Goal: Task Accomplishment & Management: Manage account settings

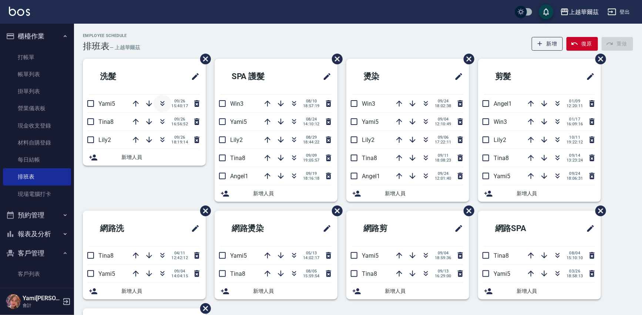
click at [162, 104] on icon "button" at bounding box center [163, 105] width 4 height 3
click at [165, 102] on icon "button" at bounding box center [162, 103] width 9 height 9
click at [20, 56] on link "打帳單" at bounding box center [37, 57] width 68 height 17
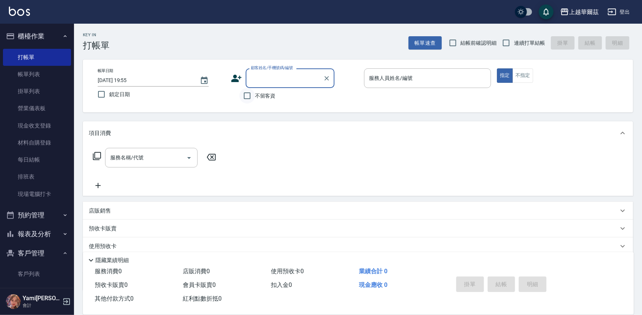
click at [243, 96] on input "不留客資" at bounding box center [247, 96] width 16 height 16
checkbox input "true"
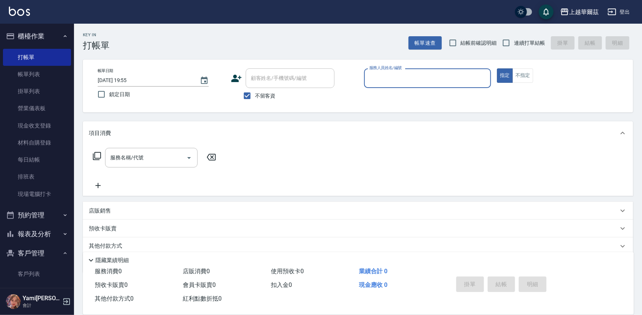
click at [393, 76] on input "服務人員姓名/編號" at bounding box center [427, 78] width 121 height 13
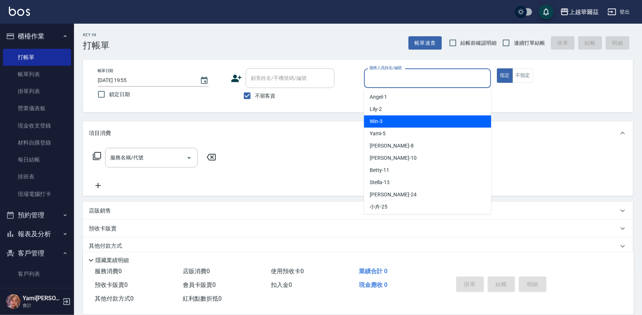
drag, startPoint x: 385, startPoint y: 118, endPoint x: 216, endPoint y: 128, distance: 169.4
click at [385, 117] on div "Win -3" at bounding box center [427, 121] width 127 height 12
type input "Win-3"
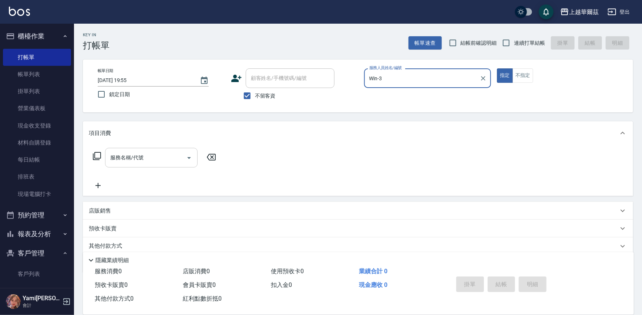
click at [157, 155] on input "服務名稱/代號" at bounding box center [145, 157] width 75 height 13
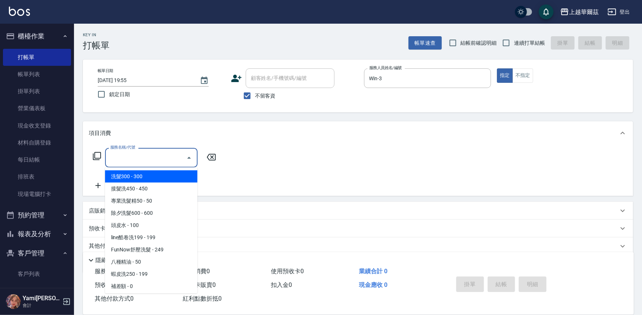
click at [150, 173] on span "洗髮300 - 300" at bounding box center [151, 177] width 93 height 12
type input "洗髮300(101)"
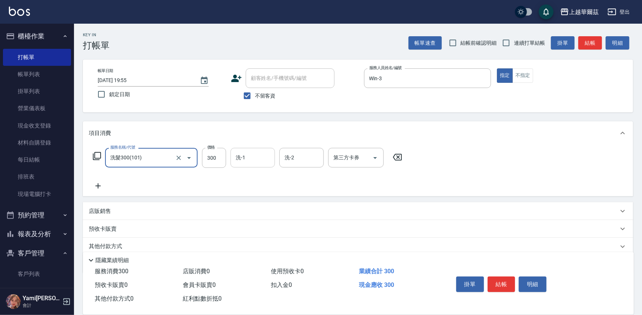
click at [262, 155] on input "洗-1" at bounding box center [253, 157] width 38 height 13
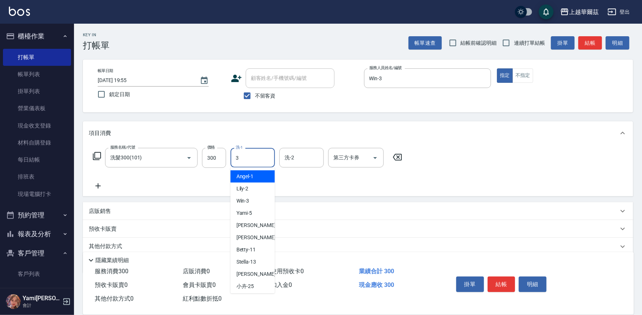
type input "Win-3"
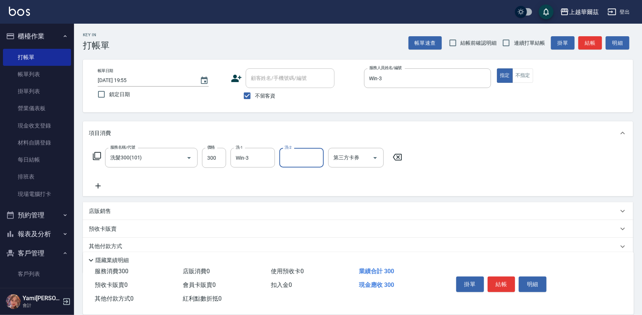
click at [101, 188] on icon at bounding box center [98, 186] width 19 height 9
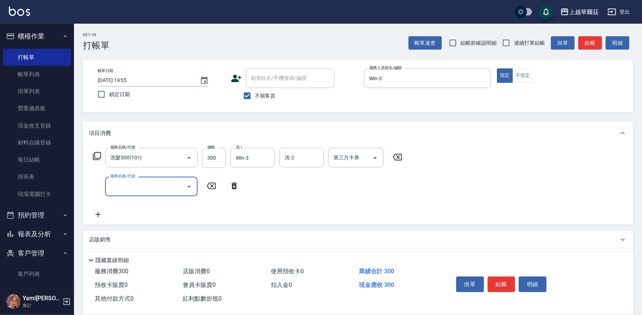
click at [130, 178] on label "服務名稱/代號" at bounding box center [122, 177] width 25 height 6
click at [130, 180] on input "服務名稱/代號" at bounding box center [145, 186] width 75 height 13
type input "剪髮550(301)"
click at [515, 42] on span "連續打單結帳" at bounding box center [529, 43] width 31 height 8
click at [514, 42] on input "連續打單結帳" at bounding box center [506, 43] width 16 height 16
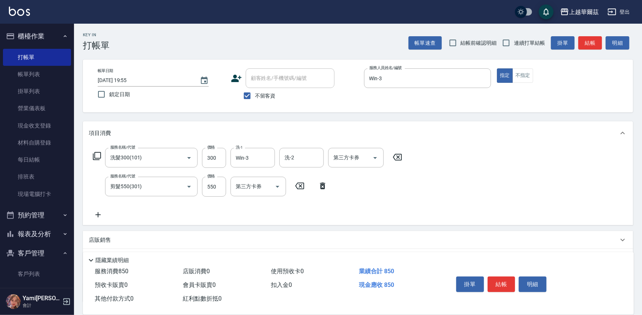
checkbox input "true"
click at [497, 282] on button "結帳" at bounding box center [502, 285] width 28 height 16
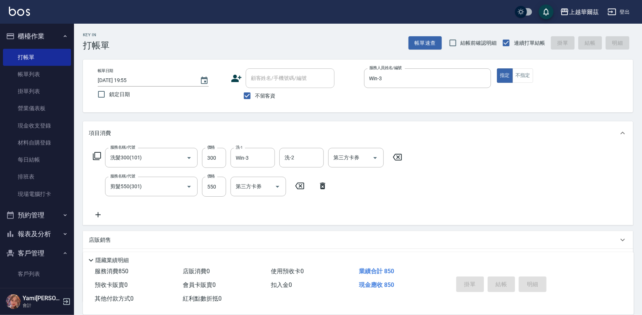
type input "2025/09/26 19:57"
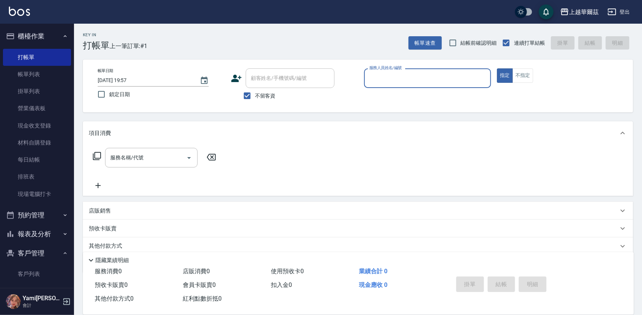
click at [364, 78] on div "服務人員姓名/編號" at bounding box center [427, 78] width 127 height 20
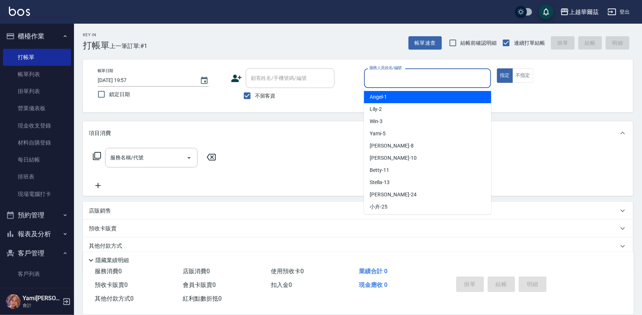
click at [370, 80] on input "服務人員姓名/編號" at bounding box center [427, 78] width 121 height 13
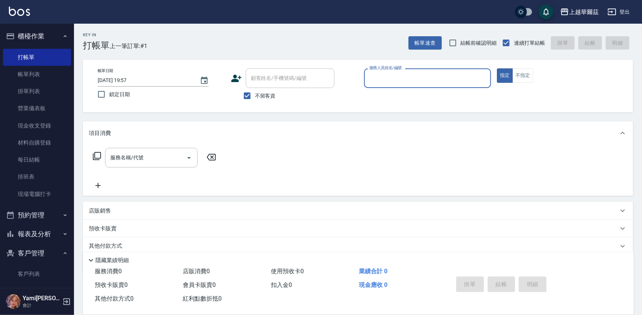
click at [386, 86] on div "服務人員姓名/編號" at bounding box center [427, 78] width 127 height 20
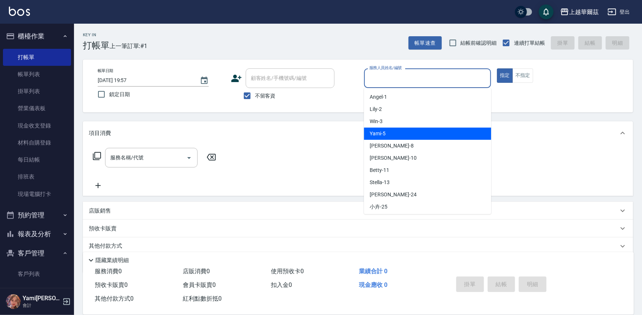
click at [390, 139] on div "Yami -5" at bounding box center [427, 134] width 127 height 12
type input "Yami-5"
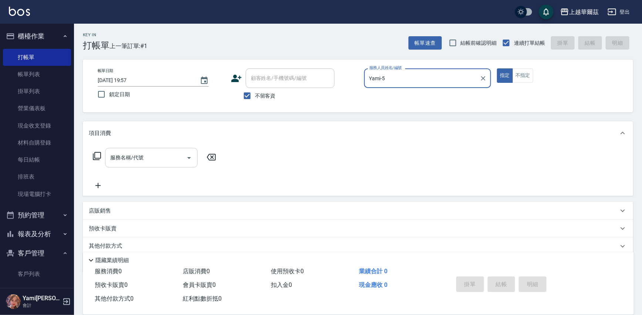
click at [133, 158] on div "服務名稱/代號 服務名稱/代號" at bounding box center [151, 158] width 93 height 20
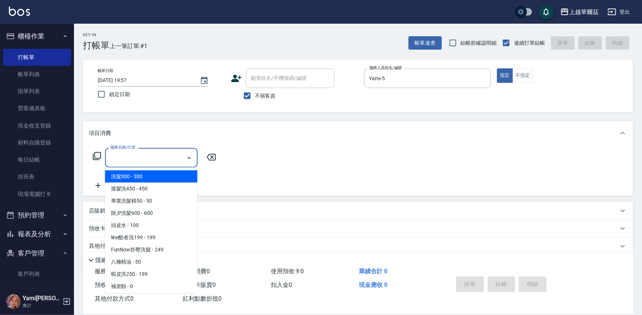
click at [149, 175] on span "洗髮300 - 300" at bounding box center [151, 177] width 93 height 12
type input "洗髮300(101)"
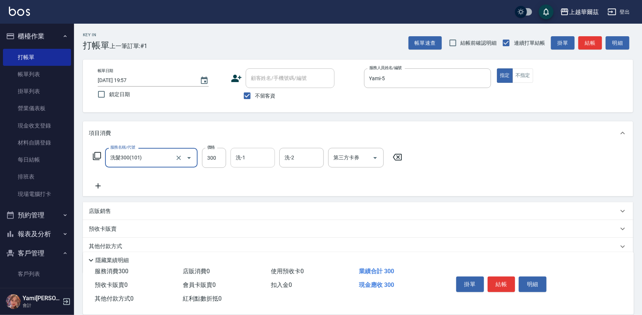
click at [250, 158] on input "洗-1" at bounding box center [253, 157] width 38 height 13
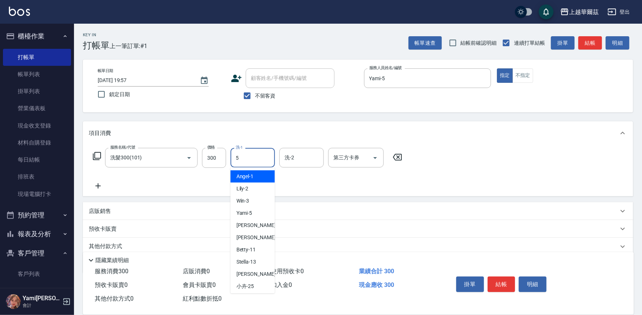
type input "Yami-5"
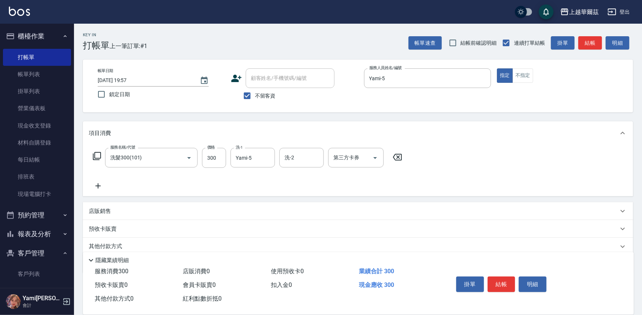
click at [135, 217] on div "店販銷售" at bounding box center [358, 211] width 550 height 18
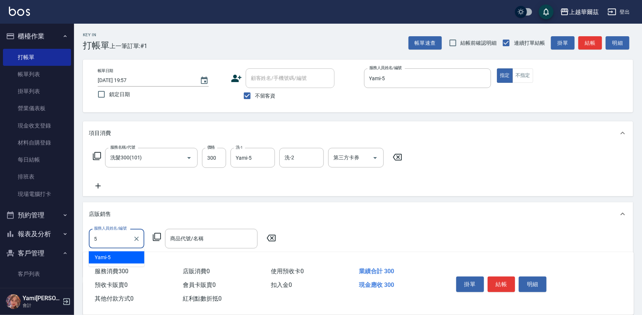
type input "Yami-5"
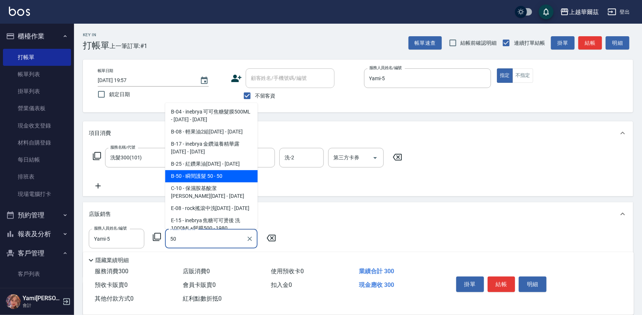
click at [195, 175] on span "B-50 - 瞬間護髮 50 - 50" at bounding box center [211, 176] width 93 height 12
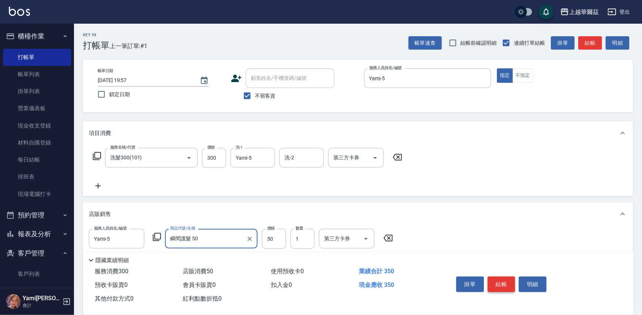
type input "瞬間護髮 50"
click at [497, 282] on button "結帳" at bounding box center [502, 285] width 28 height 16
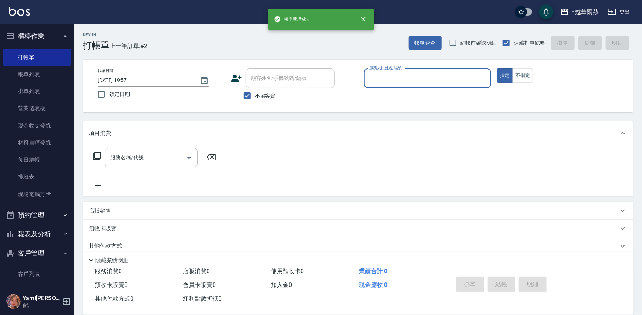
click at [386, 85] on div "服務人員姓名/編號" at bounding box center [427, 78] width 127 height 20
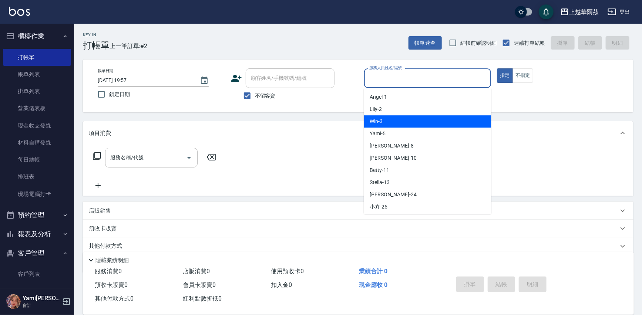
click at [382, 121] on span "Win -3" at bounding box center [376, 122] width 13 height 8
type input "Win-3"
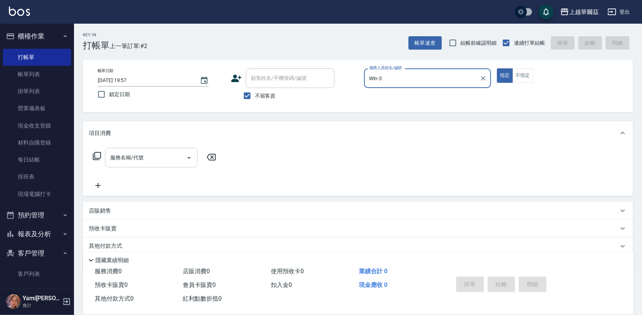
click at [127, 158] on div "服務名稱/代號 服務名稱/代號" at bounding box center [151, 158] width 93 height 20
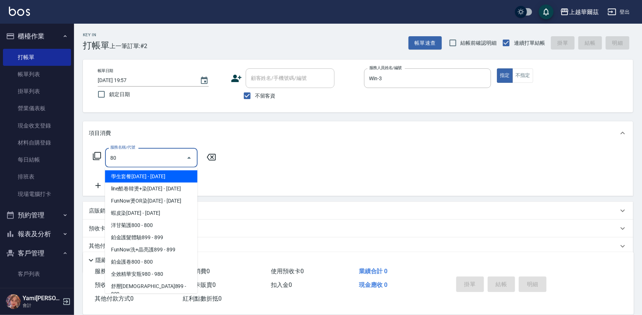
type input "800"
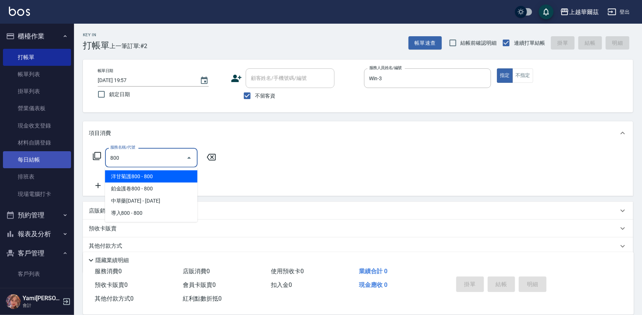
drag, startPoint x: 124, startPoint y: 162, endPoint x: 52, endPoint y: 167, distance: 72.0
click at [52, 167] on div "上越華爾茲 登出 櫃檯作業 打帳單 帳單列表 掛單列表 營業儀表板 現金收支登錄 材料自購登錄 每日結帳 排班表 現場電腦打卡 預約管理 預約管理 單日預約紀…" at bounding box center [321, 171] width 642 height 343
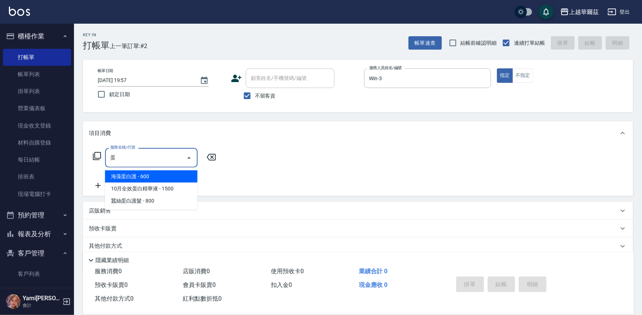
click at [144, 180] on span "海藻蛋白護 - 600" at bounding box center [151, 177] width 93 height 12
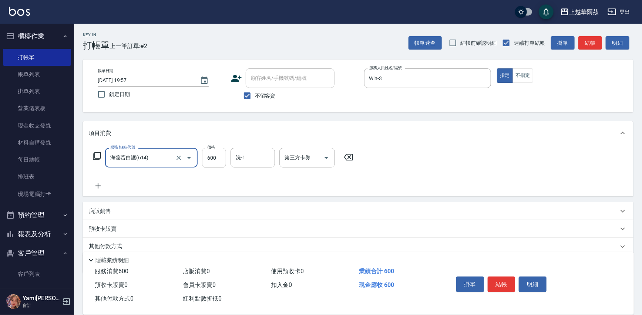
type input "海藻蛋白護(614)"
click at [206, 161] on input "600" at bounding box center [214, 158] width 24 height 20
type input "800"
click at [93, 187] on icon at bounding box center [98, 186] width 19 height 9
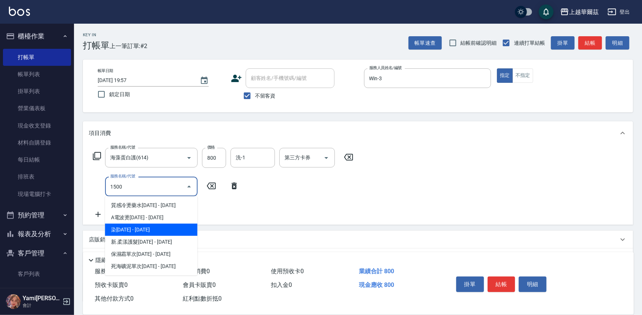
click at [138, 232] on span "染1500 - 1500" at bounding box center [151, 230] width 93 height 12
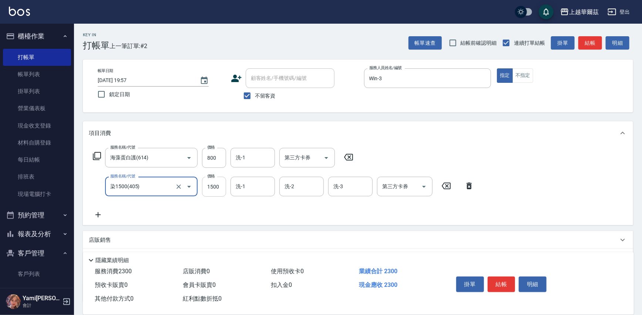
type input "染1500(405)"
click at [216, 184] on input "1500" at bounding box center [214, 187] width 24 height 20
type input "2700"
type input "Win-3"
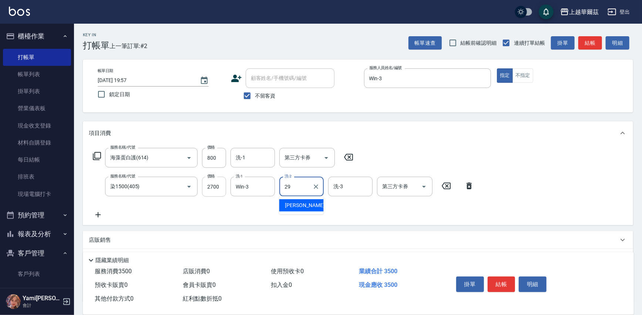
type input "Annie-29"
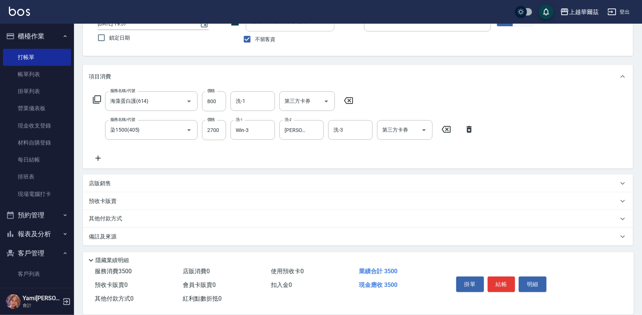
click at [144, 218] on div "其他付款方式" at bounding box center [354, 219] width 530 height 8
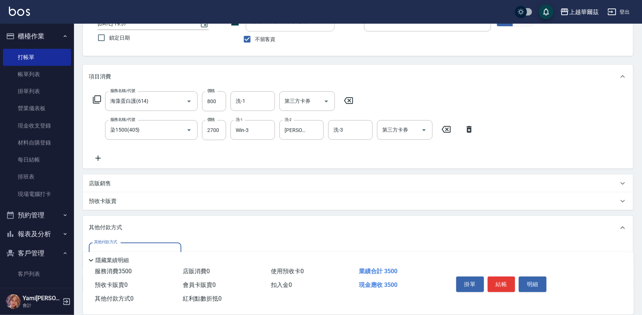
scroll to position [0, 0]
click at [108, 244] on label "其他付款方式" at bounding box center [105, 242] width 23 height 6
click at [108, 246] on input "其他付款方式" at bounding box center [135, 252] width 86 height 13
click at [108, 244] on label "其他付款方式" at bounding box center [105, 242] width 23 height 6
click at [108, 246] on input "其他付款方式" at bounding box center [135, 252] width 86 height 13
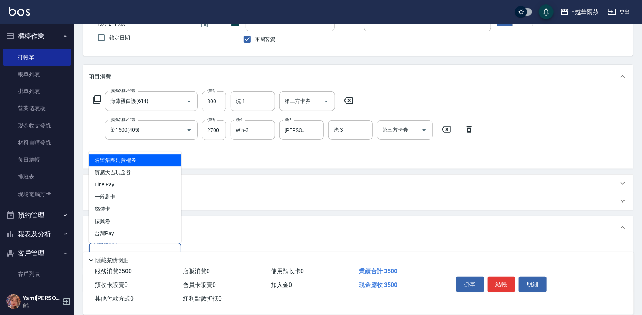
click at [109, 246] on input "其他付款方式" at bounding box center [135, 252] width 86 height 13
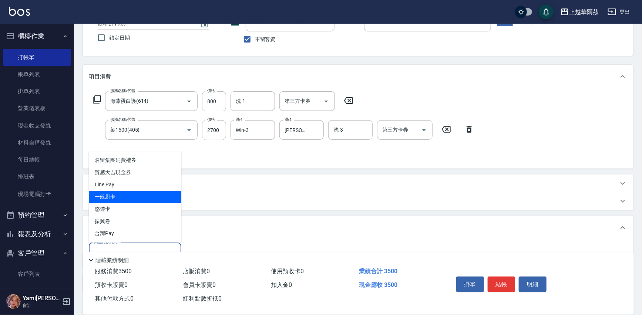
click at [101, 195] on span "一般刷卡" at bounding box center [135, 197] width 93 height 12
type input "一般刷卡"
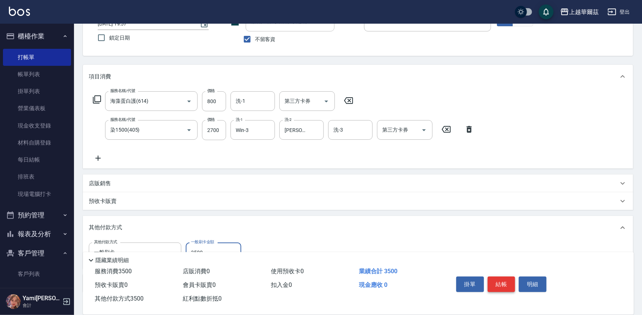
type input "3500"
click at [507, 286] on button "結帳" at bounding box center [502, 285] width 28 height 16
type input "2025/09/26 19:58"
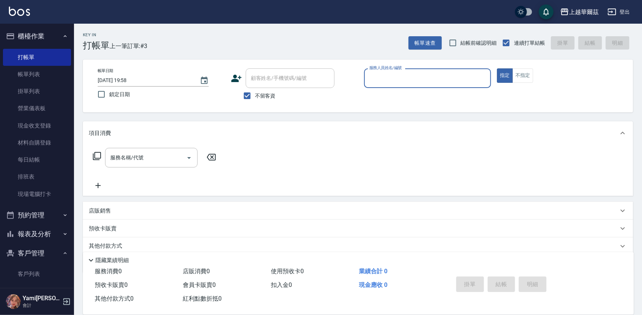
click at [374, 85] on div "服務人員姓名/編號" at bounding box center [427, 78] width 127 height 20
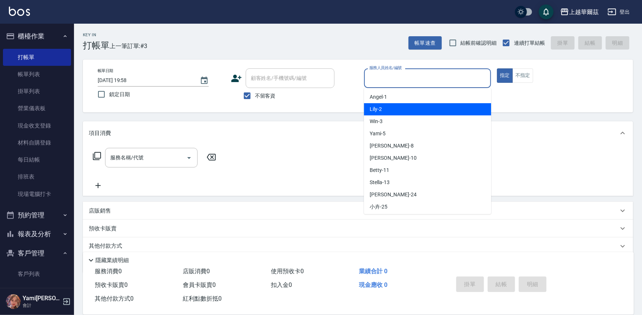
click at [378, 110] on span "Lily -2" at bounding box center [376, 109] width 12 height 8
type input "Lily-2"
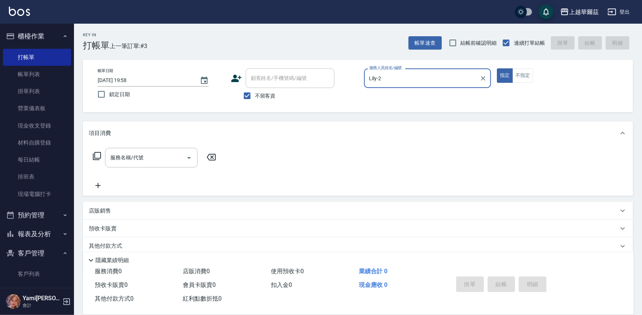
click at [515, 78] on button "不指定" at bounding box center [522, 75] width 21 height 14
click at [148, 159] on input "服務名稱/代號" at bounding box center [145, 157] width 75 height 13
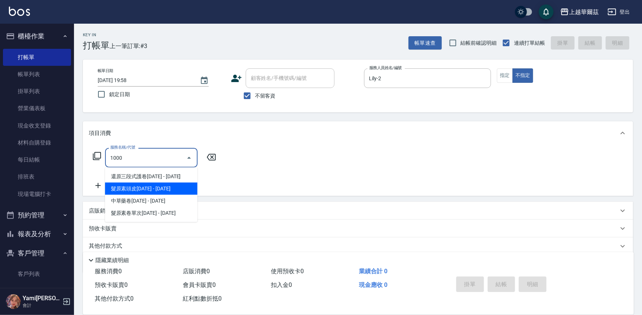
click at [141, 185] on span "髮原素頭皮1000 - 1000" at bounding box center [151, 189] width 93 height 12
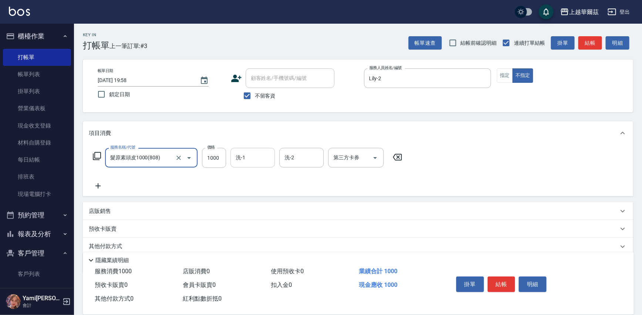
type input "髮原素頭皮1000(808)"
click at [245, 160] on input "洗-1" at bounding box center [253, 157] width 38 height 13
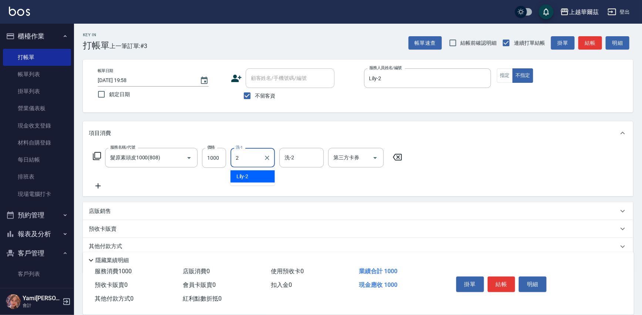
type input "Lily-2"
type input "Annie-29"
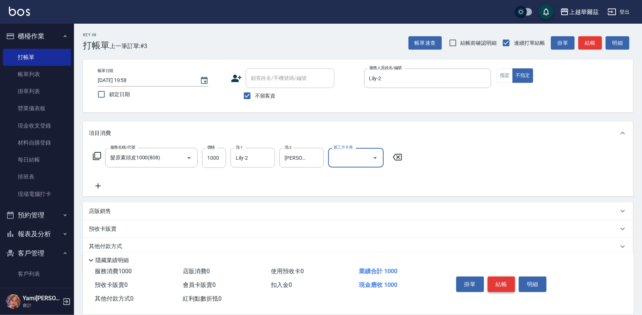
click at [498, 283] on button "結帳" at bounding box center [502, 285] width 28 height 16
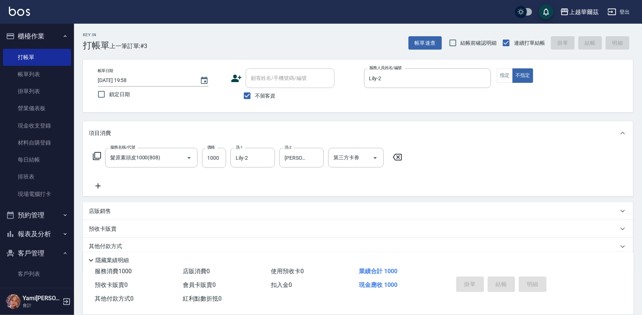
type input "2025/09/26 19:59"
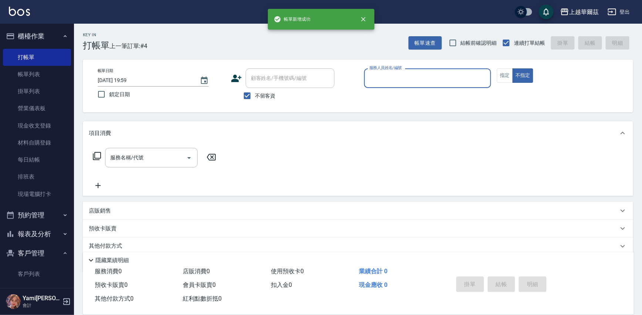
click at [401, 75] on input "服務人員姓名/編號" at bounding box center [427, 78] width 121 height 13
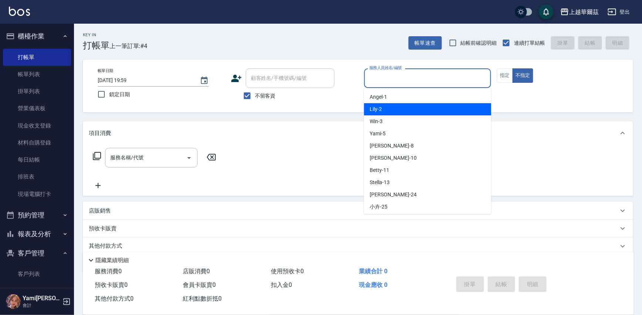
click at [383, 111] on div "Lily -2" at bounding box center [427, 109] width 127 height 12
type input "Lily-2"
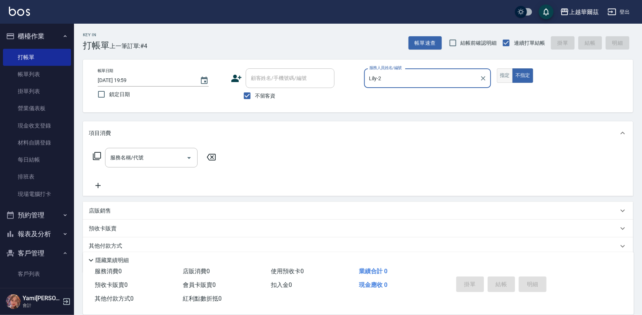
click at [509, 80] on button "指定" at bounding box center [505, 75] width 16 height 14
click at [157, 157] on input "服務名稱/代號" at bounding box center [145, 157] width 75 height 13
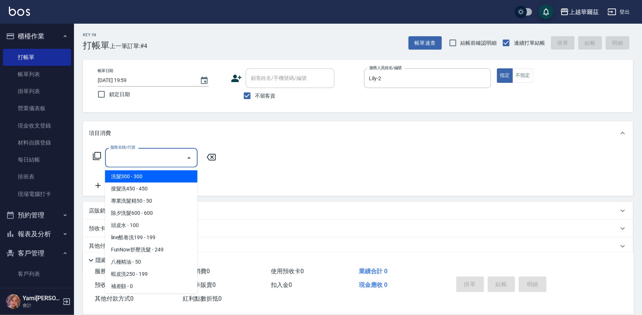
click at [156, 177] on span "洗髮300 - 300" at bounding box center [151, 177] width 93 height 12
type input "洗髮300(101)"
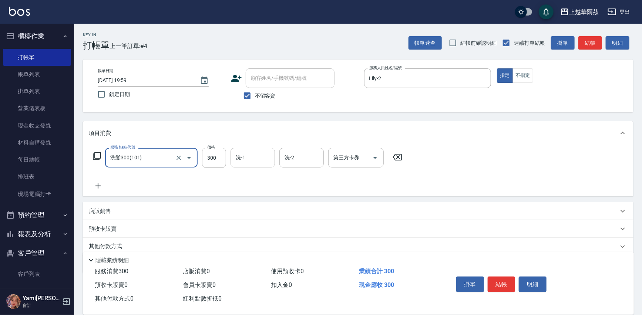
click at [243, 156] on div "洗-1 洗-1" at bounding box center [253, 158] width 44 height 20
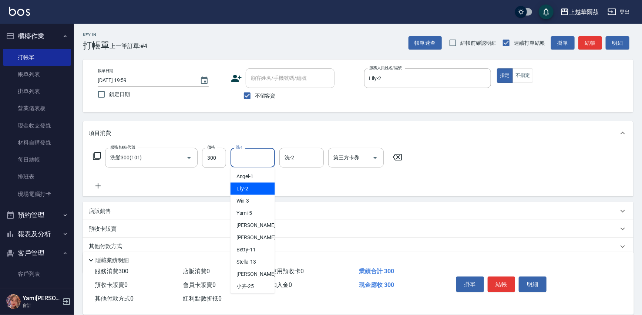
click at [255, 184] on ul "Angel -1 Lily -2 Win -3 Yami -5 Tina -8 Polly -10 Betty -11 Stella -13 anna -24…" at bounding box center [253, 231] width 44 height 126
click at [255, 184] on div "Lily -2" at bounding box center [253, 189] width 44 height 12
type input "Lily-2"
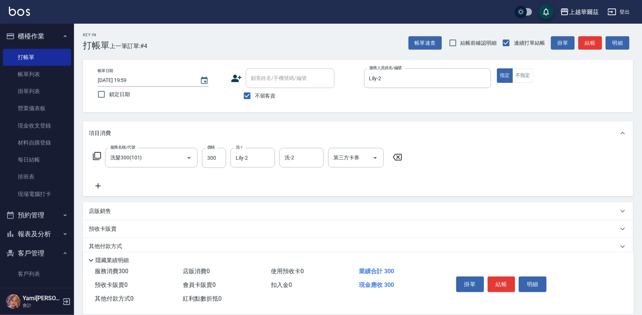
click at [94, 188] on icon at bounding box center [98, 186] width 19 height 9
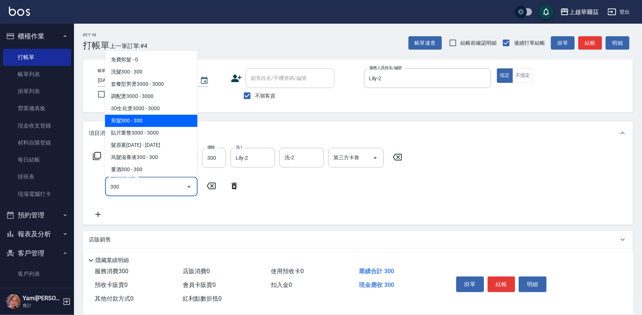
click at [141, 124] on span "剪髮300 - 300" at bounding box center [151, 121] width 93 height 12
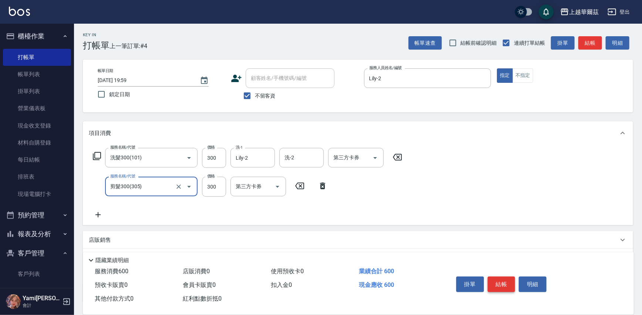
type input "剪髮300(305)"
click at [501, 282] on button "結帳" at bounding box center [502, 285] width 28 height 16
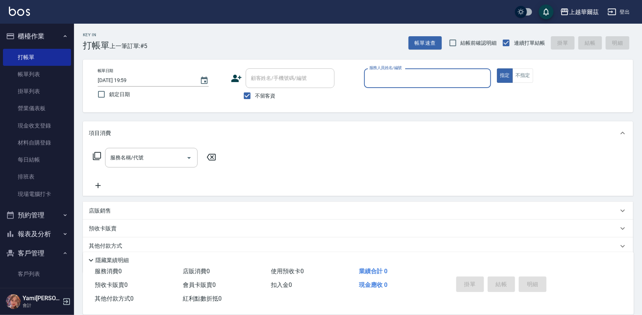
click at [386, 80] on input "服務人員姓名/編號" at bounding box center [427, 78] width 121 height 13
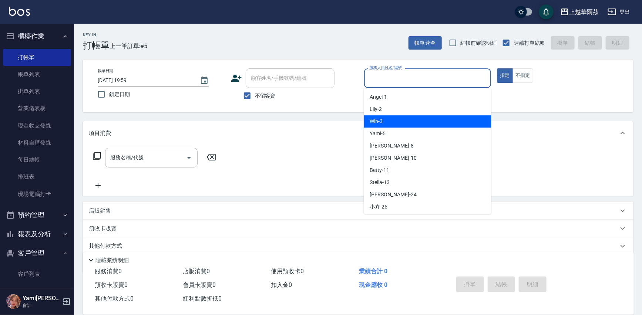
click at [377, 121] on span "Win -3" at bounding box center [376, 122] width 13 height 8
type input "Win-3"
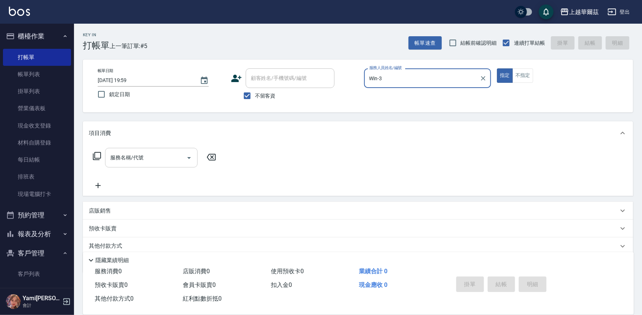
click at [122, 155] on div "服務名稱/代號 服務名稱/代號" at bounding box center [151, 158] width 93 height 20
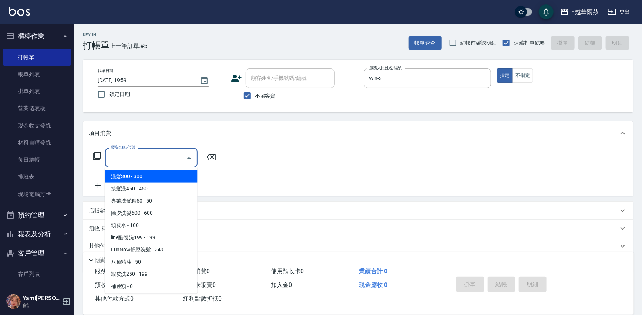
click at [127, 174] on span "洗髮300 - 300" at bounding box center [151, 177] width 93 height 12
type input "洗髮300(101)"
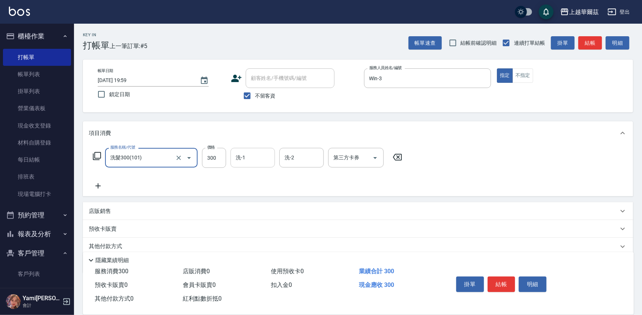
click at [260, 157] on input "洗-1" at bounding box center [253, 157] width 38 height 13
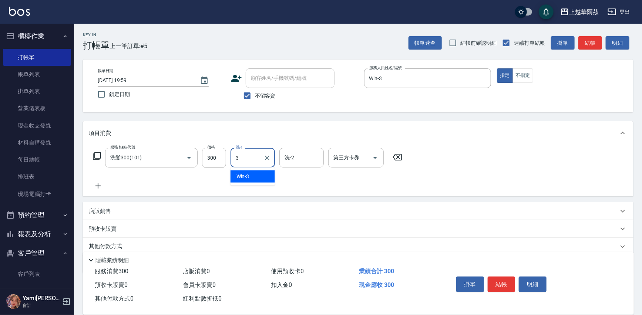
type input "Win-3"
click at [97, 183] on icon at bounding box center [98, 186] width 19 height 9
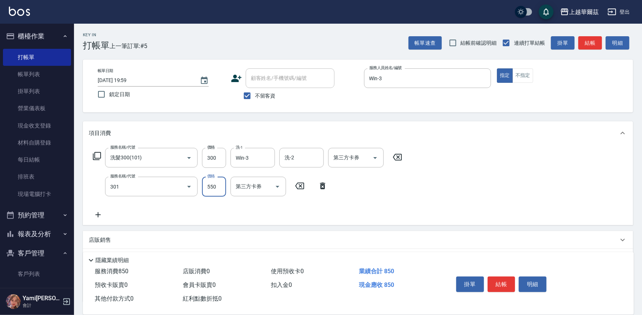
type input "剪髮550(301)"
click at [489, 284] on button "結帳" at bounding box center [502, 285] width 28 height 16
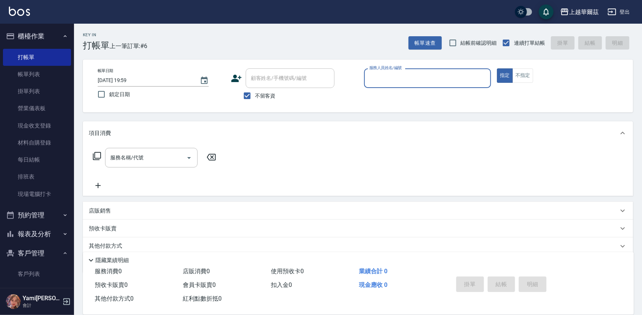
click at [397, 73] on input "服務人員姓名/編號" at bounding box center [427, 78] width 121 height 13
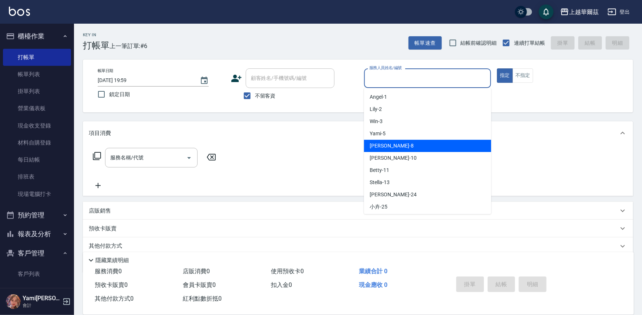
click at [384, 148] on div "Tina -8" at bounding box center [427, 146] width 127 height 12
type input "Tina-8"
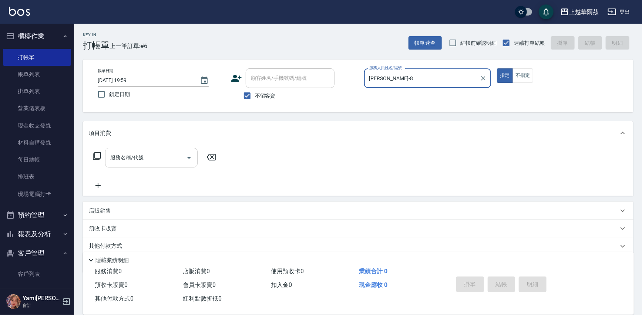
click at [154, 158] on input "服務名稱/代號" at bounding box center [145, 157] width 75 height 13
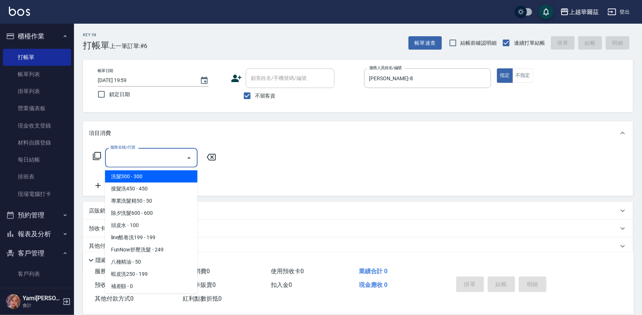
click at [151, 173] on span "洗髮300 - 300" at bounding box center [151, 177] width 93 height 12
type input "洗髮300(101)"
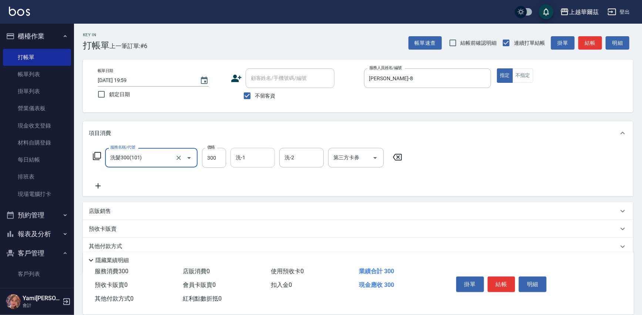
click at [256, 159] on input "洗-1" at bounding box center [253, 157] width 38 height 13
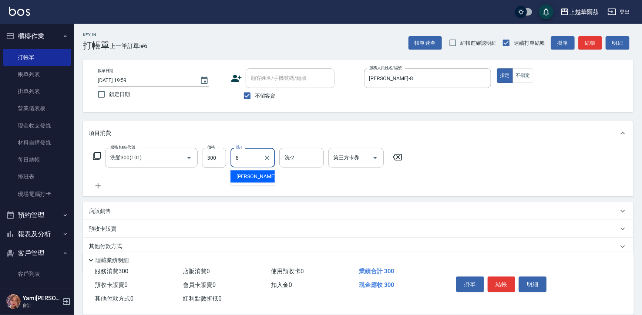
type input "Tina-8"
click at [503, 289] on button "結帳" at bounding box center [502, 285] width 28 height 16
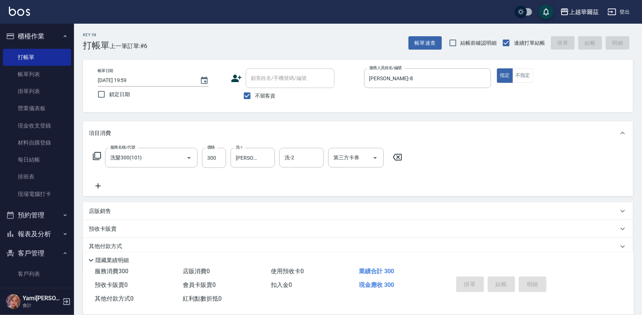
type input "2025/09/26 20:00"
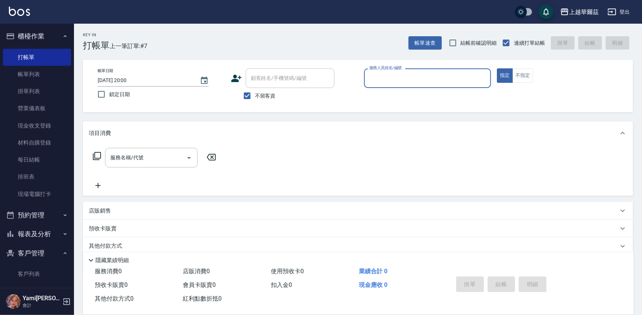
click at [389, 81] on input "服務人員姓名/編號" at bounding box center [427, 78] width 121 height 13
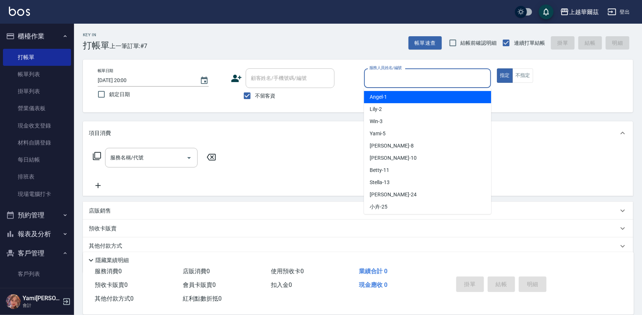
click at [391, 99] on div "Angel -1" at bounding box center [427, 97] width 127 height 12
type input "Angel-1"
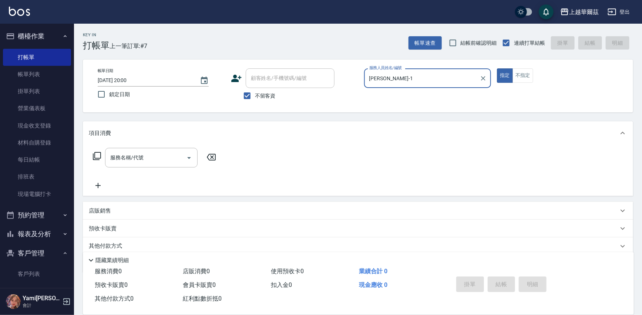
click at [131, 159] on div "服務名稱/代號 服務名稱/代號" at bounding box center [151, 158] width 93 height 20
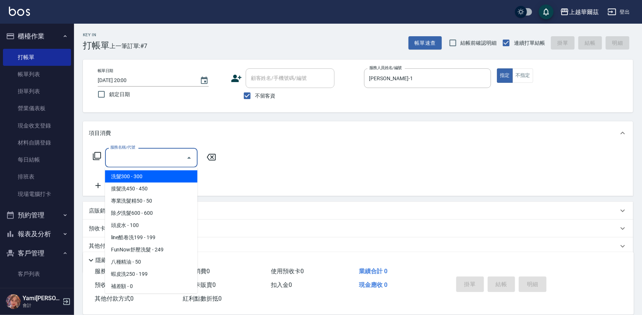
click at [133, 169] on ul "洗髮300 - 300 接髮洗450 - 450 專業洗髮精50 - 50 除夕洗髮600 - 600 頭皮水 - 100 line酷卷洗199 - 199 …" at bounding box center [151, 231] width 93 height 126
click at [133, 171] on span "洗髮300 - 300" at bounding box center [151, 177] width 93 height 12
type input "洗髮300(101)"
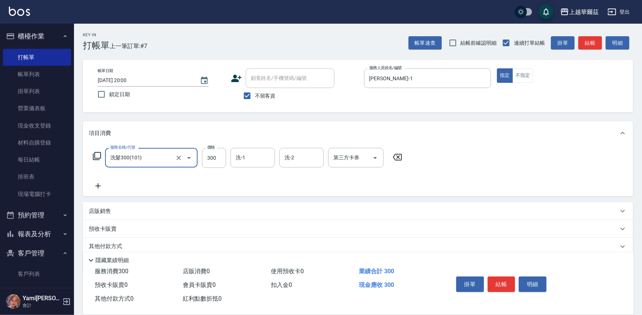
drag, startPoint x: 245, startPoint y: 159, endPoint x: 241, endPoint y: 155, distance: 5.8
click at [243, 157] on div "洗-1 洗-1" at bounding box center [253, 158] width 44 height 20
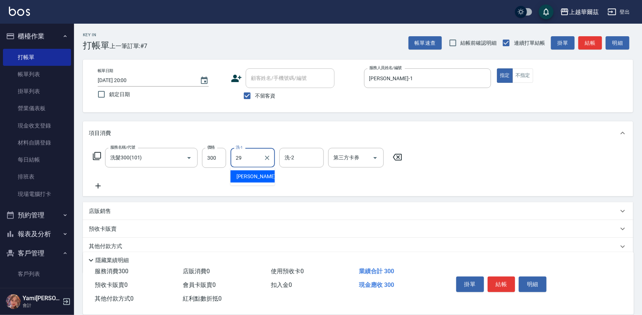
type input "Annie-29"
click at [100, 184] on icon at bounding box center [98, 186] width 19 height 9
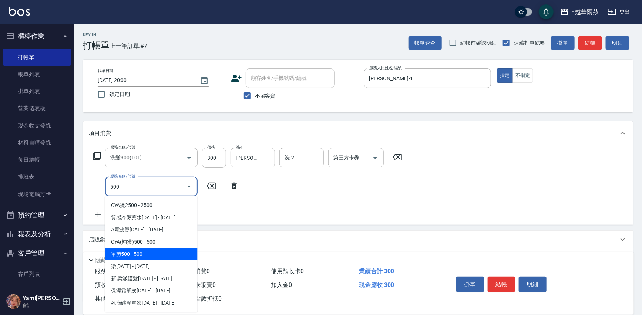
click at [128, 254] on span "單剪500 - 500" at bounding box center [151, 254] width 93 height 12
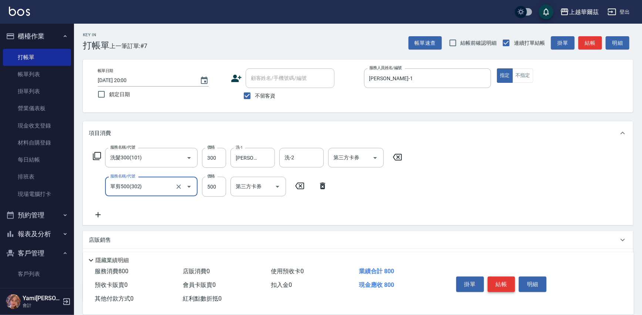
type input "單剪500(302)"
click at [505, 282] on button "結帳" at bounding box center [502, 285] width 28 height 16
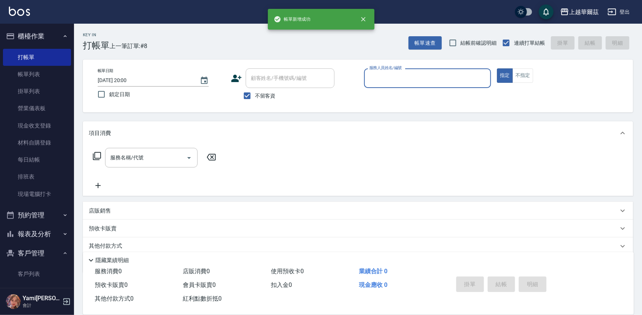
click at [394, 78] on input "服務人員姓名/編號" at bounding box center [427, 78] width 121 height 13
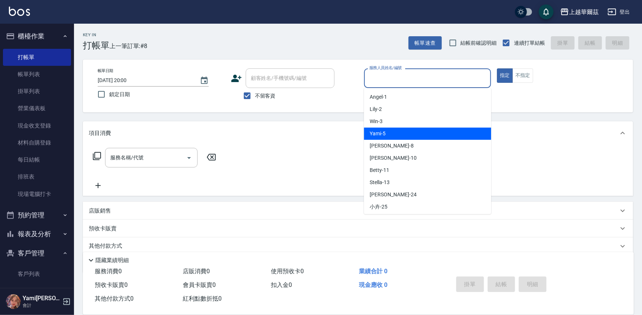
click at [379, 133] on span "Yami -5" at bounding box center [378, 134] width 16 height 8
type input "Yami-5"
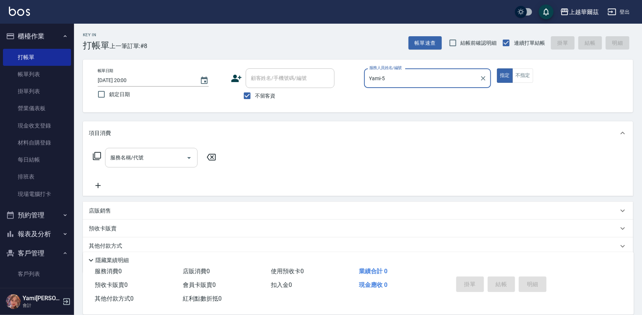
click at [140, 162] on input "服務名稱/代號" at bounding box center [145, 157] width 75 height 13
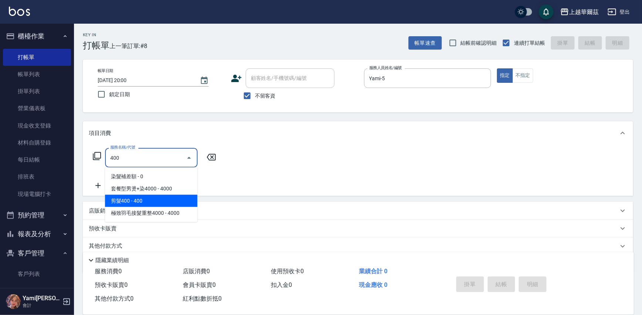
click at [140, 204] on span "剪髮400 - 400" at bounding box center [151, 201] width 93 height 12
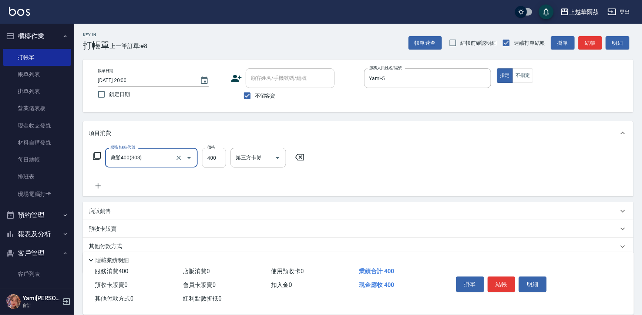
type input "剪髮400(303)"
click at [218, 155] on input "400" at bounding box center [214, 158] width 24 height 20
type input "450"
click at [497, 282] on button "結帳" at bounding box center [502, 285] width 28 height 16
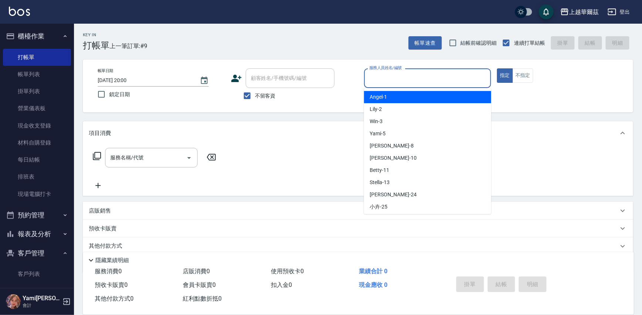
click at [389, 78] on input "服務人員姓名/編號" at bounding box center [427, 78] width 121 height 13
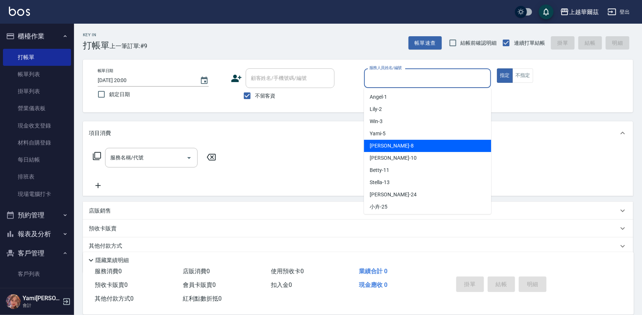
click at [381, 141] on div "Tina -8" at bounding box center [427, 146] width 127 height 12
type input "Tina-8"
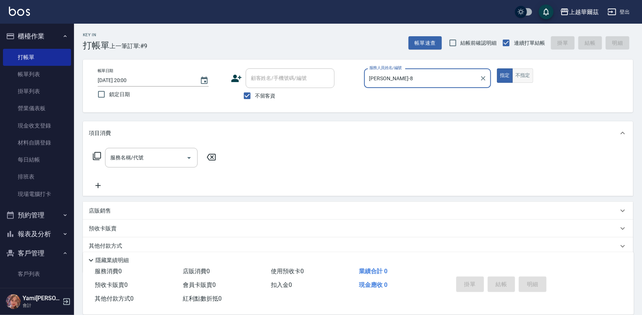
click at [519, 77] on button "不指定" at bounding box center [522, 75] width 21 height 14
click at [160, 149] on div "服務名稱/代號" at bounding box center [151, 158] width 93 height 20
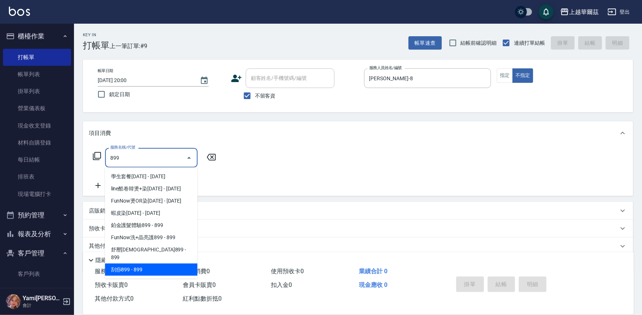
click at [118, 265] on span "刮痧899 - 899" at bounding box center [151, 270] width 93 height 12
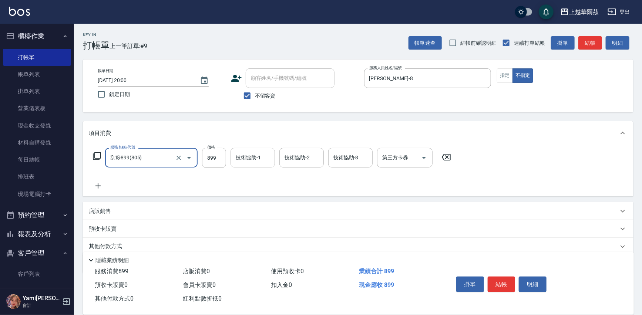
type input "刮痧899(805)"
click at [248, 158] on div "技術協助-1 技術協助-1" at bounding box center [253, 158] width 44 height 20
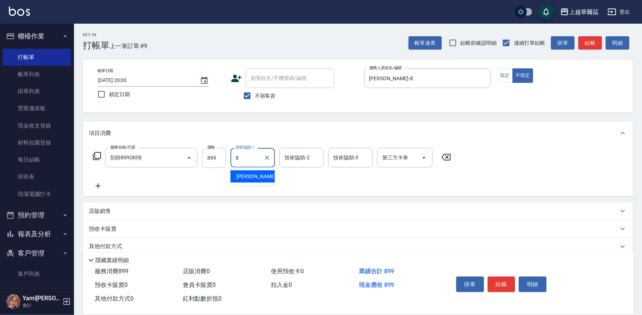
type input "Tina-8"
click at [499, 287] on button "結帳" at bounding box center [502, 285] width 28 height 16
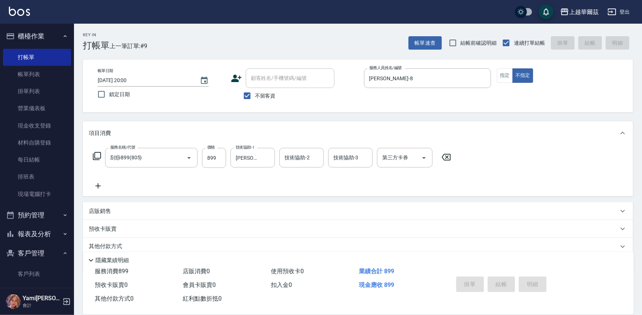
type input "2025/09/26 20:01"
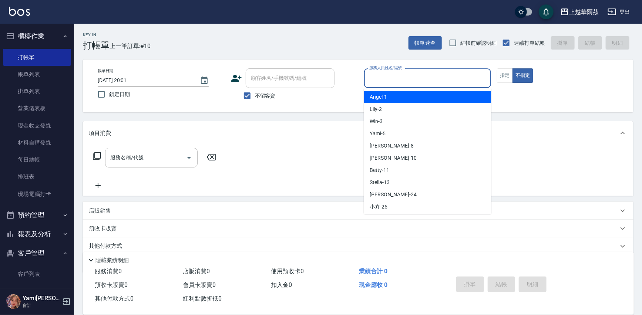
drag, startPoint x: 383, startPoint y: 81, endPoint x: 382, endPoint y: 88, distance: 7.2
click at [382, 81] on input "服務人員姓名/編號" at bounding box center [427, 78] width 121 height 13
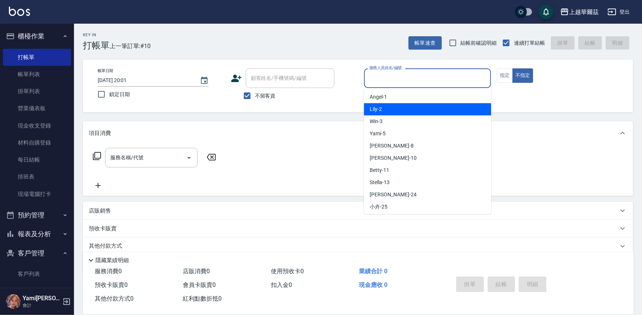
click at [380, 111] on span "Lily -2" at bounding box center [376, 109] width 12 height 8
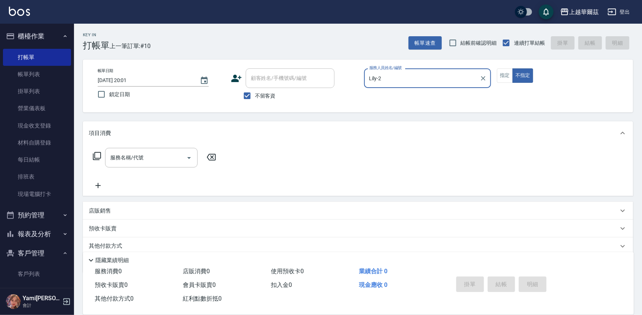
click at [392, 80] on input "Lily-2" at bounding box center [422, 78] width 110 height 13
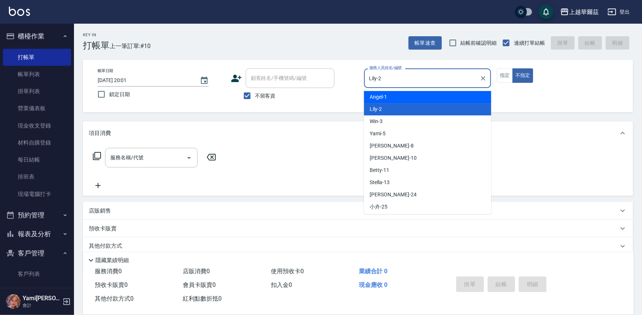
drag, startPoint x: 396, startPoint y: 99, endPoint x: 451, endPoint y: 83, distance: 57.0
click at [396, 99] on div "Angel -1" at bounding box center [427, 97] width 127 height 12
type input "Angel-1"
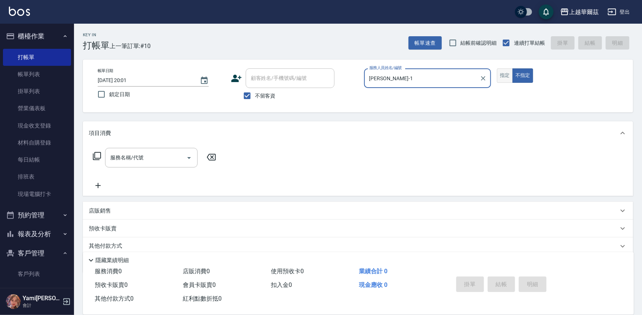
click at [504, 75] on button "指定" at bounding box center [505, 75] width 16 height 14
drag, startPoint x: 241, startPoint y: 95, endPoint x: 264, endPoint y: 88, distance: 23.4
click at [244, 95] on input "不留客資" at bounding box center [247, 96] width 16 height 16
checkbox input "false"
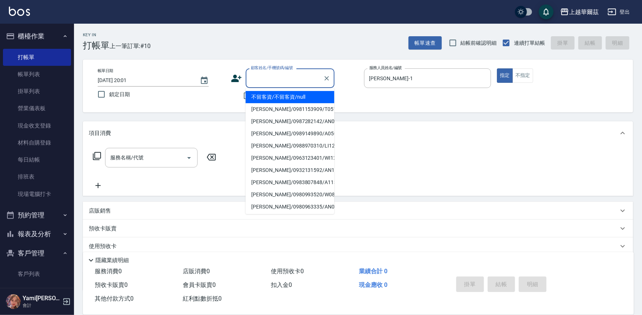
click at [274, 84] on input "顧客姓名/手機號碼/編號" at bounding box center [284, 78] width 71 height 13
click at [272, 96] on li "李曉慧/0932173656/A120121" at bounding box center [290, 97] width 89 height 12
type input "李曉慧/0932173656/A120121"
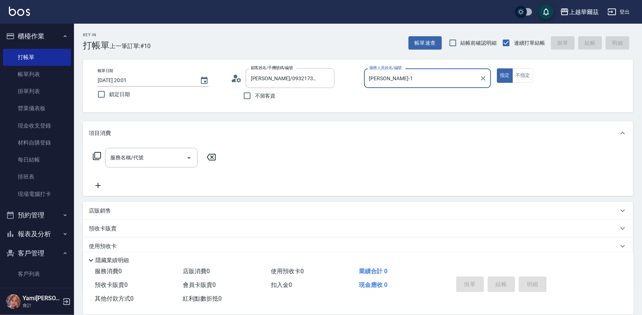
click at [136, 155] on div "服務名稱/代號 服務名稱/代號" at bounding box center [151, 158] width 93 height 20
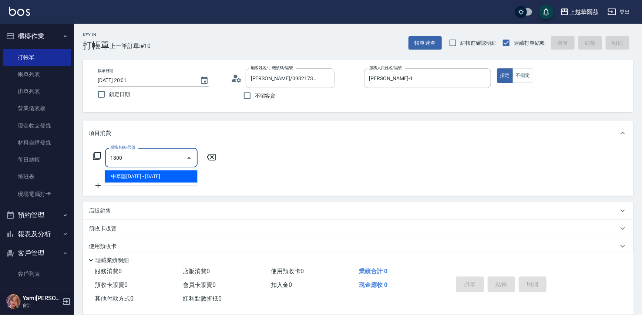
click at [147, 174] on span "中草藥1800 - 1800" at bounding box center [151, 177] width 93 height 12
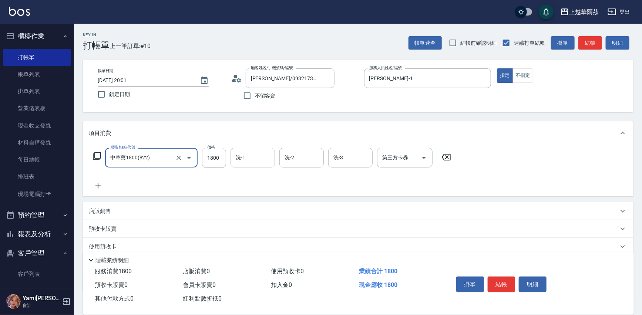
click at [254, 164] on div "洗-1" at bounding box center [253, 158] width 44 height 20
type input "中草藥1800(822)"
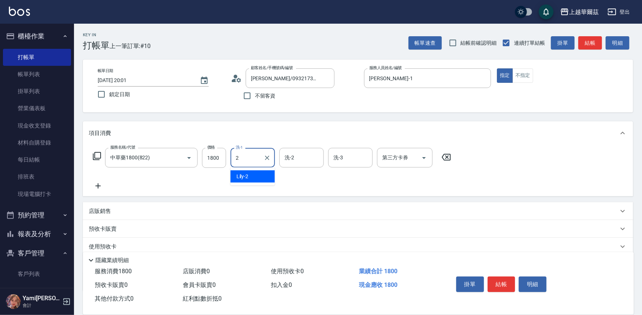
type input "Lily-2"
click at [96, 183] on icon at bounding box center [98, 186] width 19 height 9
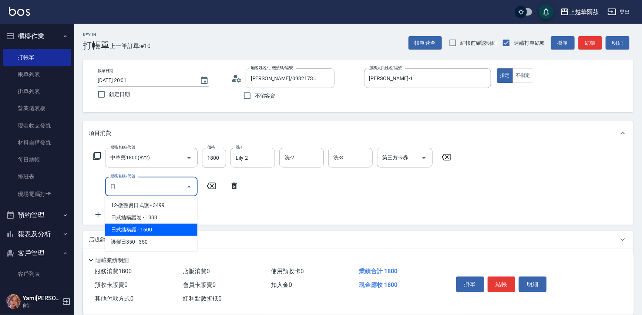
click at [147, 226] on span "日式結構護 - 1600" at bounding box center [151, 230] width 93 height 12
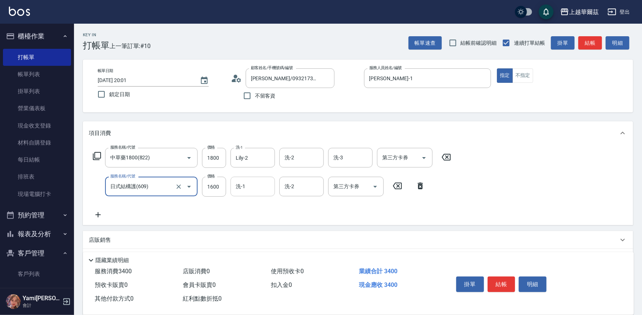
type input "日式結構護(609)"
click at [252, 185] on input "洗-1" at bounding box center [253, 186] width 38 height 13
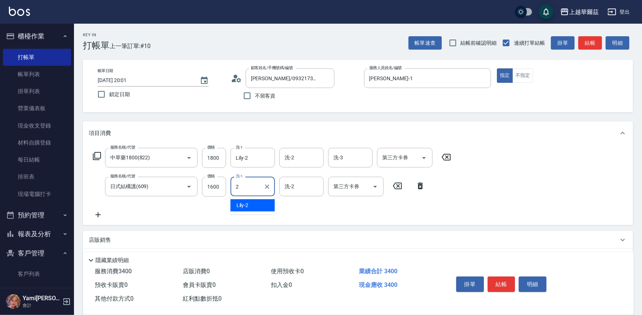
type input "Lily-2"
click at [212, 184] on input "1600" at bounding box center [214, 187] width 24 height 20
drag, startPoint x: 212, startPoint y: 184, endPoint x: 181, endPoint y: 214, distance: 43.7
click at [181, 214] on div "服務名稱/代號 中草藥1800(822) 服務名稱/代號 價格 1800 價格 洗-1 Lily-2 洗-1 洗-2 洗-2 洗-3 洗-3 第三方卡券 第三…" at bounding box center [272, 183] width 367 height 71
click at [221, 185] on input "1600" at bounding box center [214, 187] width 24 height 20
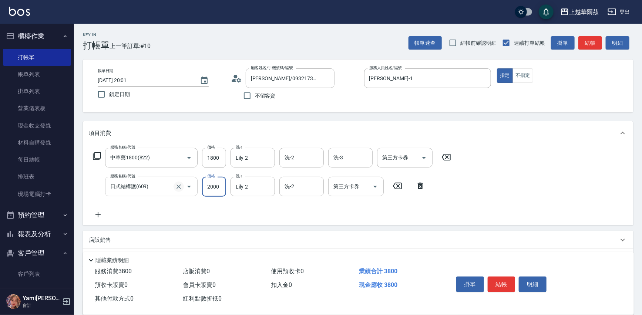
type input "2000"
click at [289, 159] on div "洗-2 洗-2" at bounding box center [301, 158] width 44 height 20
type input "Annie-29"
drag, startPoint x: 500, startPoint y: 282, endPoint x: 503, endPoint y: 279, distance: 3.9
click at [503, 279] on button "結帳" at bounding box center [502, 285] width 28 height 16
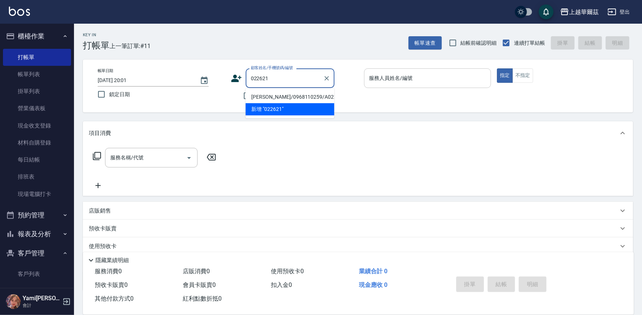
drag, startPoint x: 265, startPoint y: 97, endPoint x: 369, endPoint y: 82, distance: 104.8
click at [266, 97] on li "程麟瑄/0968110259/A022621" at bounding box center [290, 97] width 89 height 12
type input "程麟瑄/0968110259/A022621"
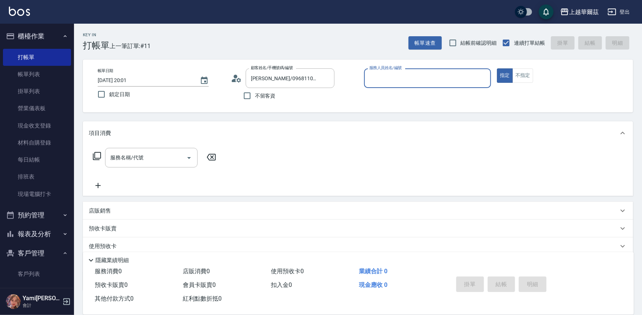
click at [389, 75] on input "服務人員姓名/編號" at bounding box center [427, 78] width 121 height 13
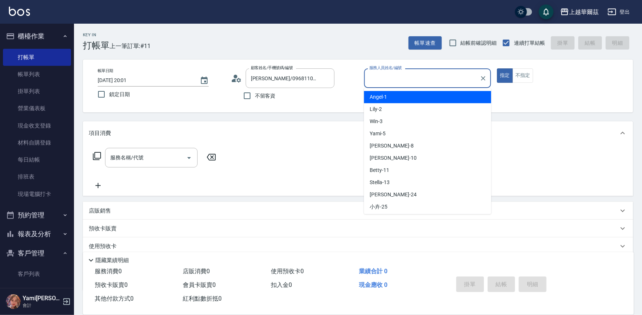
type input "Angel-1"
click at [380, 97] on span "Angel -1" at bounding box center [378, 97] width 17 height 8
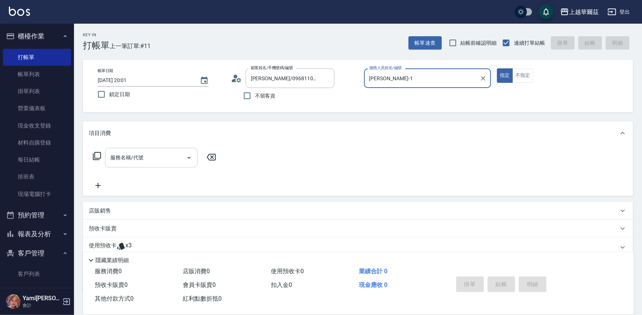
click at [126, 159] on div "服務名稱/代號 服務名稱/代號" at bounding box center [151, 158] width 93 height 20
click at [285, 174] on div "服務名稱/代號 服務名稱/代號" at bounding box center [358, 170] width 550 height 51
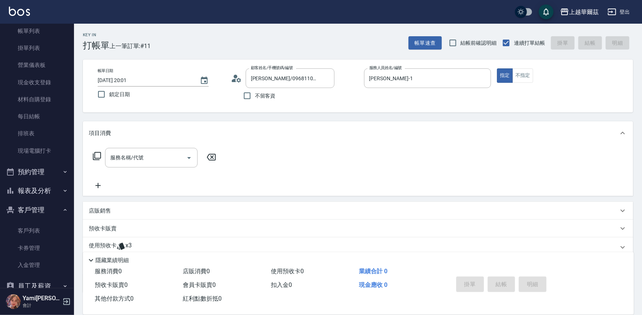
scroll to position [59, 0]
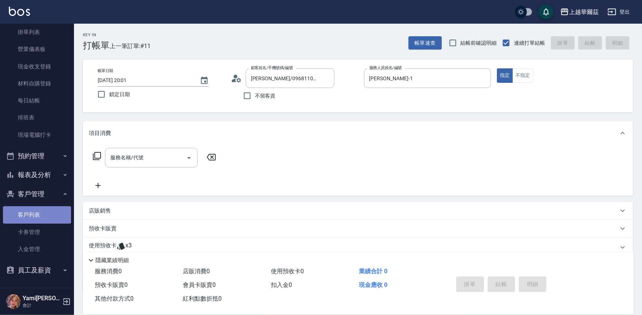
click at [41, 217] on link "客戶列表" at bounding box center [37, 214] width 68 height 17
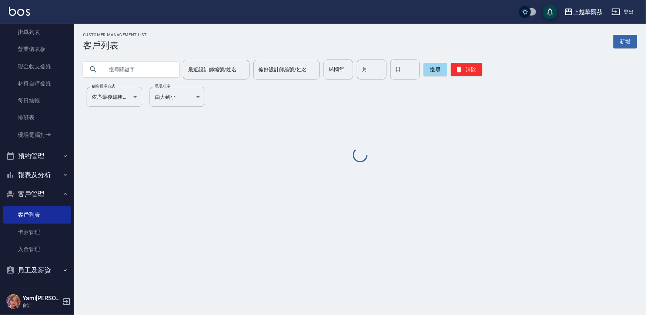
click at [119, 69] on input "text" at bounding box center [139, 70] width 70 height 20
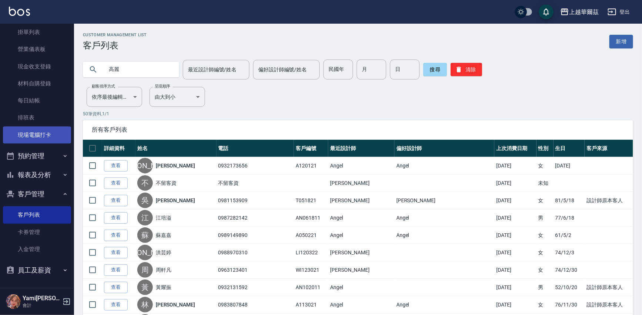
type input "高麗"
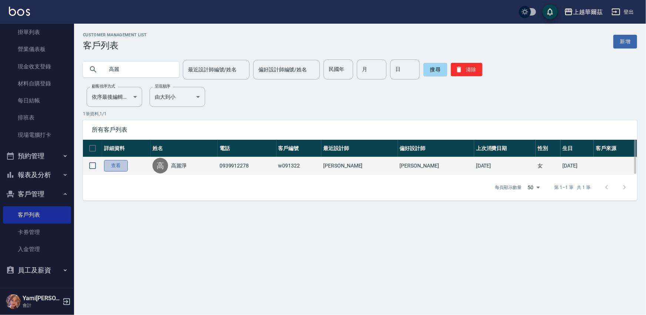
click at [109, 168] on link "查看" at bounding box center [116, 165] width 24 height 11
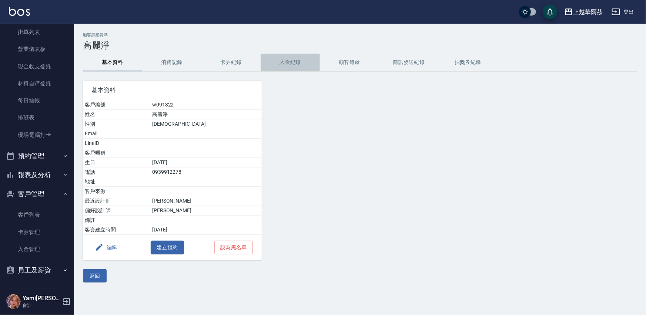
click at [289, 64] on button "入金紀錄" at bounding box center [290, 63] width 59 height 18
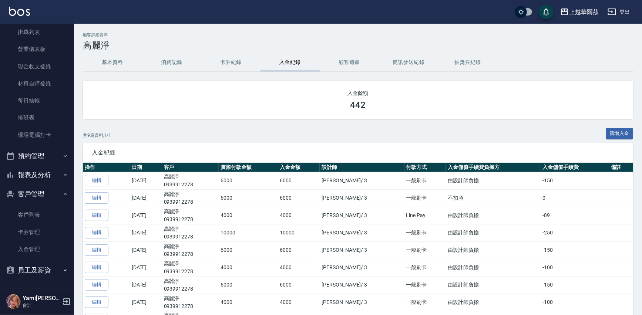
drag, startPoint x: 336, startPoint y: 15, endPoint x: 357, endPoint y: 20, distance: 21.7
click at [326, 21] on div "上越華爾茲 登出" at bounding box center [321, 12] width 642 height 24
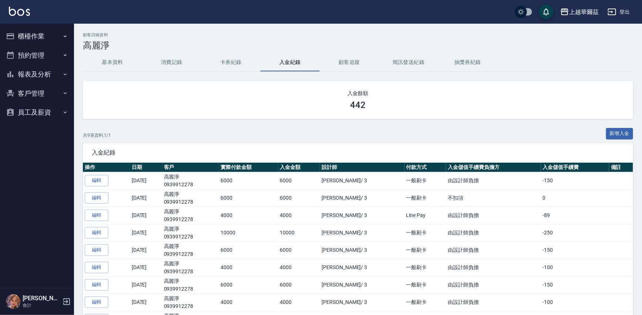
click at [28, 33] on button "櫃檯作業" at bounding box center [37, 36] width 68 height 19
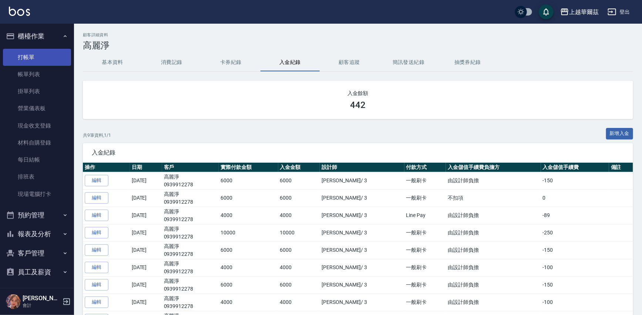
click at [36, 57] on link "打帳單" at bounding box center [37, 57] width 68 height 17
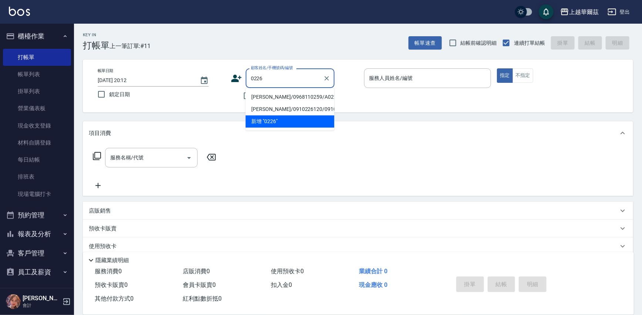
click at [261, 97] on li "程麟瑄/0968110259/A022621" at bounding box center [290, 97] width 89 height 12
type input "程麟瑄/0968110259/A022621"
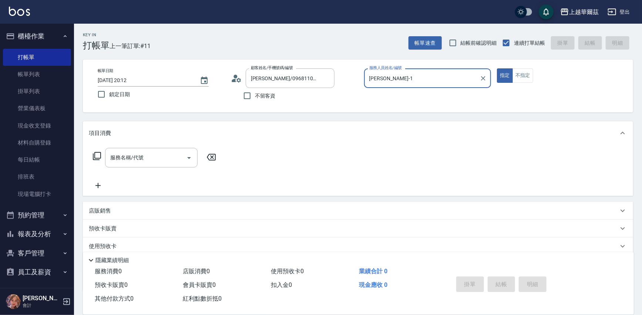
type input "Angel-1"
click at [146, 155] on input "服務名稱/代號" at bounding box center [145, 157] width 75 height 13
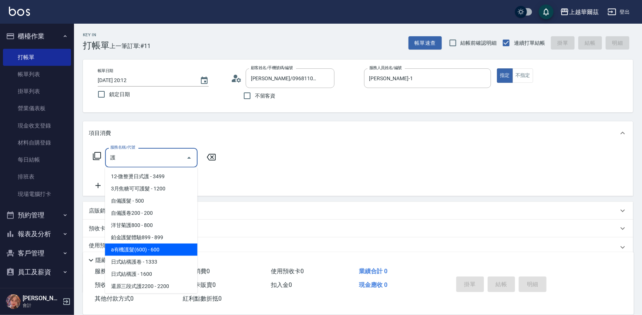
click at [139, 248] on span "a有機護髮(600) - 600" at bounding box center [151, 250] width 93 height 12
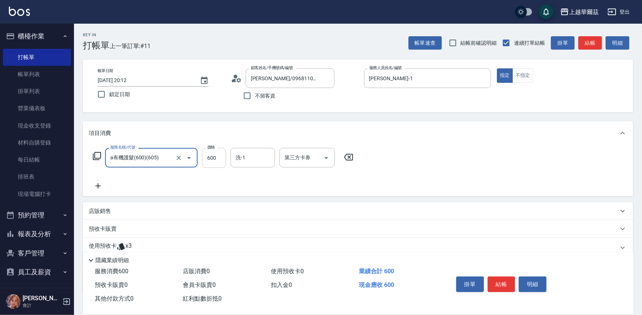
type input "a有機護髮(600)(605)"
click at [215, 151] on input "600" at bounding box center [214, 158] width 24 height 20
type input "1010"
click at [247, 157] on input "洗-1" at bounding box center [253, 157] width 38 height 13
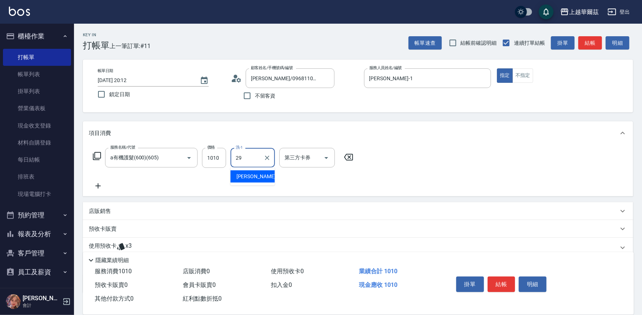
click at [242, 177] on span "Annie -29" at bounding box center [259, 177] width 47 height 8
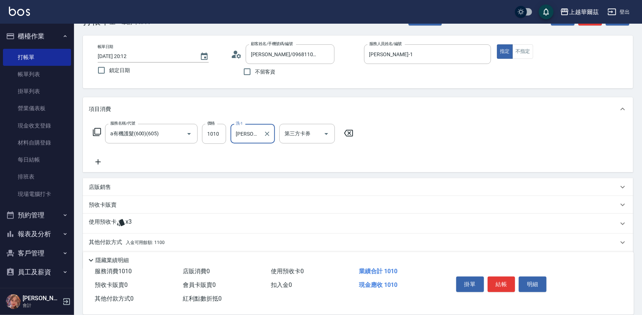
scroll to position [48, 0]
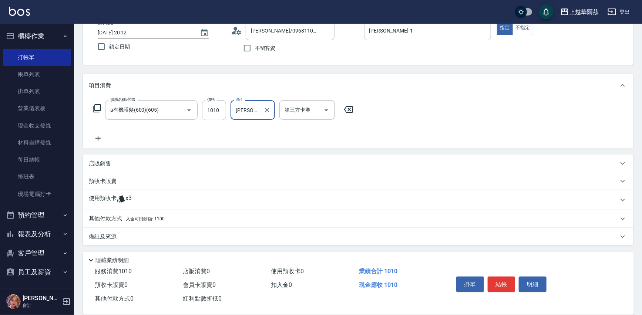
type input "Annie-29"
click at [137, 218] on span "入金可用餘額: 1100" at bounding box center [145, 218] width 39 height 5
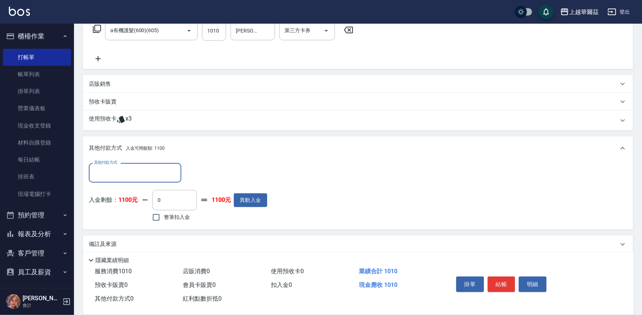
scroll to position [131, 0]
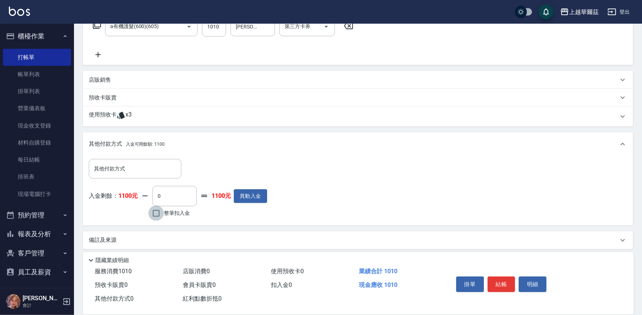
click at [157, 212] on input "整筆扣入金" at bounding box center [156, 214] width 16 height 16
checkbox input "true"
type input "1010"
click at [503, 277] on button "結帳" at bounding box center [502, 285] width 28 height 16
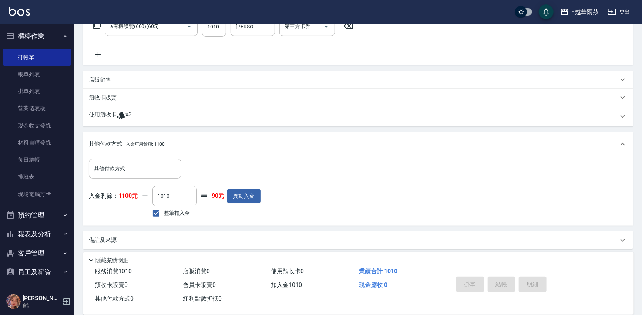
type input "2025/09/26 20:13"
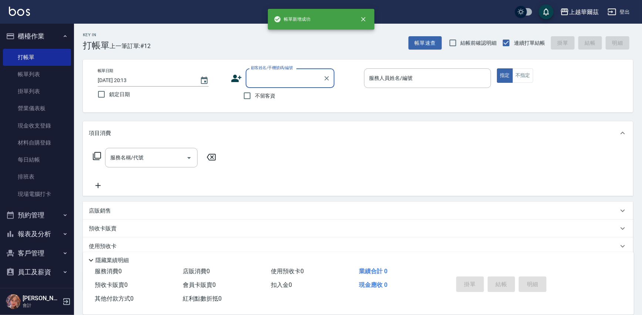
scroll to position [0, 0]
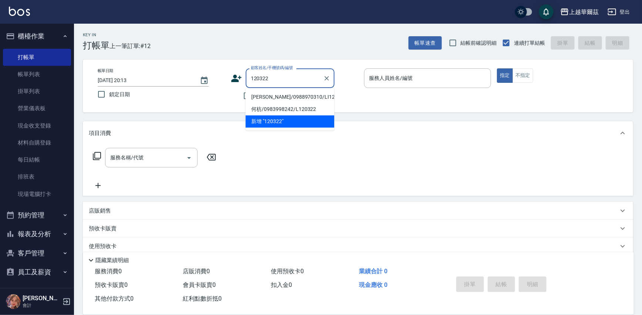
click at [263, 93] on li "洪芸婷/0988970310/LI120322" at bounding box center [290, 97] width 89 height 12
type input "洪芸婷/0988970310/LI120322"
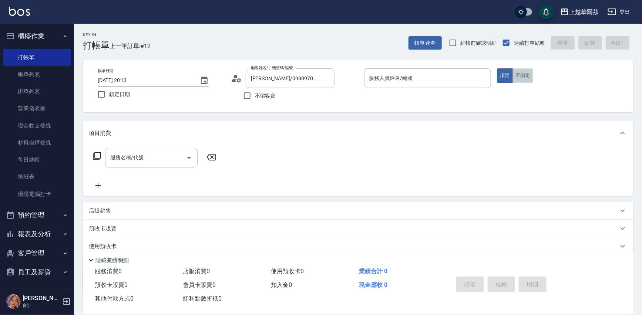
click at [523, 76] on button "不指定" at bounding box center [522, 75] width 21 height 14
click at [373, 79] on div "服務人員姓名/編號 服務人員姓名/編號" at bounding box center [427, 78] width 127 height 20
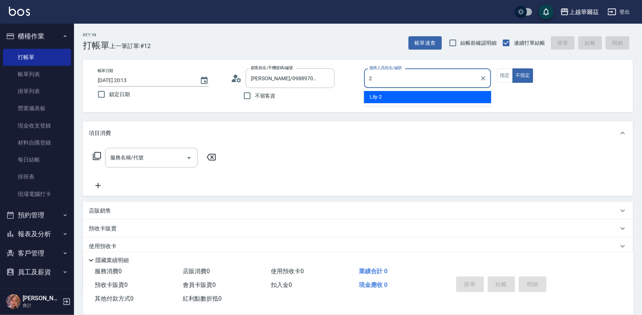
click at [395, 95] on div "Lily -2" at bounding box center [427, 97] width 127 height 12
type input "Lily-2"
click at [117, 159] on div "服務名稱/代號 服務名稱/代號" at bounding box center [151, 158] width 93 height 20
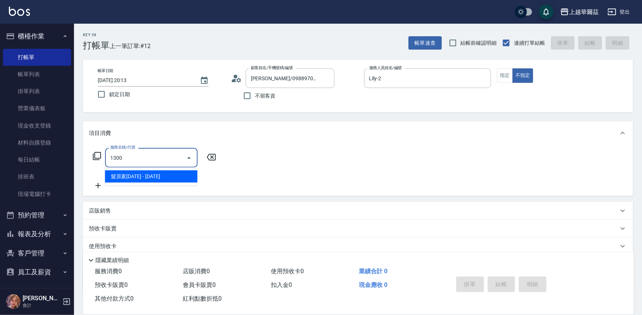
click at [142, 175] on span "髮原素1300 - 1300" at bounding box center [151, 177] width 93 height 12
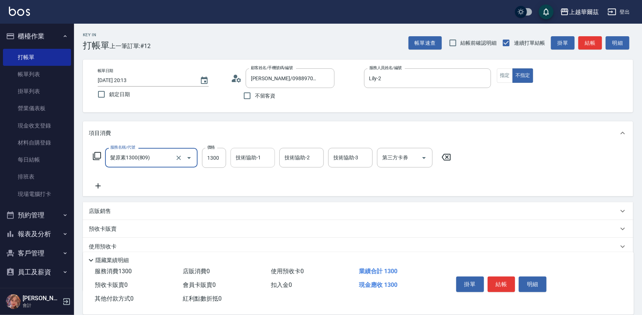
type input "髮原素1300(809)"
click at [238, 156] on div "技術協助-1 技術協助-1" at bounding box center [253, 158] width 44 height 20
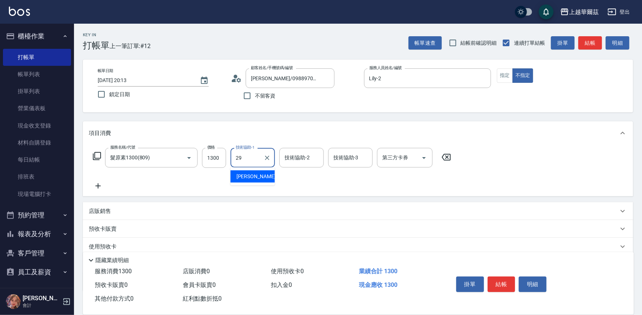
click at [252, 176] on span "Annie -29" at bounding box center [259, 177] width 47 height 8
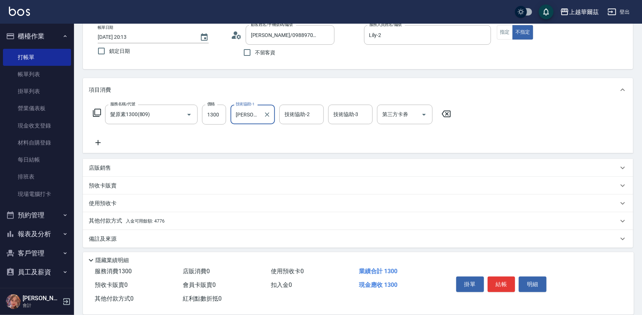
scroll to position [46, 0]
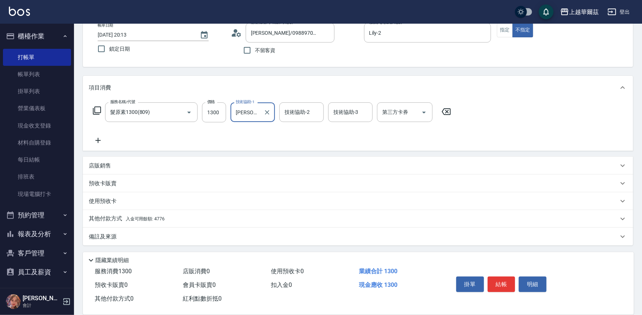
type input "Annie-29"
click at [137, 219] on span "入金可用餘額: 4776" at bounding box center [145, 218] width 39 height 5
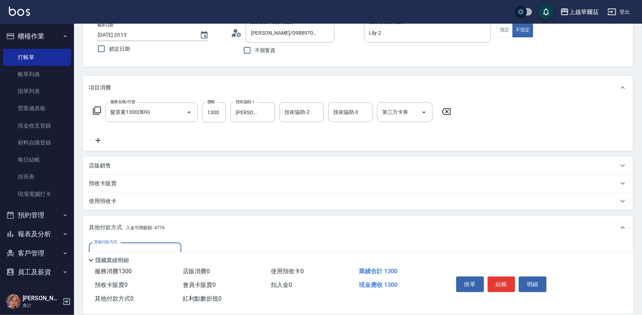
scroll to position [132, 0]
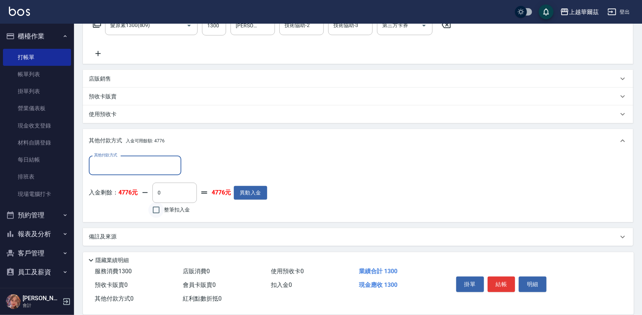
click at [156, 211] on input "整筆扣入金" at bounding box center [156, 210] width 16 height 16
checkbox input "true"
type input "1300"
click at [500, 281] on button "結帳" at bounding box center [502, 285] width 28 height 16
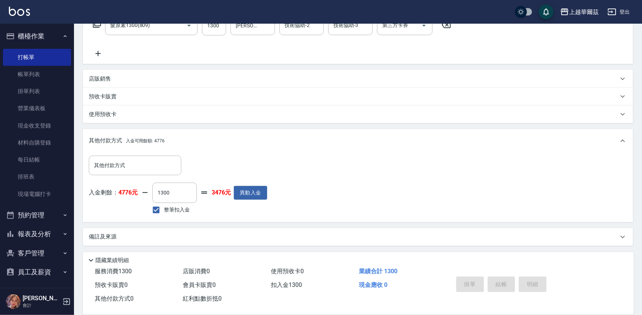
type input "2025/09/26 20:14"
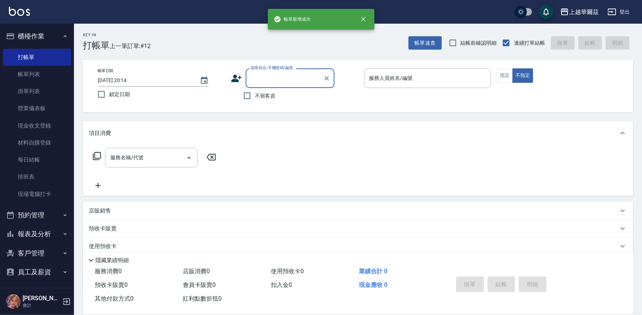
scroll to position [0, 0]
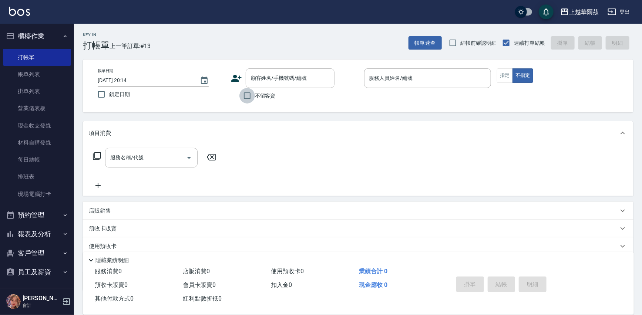
click at [243, 94] on input "不留客資" at bounding box center [247, 96] width 16 height 16
checkbox input "true"
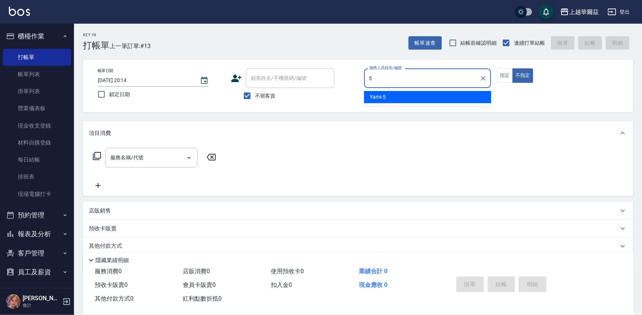
click at [376, 97] on span "Yami -5" at bounding box center [378, 97] width 16 height 8
type input "Yami-5"
click at [108, 157] on input "服務名稱/代號" at bounding box center [145, 157] width 75 height 13
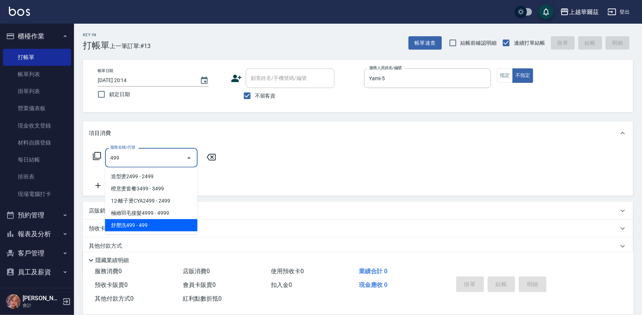
click at [131, 227] on span "舒壓洗499 - 499" at bounding box center [151, 225] width 93 height 12
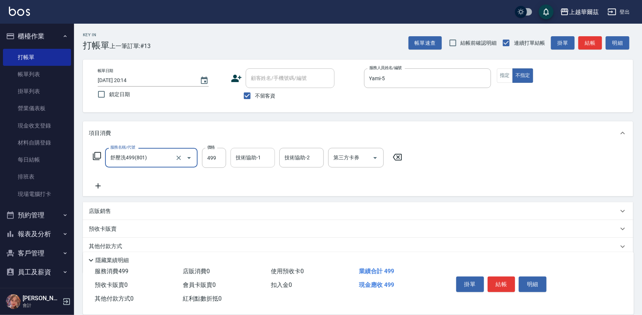
type input "舒壓洗499(801)"
click at [250, 158] on div "技術協助-1 技術協助-1" at bounding box center [253, 158] width 44 height 20
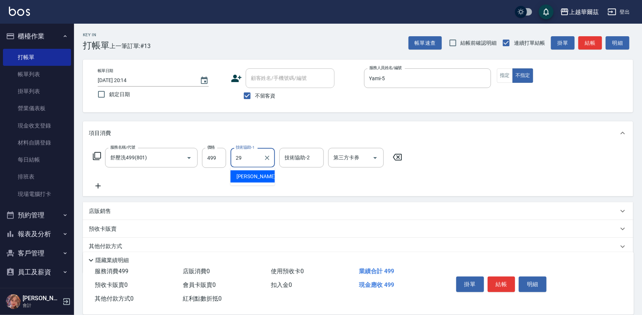
click at [239, 177] on span "Annie -29" at bounding box center [259, 177] width 47 height 8
type input "Annie-29"
drag, startPoint x: 504, startPoint y: 280, endPoint x: 491, endPoint y: 245, distance: 37.1
click at [503, 277] on button "結帳" at bounding box center [502, 285] width 28 height 16
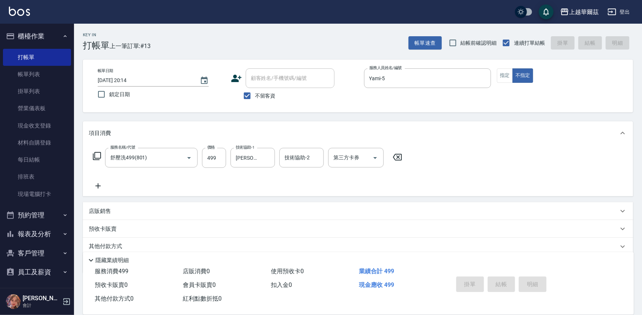
type input "2025/09/26 20:15"
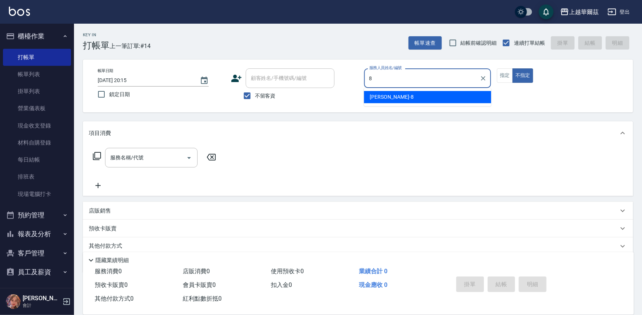
click at [391, 94] on div "Tina -8" at bounding box center [427, 97] width 127 height 12
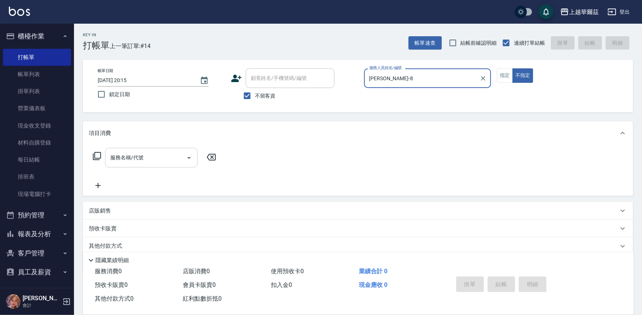
type input "Tina-8"
click at [118, 153] on input "服務名稱/代號" at bounding box center [145, 157] width 75 height 13
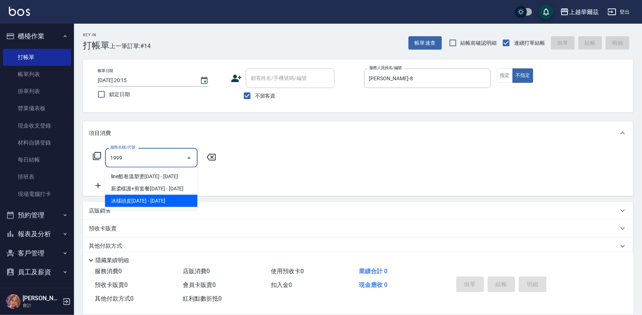
click at [145, 202] on span "冰樣頭皮1999 - 1999" at bounding box center [151, 201] width 93 height 12
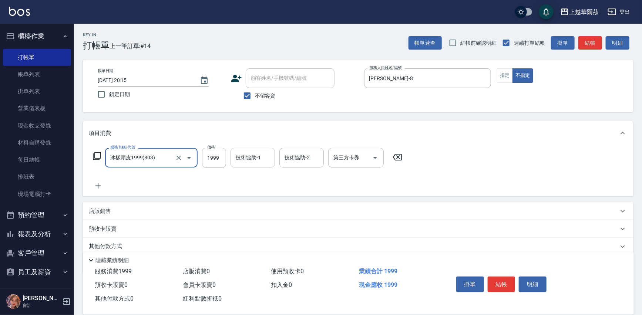
type input "冰樣頭皮1999(803)"
click at [255, 155] on div "技術協助-1 技術協助-1" at bounding box center [253, 158] width 44 height 20
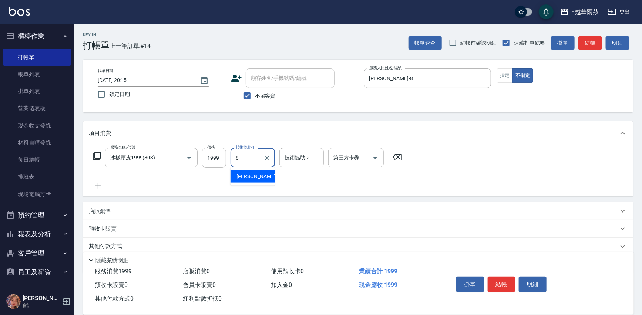
click at [256, 176] on div "Tina -8" at bounding box center [253, 177] width 44 height 12
type input "Tina-8"
click at [504, 279] on button "結帳" at bounding box center [502, 285] width 28 height 16
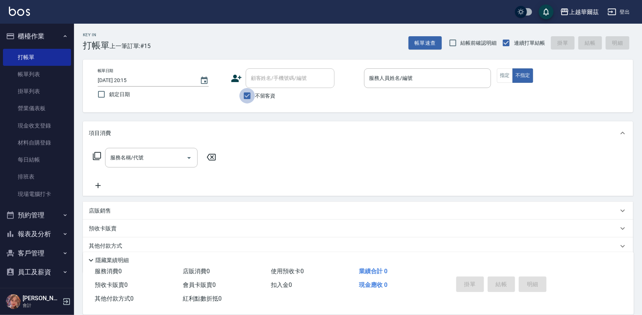
click at [247, 93] on input "不留客資" at bounding box center [247, 96] width 16 height 16
checkbox input "false"
click at [263, 77] on div "顧客姓名/手機號碼/編號 顧客姓名/手機號碼/編號" at bounding box center [290, 78] width 89 height 20
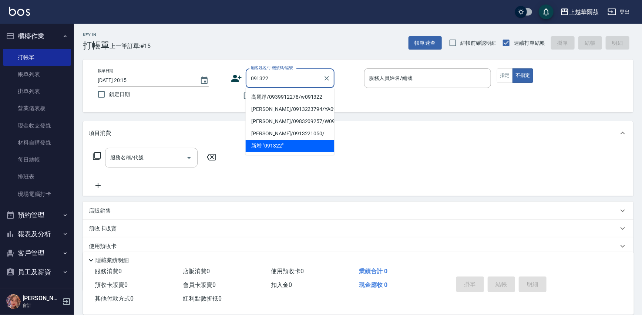
click at [271, 96] on li "高麗淨/0939912278/w091322" at bounding box center [290, 97] width 89 height 12
type input "高麗淨/0939912278/w091322"
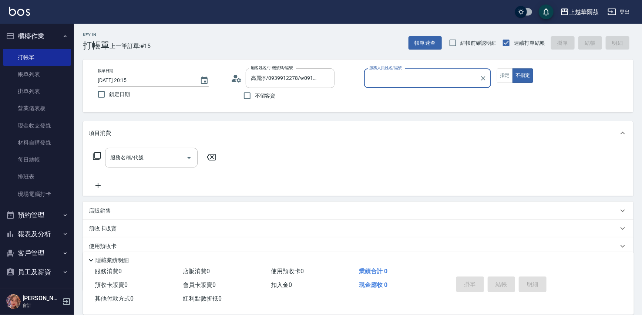
type input "Win-3"
click at [504, 75] on button "指定" at bounding box center [505, 75] width 16 height 14
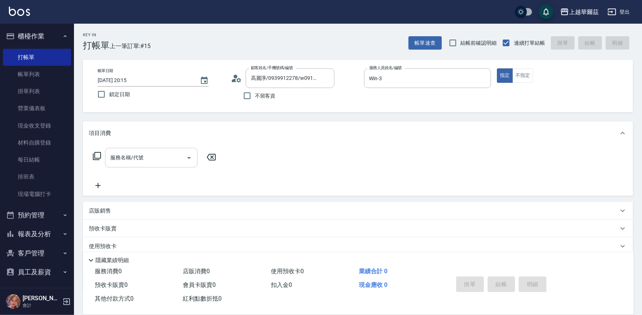
click at [123, 154] on div "服務名稱/代號 服務名稱/代號" at bounding box center [151, 158] width 93 height 20
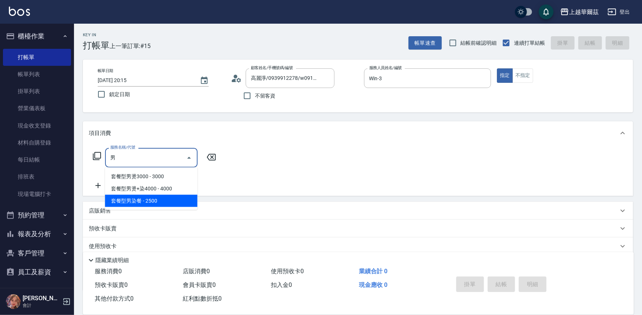
drag, startPoint x: 152, startPoint y: 199, endPoint x: 238, endPoint y: 174, distance: 88.7
click at [152, 199] on span "套餐型男染餐 - 2500" at bounding box center [151, 201] width 93 height 12
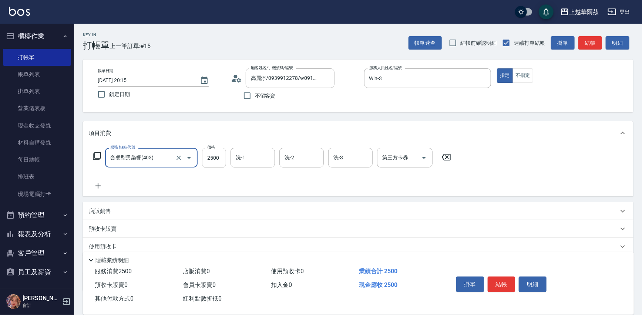
type input "套餐型男染餐(403)"
click at [222, 157] on input "2500" at bounding box center [214, 158] width 24 height 20
type input "3800"
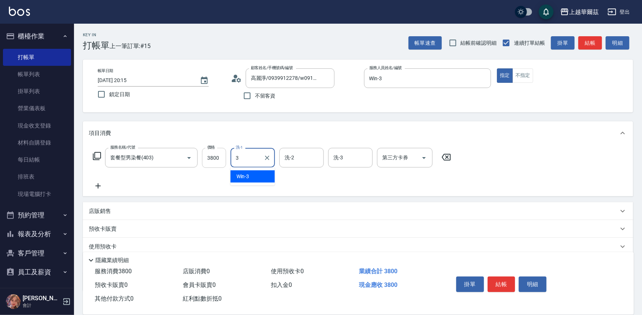
type input "Win-3"
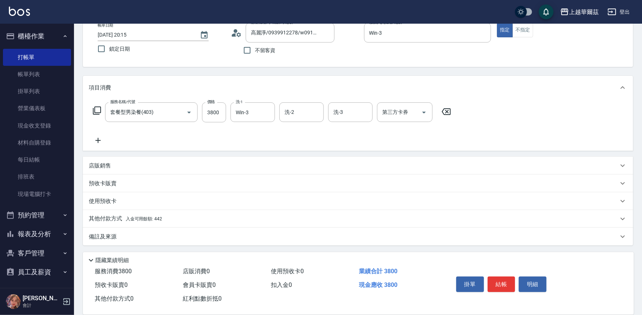
click at [144, 218] on span "入金可用餘額: 442" at bounding box center [144, 218] width 36 height 5
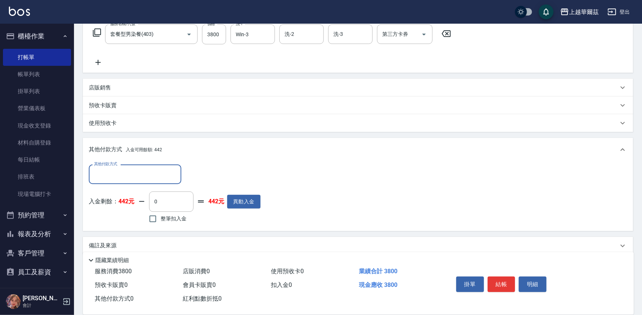
scroll to position [124, 0]
click at [152, 218] on input "整筆扣入金" at bounding box center [153, 219] width 16 height 16
checkbox input "true"
type input "442"
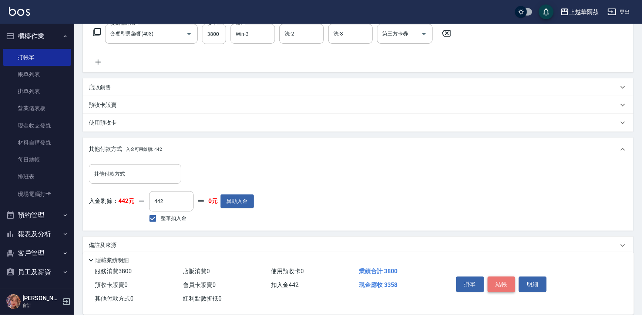
click at [501, 279] on button "結帳" at bounding box center [502, 285] width 28 height 16
type input "2025/09/26 20:16"
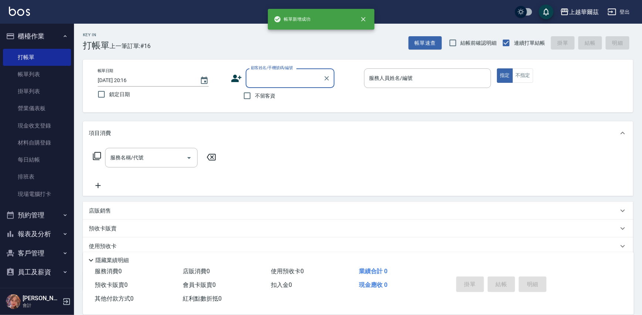
scroll to position [0, 0]
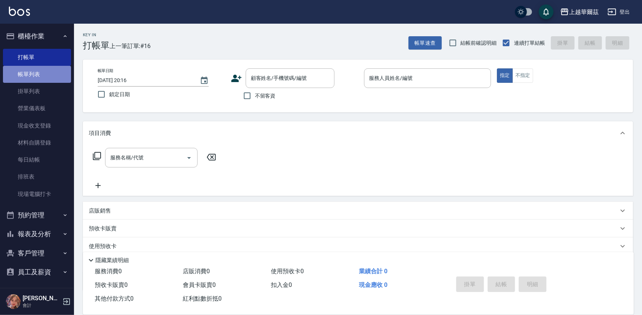
click at [37, 74] on link "帳單列表" at bounding box center [37, 74] width 68 height 17
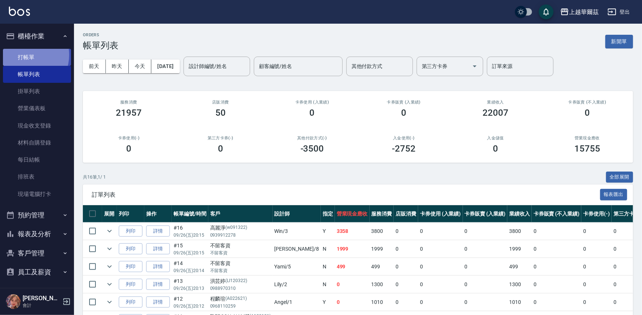
click at [24, 55] on link "打帳單" at bounding box center [37, 57] width 68 height 17
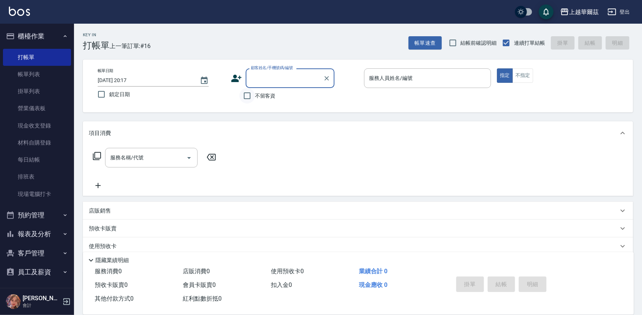
click at [245, 97] on input "不留客資" at bounding box center [247, 96] width 16 height 16
checkbox input "true"
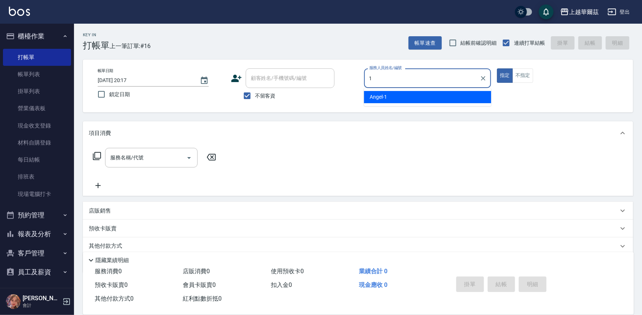
click at [395, 97] on div "Angel -1" at bounding box center [427, 97] width 127 height 12
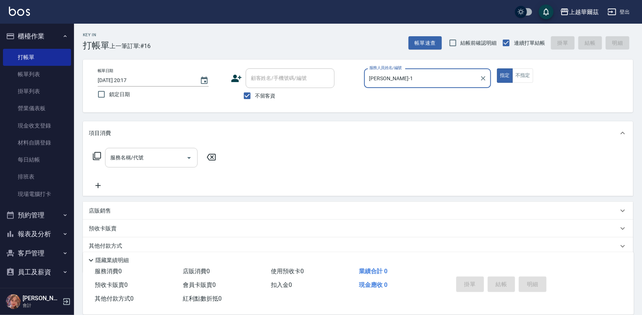
type input "Angel-1"
click at [138, 156] on div "服務名稱/代號 服務名稱/代號" at bounding box center [151, 158] width 93 height 20
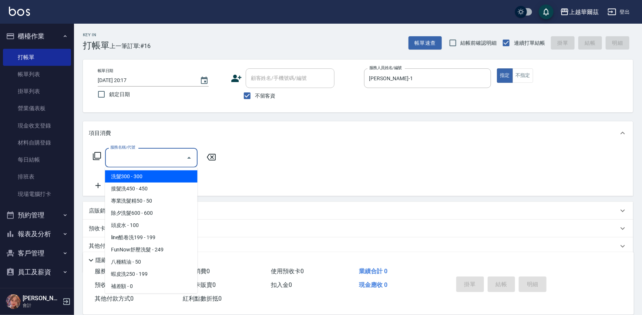
type input "5"
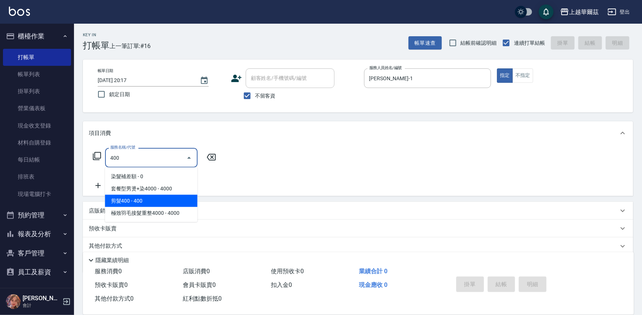
click at [152, 200] on span "剪髮400 - 400" at bounding box center [151, 201] width 93 height 12
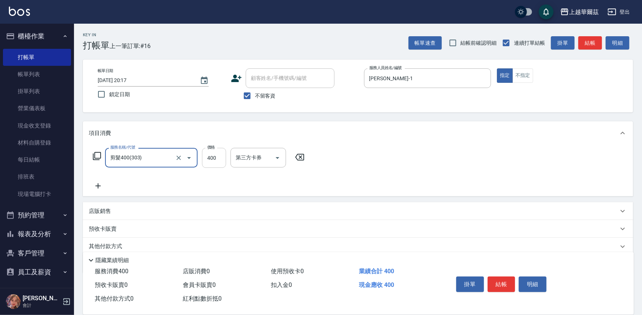
type input "剪髮400(303)"
click at [222, 158] on input "400" at bounding box center [214, 158] width 24 height 20
type input "450"
click at [501, 280] on button "結帳" at bounding box center [502, 285] width 28 height 16
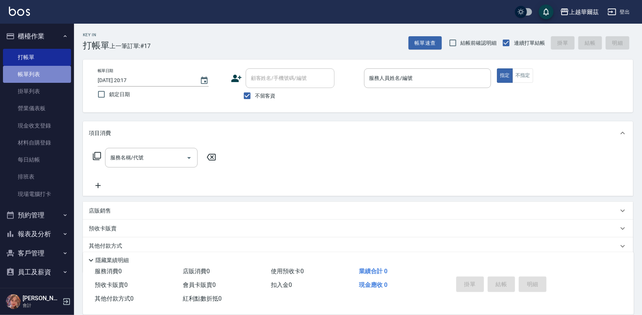
click at [38, 74] on link "帳單列表" at bounding box center [37, 74] width 68 height 17
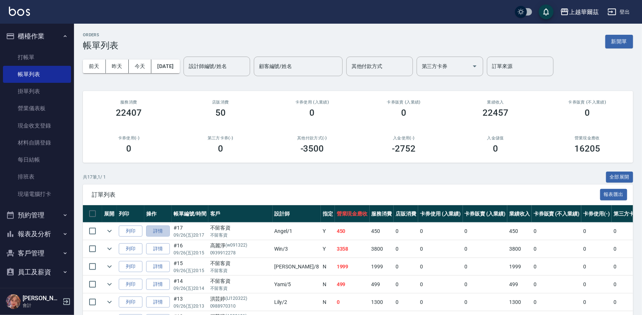
click at [155, 230] on link "詳情" at bounding box center [158, 231] width 24 height 11
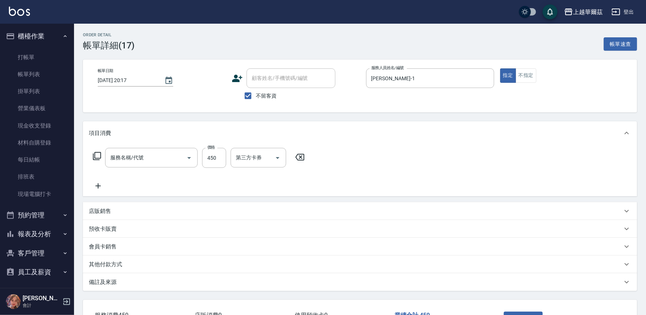
type input "2025/09/26 20:17"
checkbox input "true"
type input "Angel-1"
type input "剪髮400(303)"
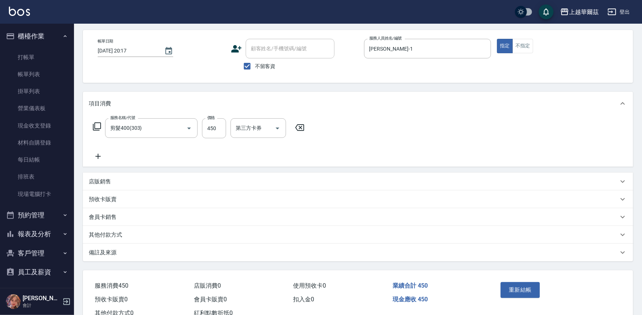
scroll to position [54, 0]
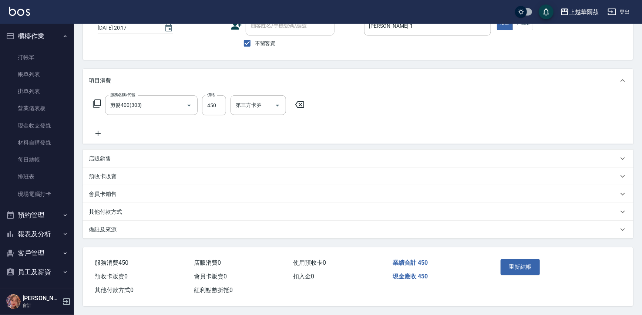
click at [120, 208] on p "其他付款方式" at bounding box center [105, 212] width 33 height 8
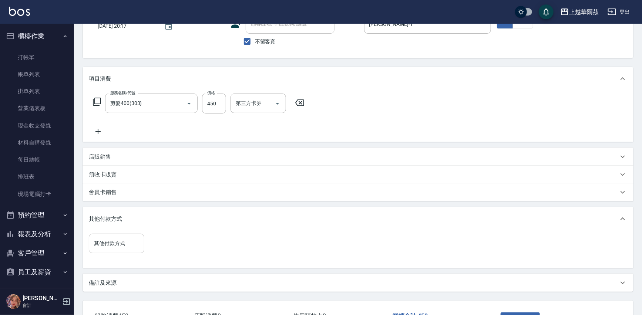
click at [107, 250] on div "其他付款方式" at bounding box center [117, 244] width 56 height 20
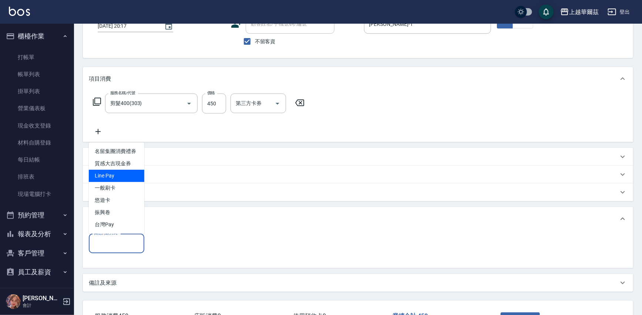
drag, startPoint x: 119, startPoint y: 177, endPoint x: 130, endPoint y: 179, distance: 10.7
click at [119, 177] on span "Line Pay" at bounding box center [117, 176] width 56 height 12
type input "Line Pay"
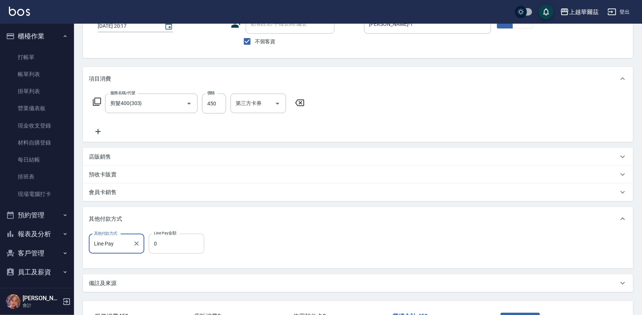
click at [149, 245] on input "0" at bounding box center [177, 244] width 56 height 20
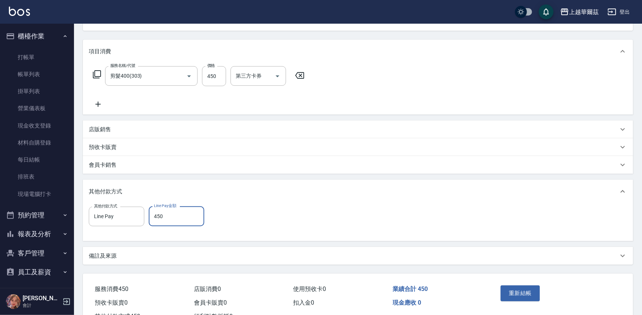
scroll to position [110, 0]
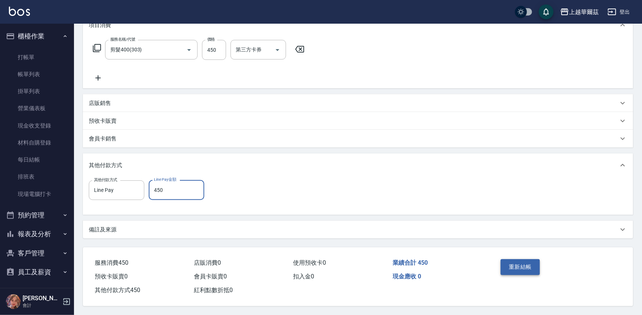
type input "450"
click at [510, 263] on button "重新結帳" at bounding box center [520, 267] width 39 height 16
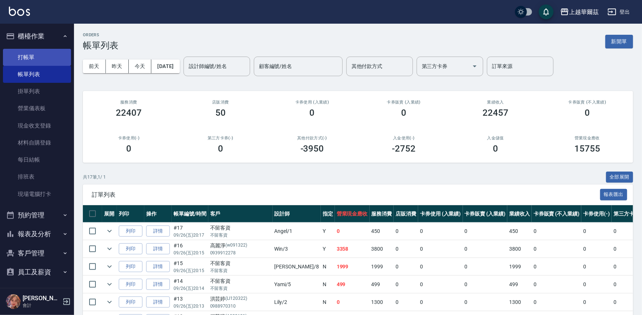
click at [30, 56] on link "打帳單" at bounding box center [37, 57] width 68 height 17
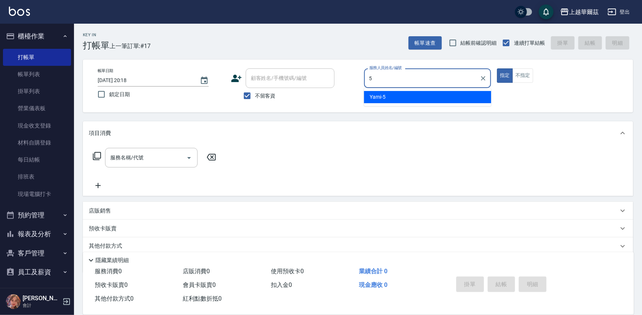
click at [414, 99] on div "Yami -5" at bounding box center [427, 97] width 127 height 12
type input "Yami-5"
click at [128, 157] on div "服務名稱/代號 服務名稱/代號" at bounding box center [151, 158] width 93 height 20
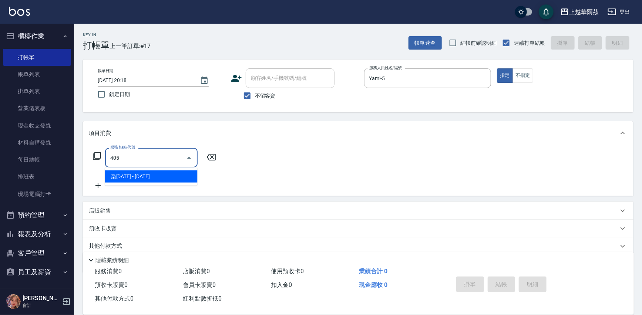
click at [130, 174] on span "染1500 - 1500" at bounding box center [151, 177] width 93 height 12
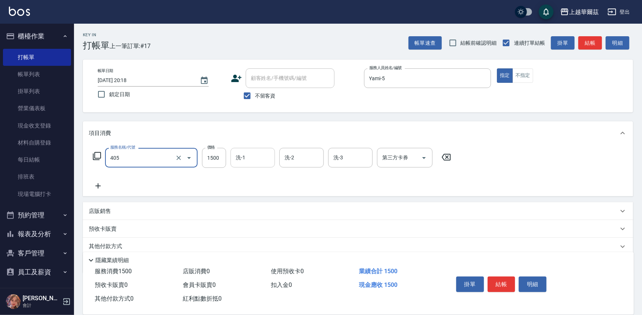
click at [255, 157] on input "洗-1" at bounding box center [253, 157] width 38 height 13
type input "染1500(405)"
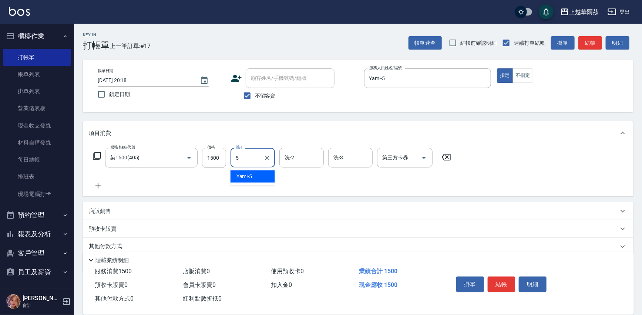
click at [255, 177] on div "Yami -5" at bounding box center [253, 177] width 44 height 12
type input "Yami-5"
click at [504, 279] on button "結帳" at bounding box center [502, 285] width 28 height 16
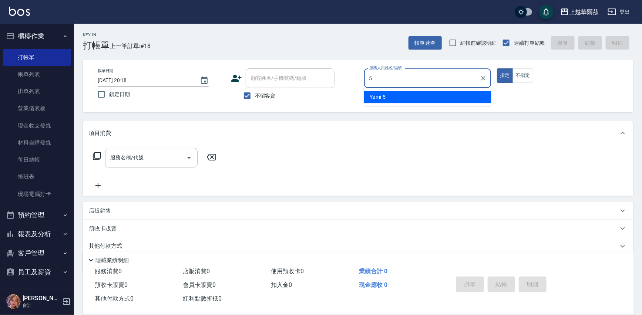
click at [390, 94] on div "Yami -5" at bounding box center [427, 97] width 127 height 12
type input "Yami-5"
click at [124, 156] on div "服務名稱/代號 服務名稱/代號" at bounding box center [151, 158] width 93 height 20
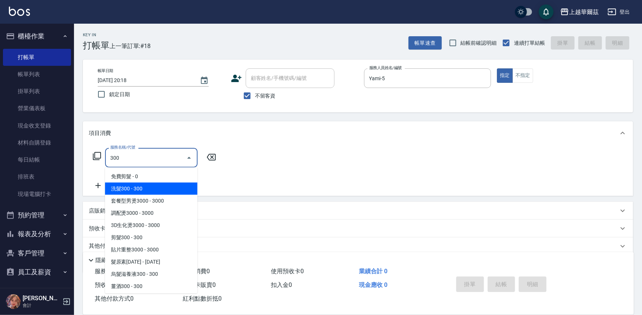
click at [140, 191] on span "洗髮300 - 300" at bounding box center [151, 189] width 93 height 12
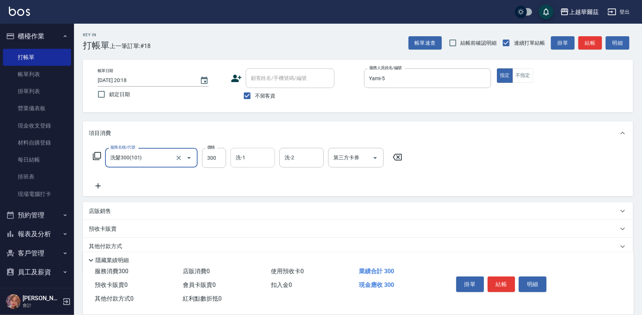
type input "洗髮300(101)"
click at [259, 161] on input "洗-1" at bounding box center [253, 157] width 38 height 13
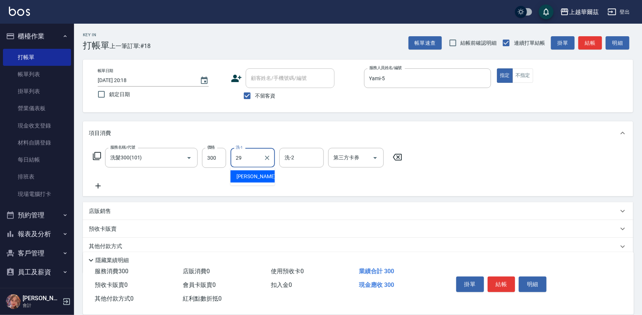
click at [258, 176] on div "Annie -29" at bounding box center [253, 177] width 44 height 12
type input "Annie-29"
click at [96, 186] on icon at bounding box center [98, 186] width 19 height 9
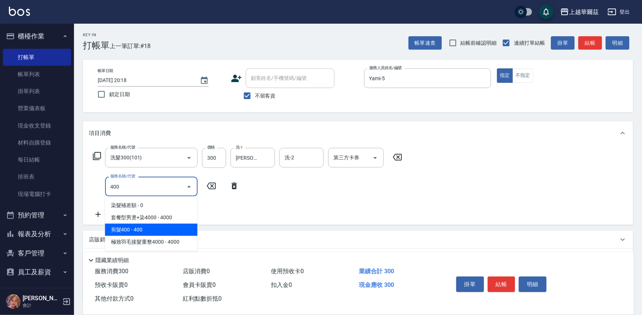
drag, startPoint x: 141, startPoint y: 229, endPoint x: 632, endPoint y: 243, distance: 491.2
click at [141, 228] on span "剪髮400 - 400" at bounding box center [151, 230] width 93 height 12
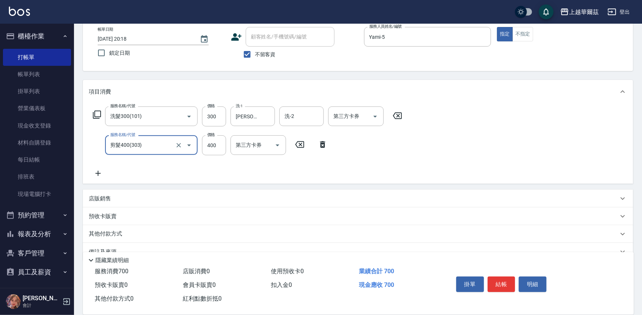
scroll to position [57, 0]
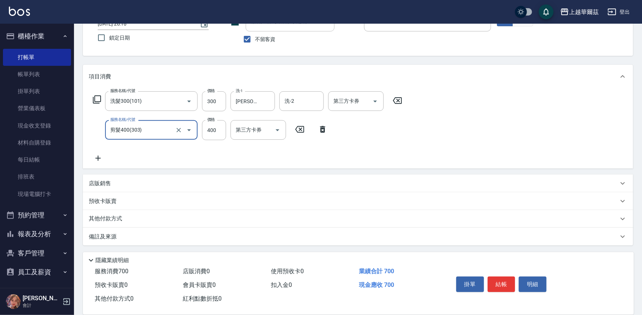
type input "剪髮400(303)"
click at [108, 181] on p "店販銷售" at bounding box center [100, 184] width 22 height 8
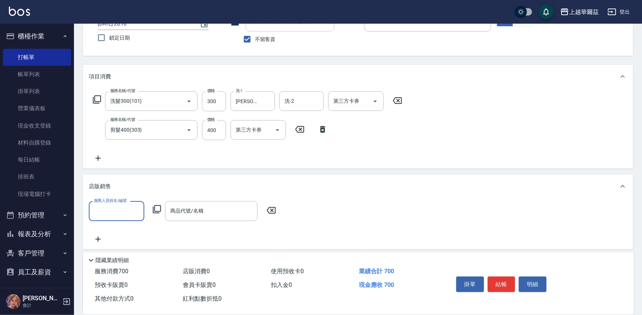
scroll to position [1, 0]
drag, startPoint x: 118, startPoint y: 228, endPoint x: 189, endPoint y: 216, distance: 72.2
click at [118, 228] on div "Annie -29" at bounding box center [117, 230] width 56 height 12
type input "Annie-29"
click at [189, 211] on div "商品代號/名稱 商品代號/名稱" at bounding box center [211, 211] width 93 height 20
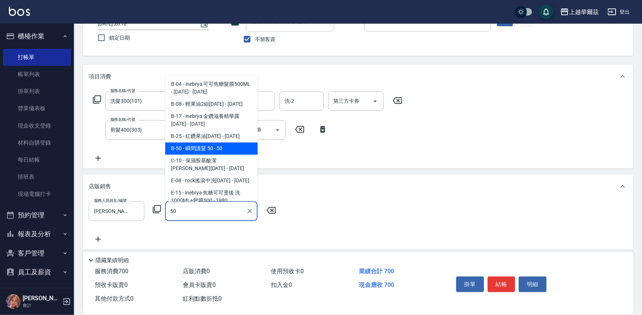
click at [221, 144] on span "B-50 - 瞬間護髮 50 - 50" at bounding box center [211, 149] width 93 height 12
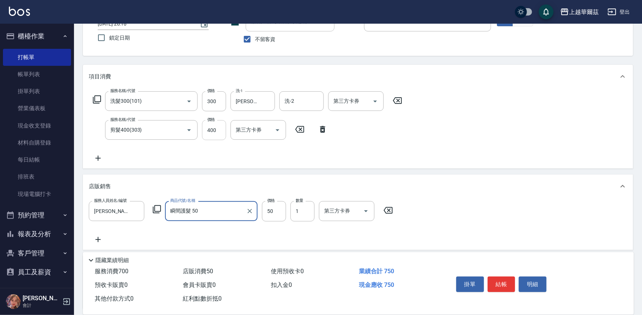
type input "瞬間護髮 50"
click at [221, 128] on input "400" at bounding box center [214, 130] width 24 height 20
type input "350"
click at [506, 282] on button "結帳" at bounding box center [502, 285] width 28 height 16
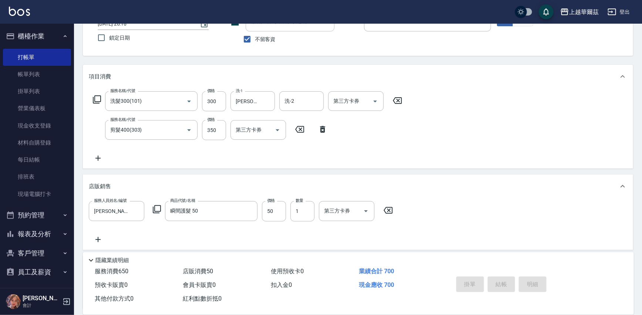
type input "2025/09/26 20:19"
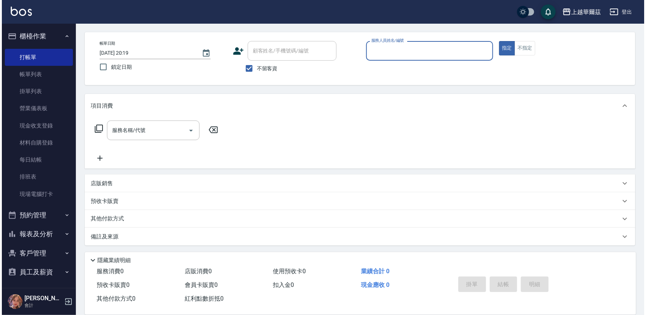
scroll to position [0, 0]
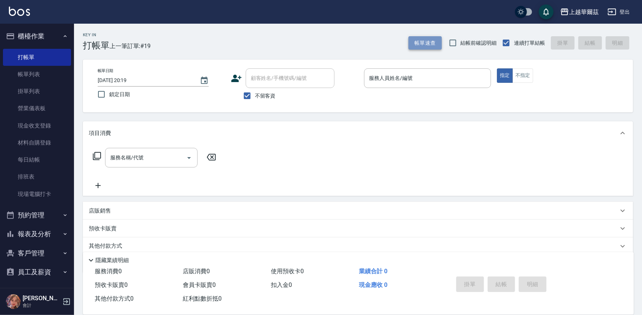
click at [419, 38] on button "帳單速查" at bounding box center [425, 43] width 33 height 14
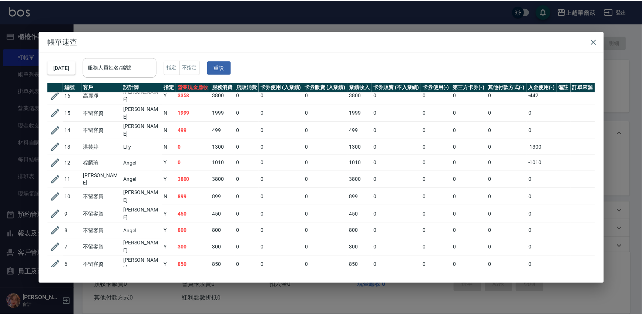
scroll to position [60, 0]
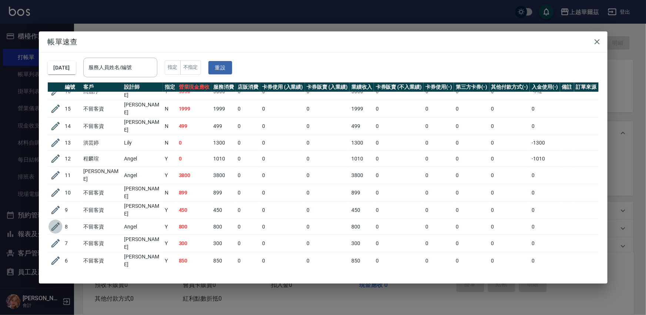
click at [56, 223] on icon "button" at bounding box center [55, 227] width 9 height 9
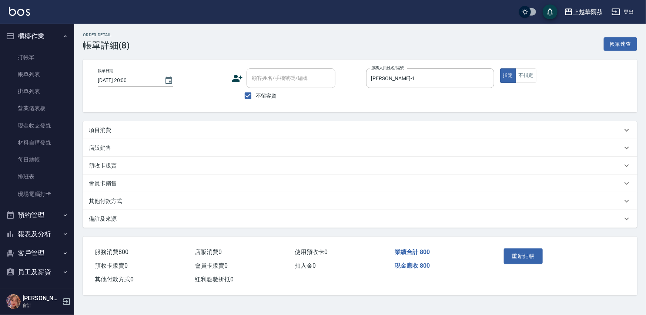
type input "2025/09/26 20:00"
checkbox input "true"
type input "Angel-1"
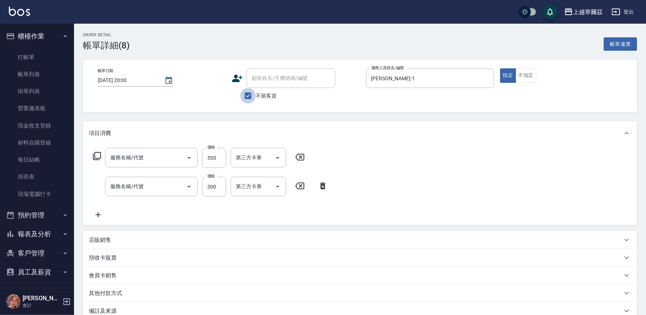
drag, startPoint x: 246, startPoint y: 96, endPoint x: 274, endPoint y: 76, distance: 33.9
click at [246, 96] on input "不留客資" at bounding box center [248, 96] width 16 height 16
checkbox input "false"
type input "單剪500(302)"
type input "洗髮300(101)"
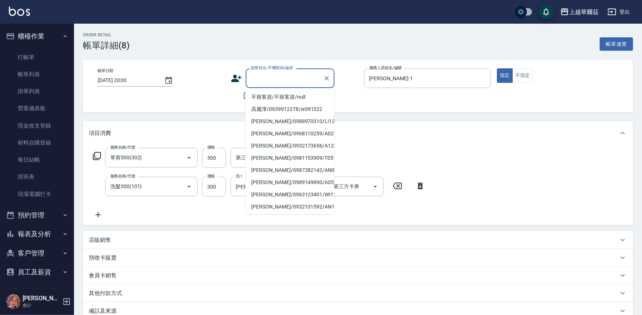
click at [274, 76] on div "顧客姓名/手機號碼/編號 顧客姓名/手機號碼/編號" at bounding box center [290, 78] width 89 height 20
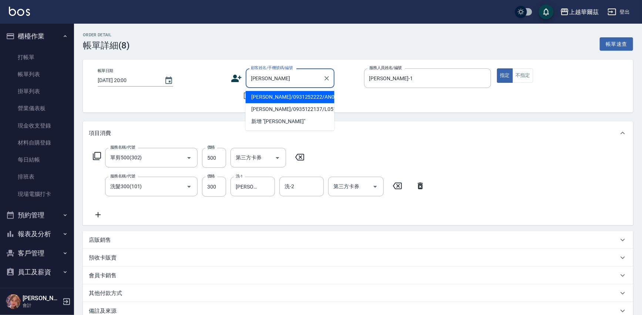
click at [274, 99] on li "陳建名/0931252222/AN082011" at bounding box center [290, 97] width 89 height 12
type input "陳建名/0931252222/AN082011"
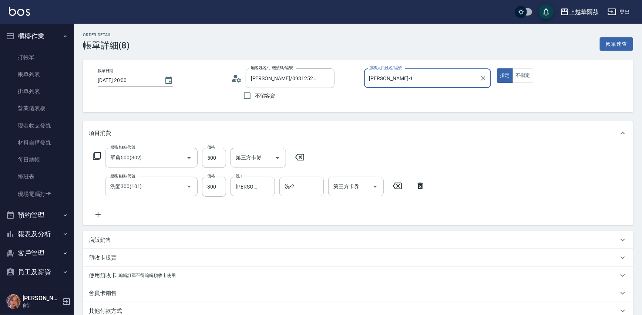
scroll to position [101, 0]
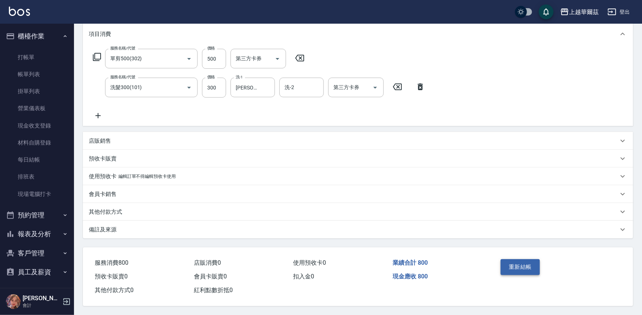
click at [513, 264] on button "重新結帳" at bounding box center [520, 267] width 39 height 16
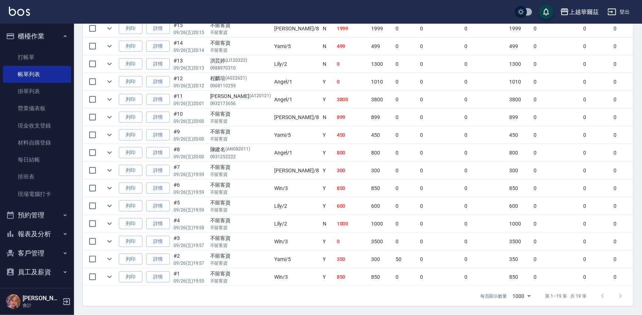
scroll to position [2, 0]
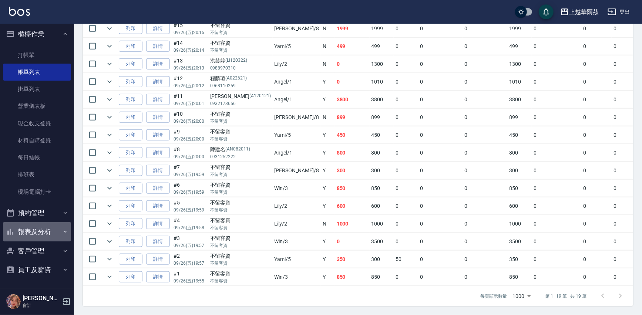
click at [41, 229] on button "報表及分析" at bounding box center [37, 231] width 68 height 19
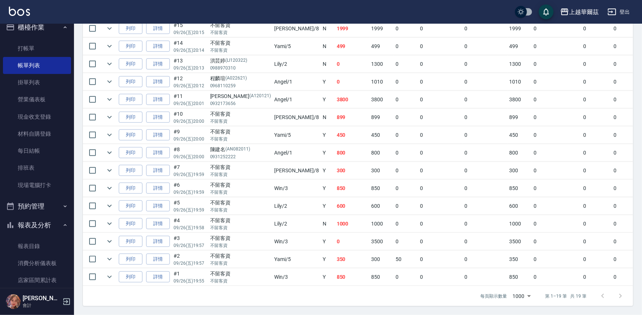
scroll to position [91, 0]
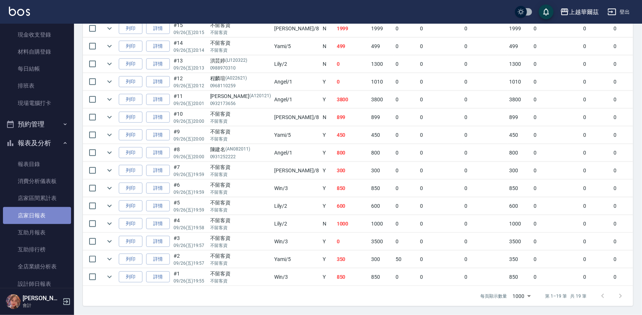
click at [46, 213] on link "店家日報表" at bounding box center [37, 215] width 68 height 17
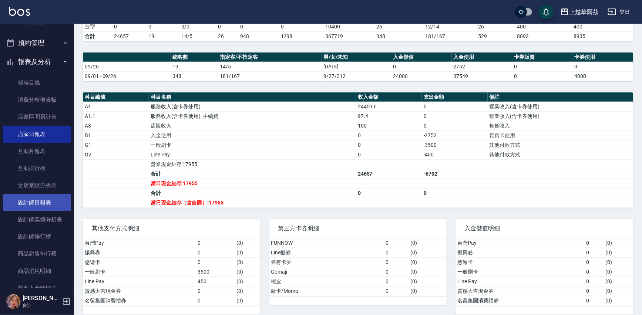
scroll to position [173, 0]
click at [43, 200] on link "設計師日報表" at bounding box center [37, 202] width 68 height 17
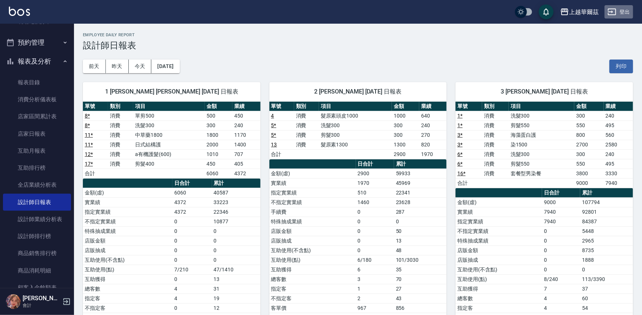
click at [624, 11] on button "登出" at bounding box center [619, 12] width 28 height 14
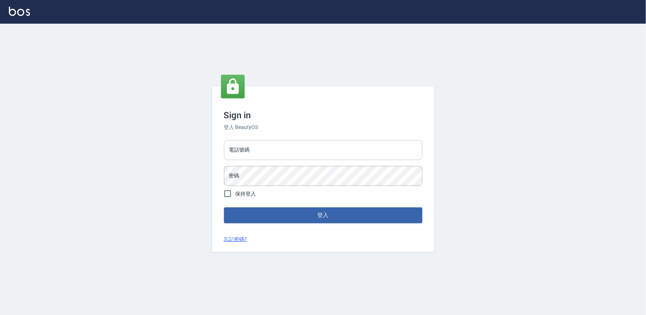
type input "0975575780"
drag, startPoint x: 0, startPoint y: 0, endPoint x: 274, endPoint y: 151, distance: 312.7
click at [274, 151] on input "0975575780" at bounding box center [323, 150] width 198 height 20
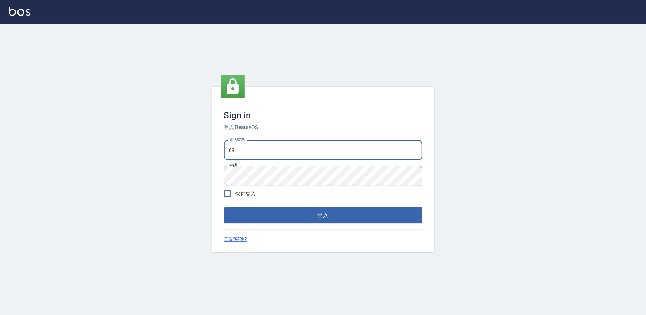
type input "0"
type input "0933473141"
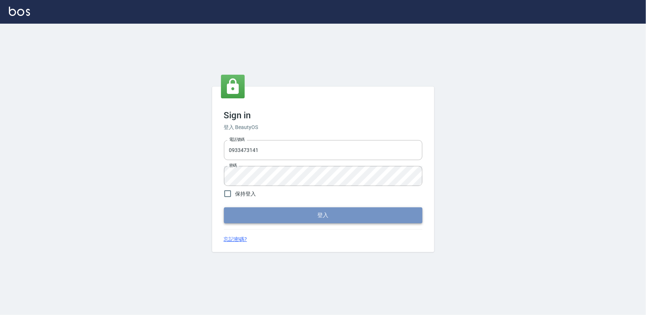
click at [315, 217] on button "登入" at bounding box center [323, 216] width 198 height 16
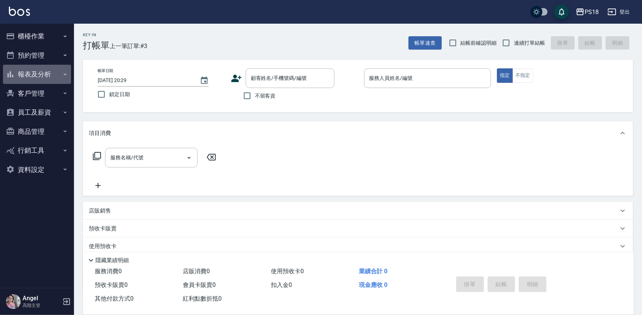
click at [35, 72] on button "報表及分析" at bounding box center [37, 74] width 68 height 19
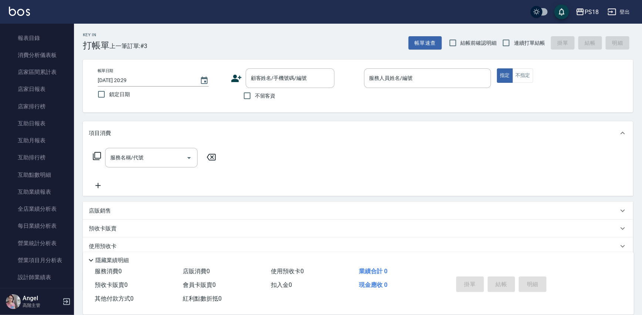
scroll to position [173, 0]
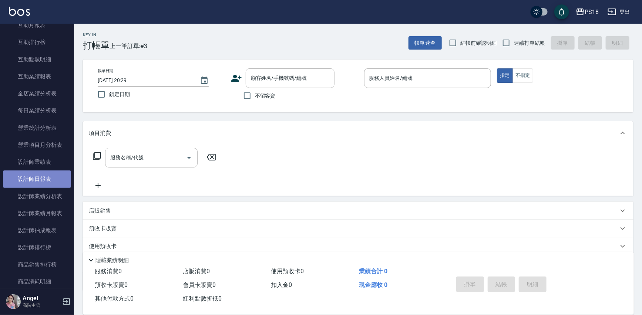
click at [44, 175] on link "設計師日報表" at bounding box center [37, 179] width 68 height 17
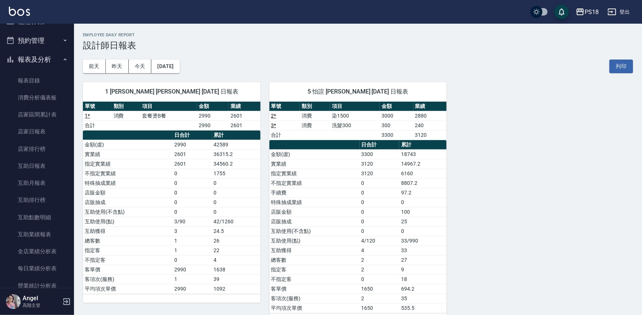
scroll to position [6, 0]
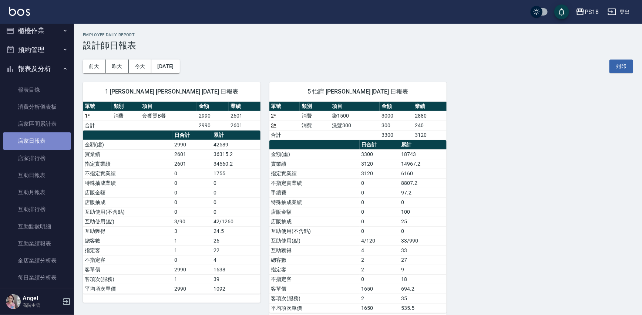
click at [43, 142] on link "店家日報表" at bounding box center [37, 140] width 68 height 17
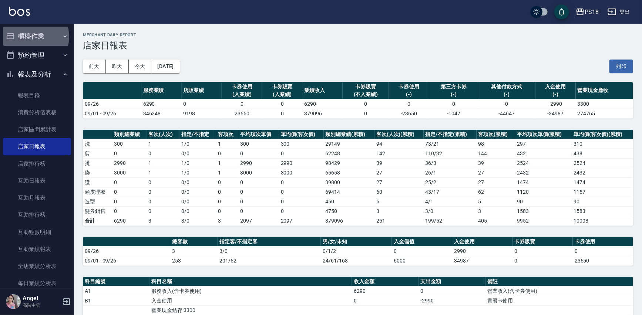
click at [33, 37] on button "櫃檯作業" at bounding box center [37, 36] width 68 height 19
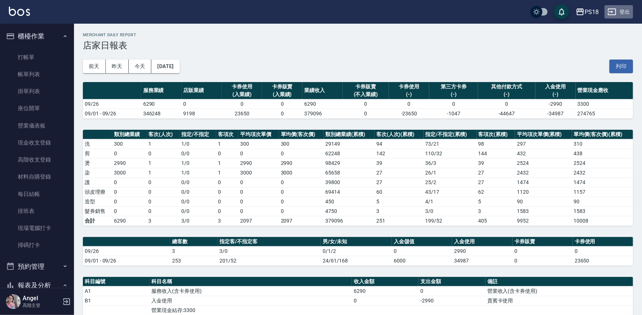
click at [626, 13] on button "登出" at bounding box center [619, 12] width 28 height 14
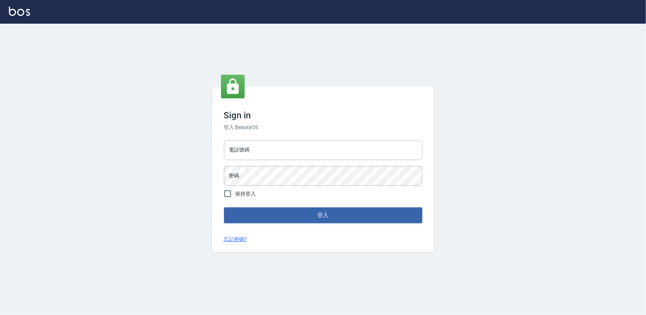
type input "0975575780"
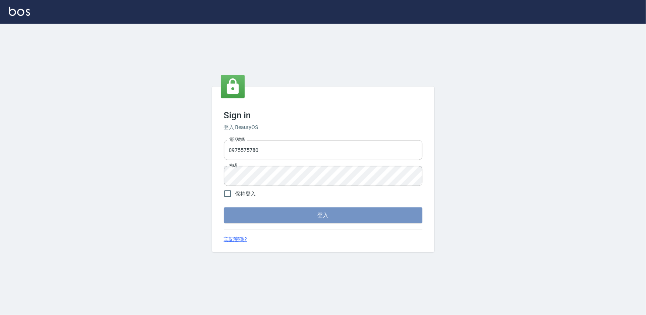
click at [293, 212] on button "登入" at bounding box center [323, 216] width 198 height 16
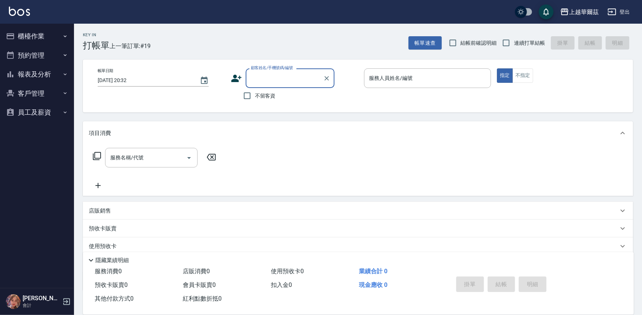
click at [31, 32] on button "櫃檯作業" at bounding box center [37, 36] width 68 height 19
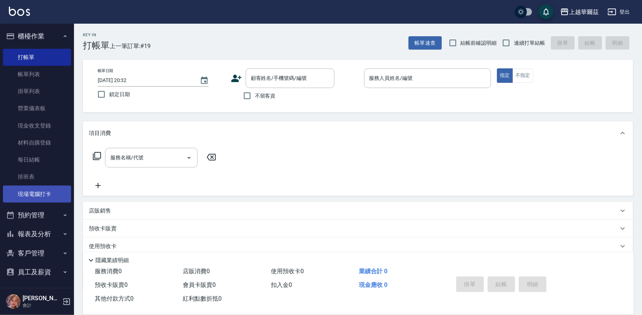
click at [40, 190] on link "現場電腦打卡" at bounding box center [37, 194] width 68 height 17
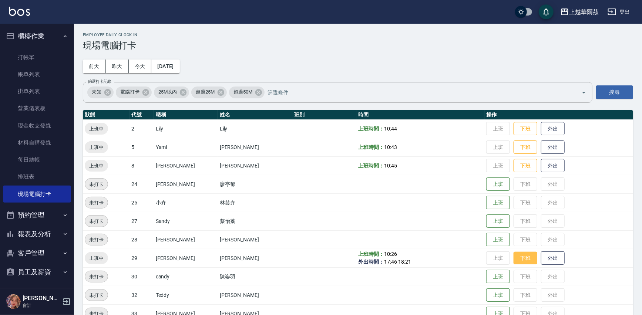
click at [514, 259] on button "下班" at bounding box center [526, 258] width 24 height 13
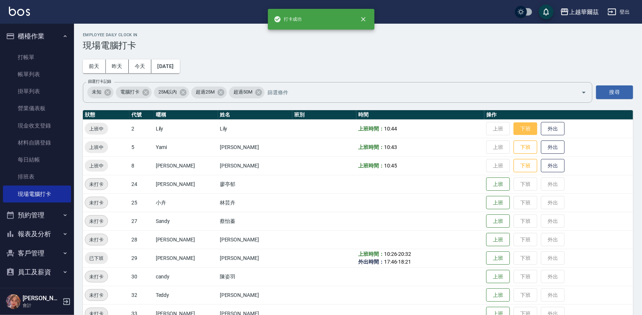
click at [514, 127] on button "下班" at bounding box center [526, 128] width 24 height 13
click at [517, 147] on button "下班" at bounding box center [526, 147] width 24 height 13
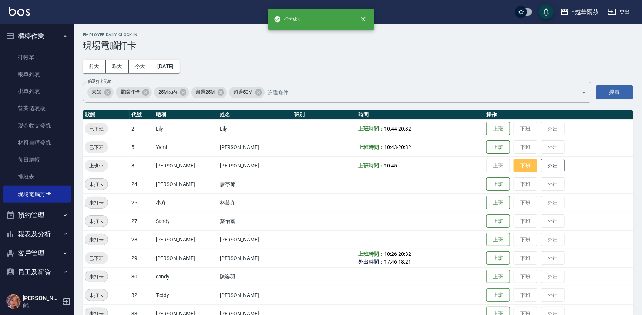
click at [514, 166] on button "下班" at bounding box center [526, 165] width 24 height 13
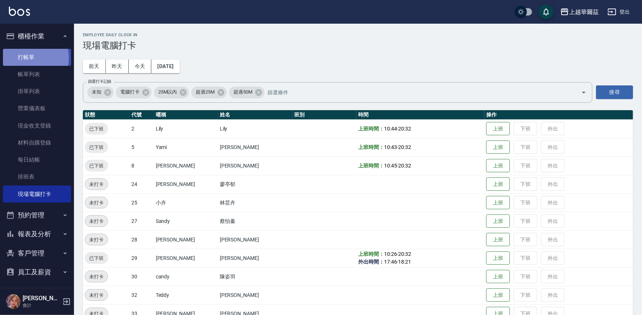
click at [22, 58] on link "打帳單" at bounding box center [37, 57] width 68 height 17
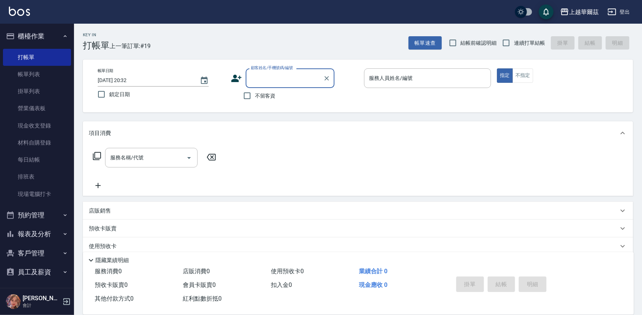
drag, startPoint x: 237, startPoint y: 197, endPoint x: 186, endPoint y: 201, distance: 50.5
click at [206, 207] on div "項目消費 服務名稱/代號 服務名稱/代號 店販銷售 服務人員姓名/編號 服務人員姓名/編號 商品代號/名稱 商品代號/名稱 預收卡販賣 卡券名稱/代號 卡券名…" at bounding box center [358, 205] width 550 height 169
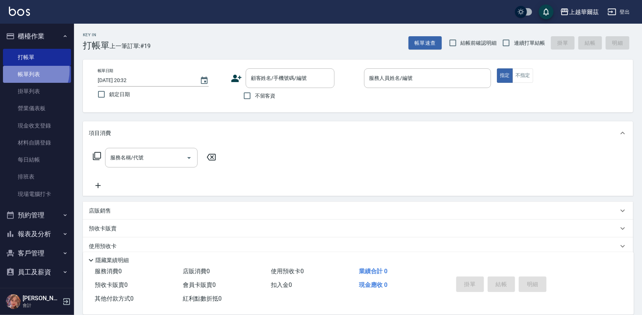
click at [26, 71] on link "帳單列表" at bounding box center [37, 74] width 68 height 17
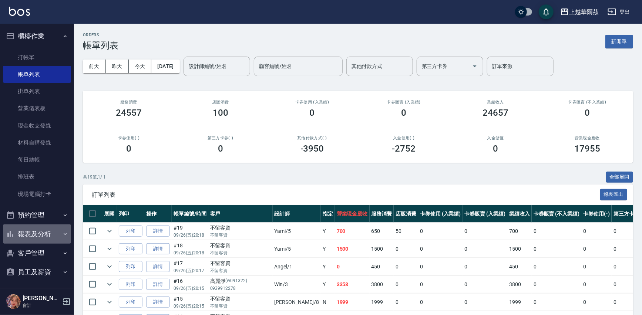
click at [43, 234] on button "報表及分析" at bounding box center [37, 234] width 68 height 19
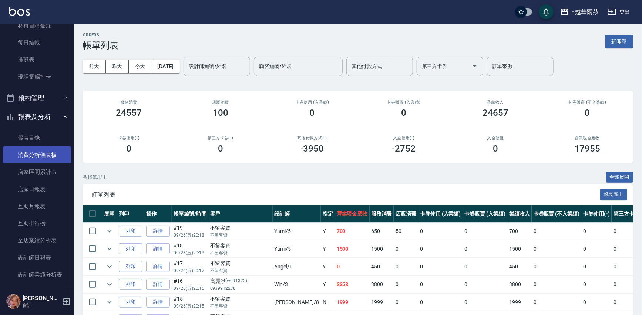
scroll to position [118, 0]
click at [154, 283] on link "詳情" at bounding box center [158, 284] width 24 height 11
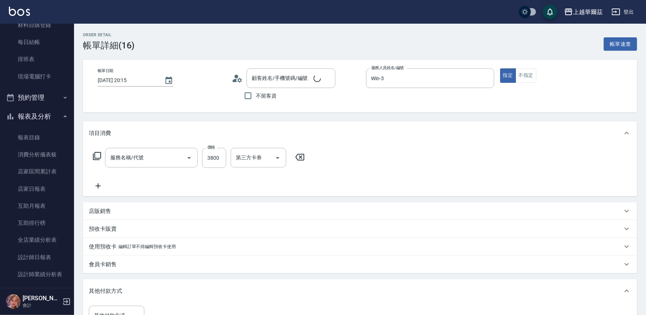
type input "[DATE] 20:15"
type input "Win-3"
type input "高麗淨/0939912278/w091322"
type input "套餐型男染餐(403)"
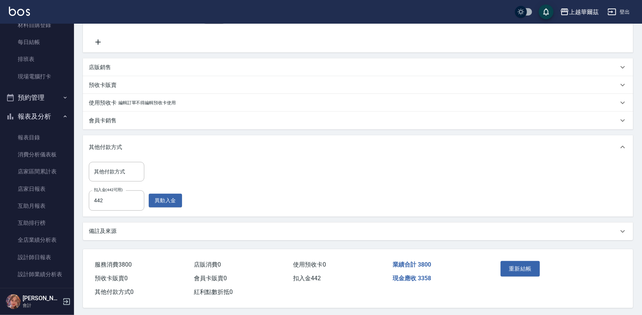
scroll to position [147, 0]
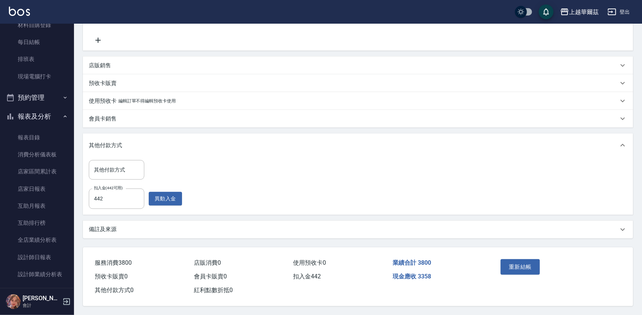
click at [119, 165] on div "其他付款方式 其他付款方式" at bounding box center [117, 170] width 56 height 20
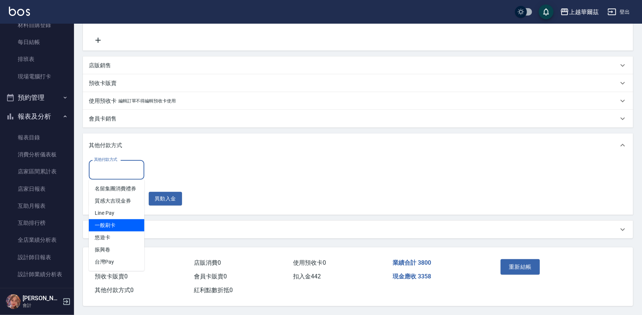
click at [113, 226] on span "一般刷卡" at bounding box center [117, 225] width 56 height 12
type input "一般刷卡"
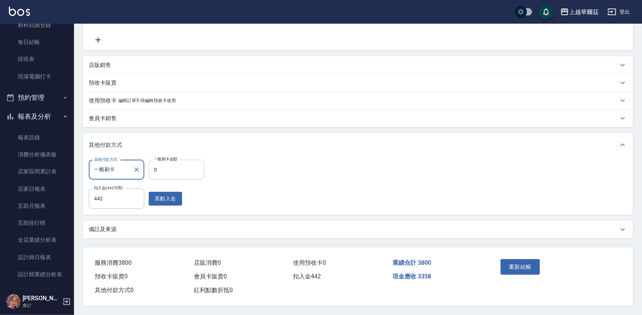
click at [150, 170] on input "0" at bounding box center [177, 170] width 56 height 20
type input "3358"
click at [525, 263] on button "重新結帳" at bounding box center [520, 267] width 39 height 16
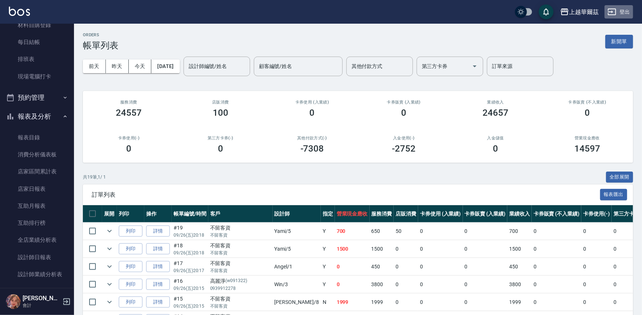
click at [628, 11] on button "登出" at bounding box center [619, 12] width 28 height 14
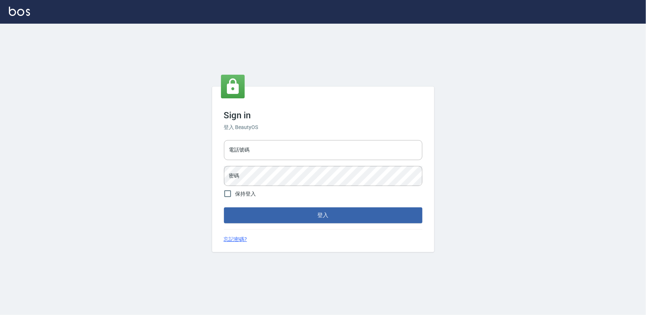
type input "0975575780"
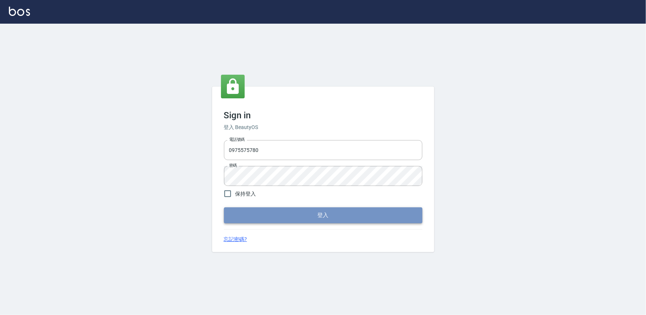
click at [319, 218] on button "登入" at bounding box center [323, 216] width 198 height 16
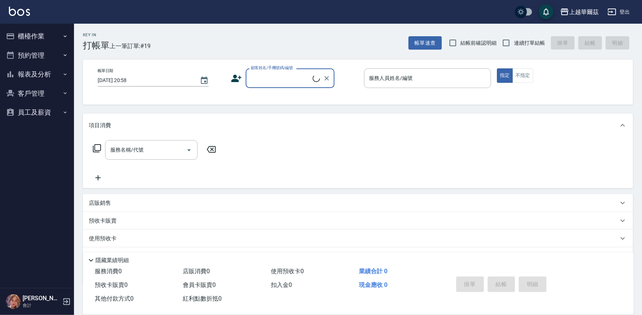
click at [28, 32] on button "櫃檯作業" at bounding box center [37, 36] width 68 height 19
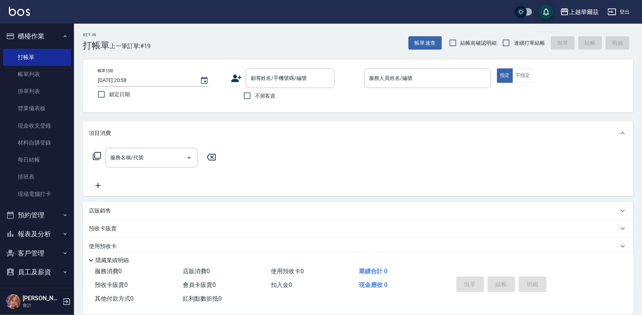
scroll to position [2, 0]
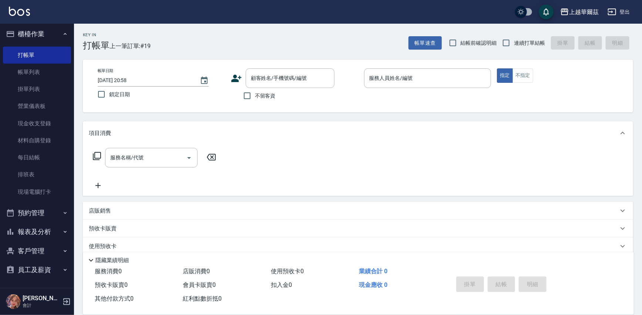
click at [39, 249] on button "客戶管理" at bounding box center [37, 251] width 68 height 19
click at [40, 269] on link "客戶列表" at bounding box center [37, 271] width 68 height 17
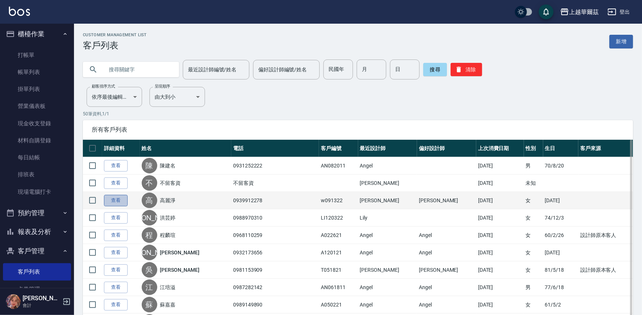
click at [114, 198] on link "查看" at bounding box center [116, 200] width 24 height 11
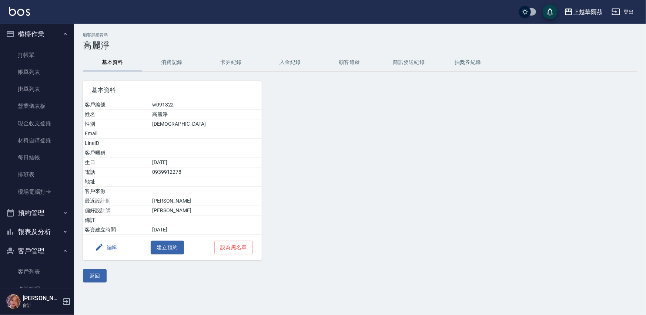
click at [112, 245] on button "編輯" at bounding box center [106, 248] width 28 height 14
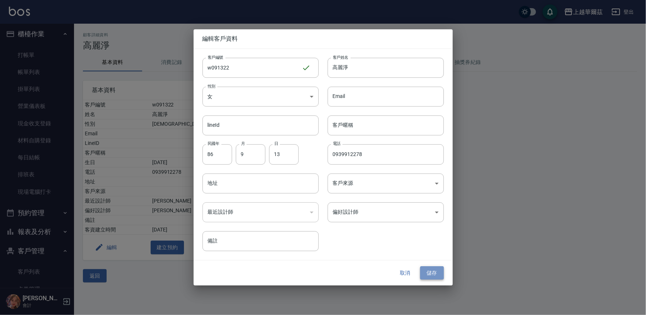
click at [437, 275] on button "儲存" at bounding box center [432, 273] width 24 height 14
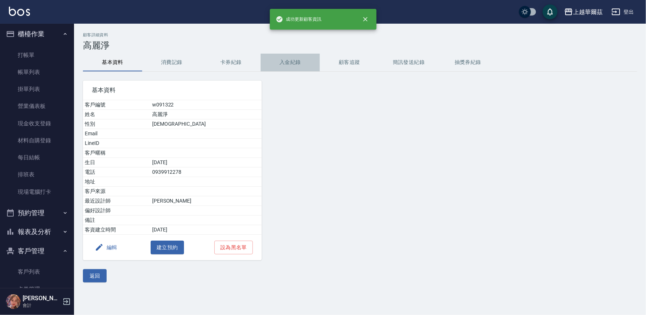
click at [290, 63] on button "入金紀錄" at bounding box center [290, 63] width 59 height 18
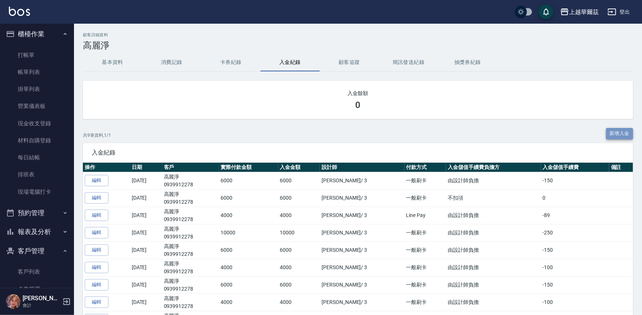
click at [628, 133] on button "新增入金" at bounding box center [619, 133] width 27 height 11
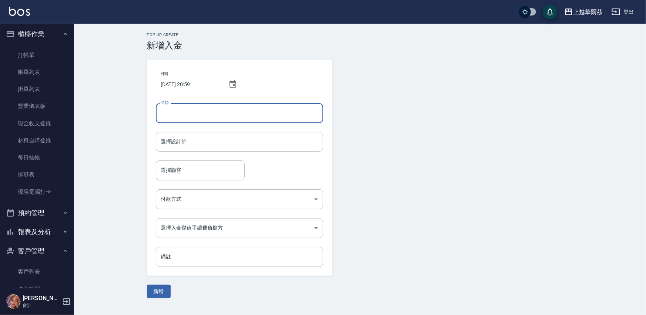
click at [174, 111] on input "金額" at bounding box center [239, 113] width 167 height 20
type input "6000"
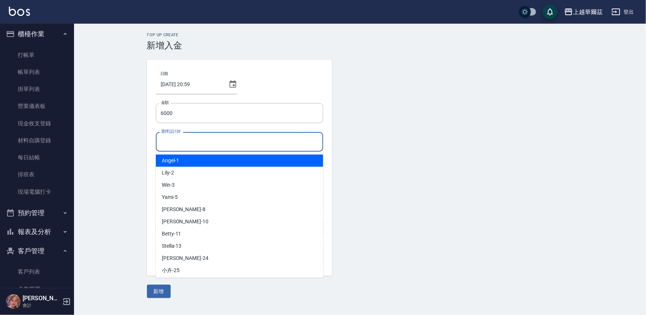
click at [185, 145] on input "選擇設計師" at bounding box center [239, 141] width 161 height 13
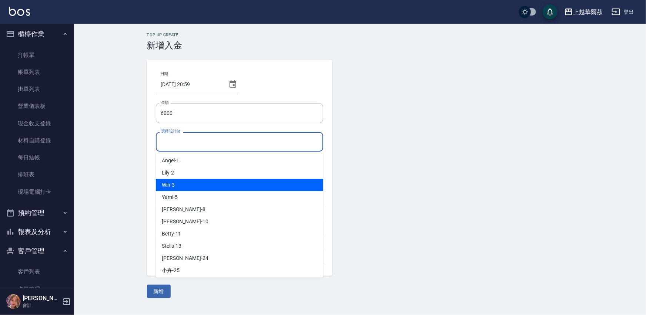
click at [180, 183] on div "Win -3" at bounding box center [239, 185] width 167 height 12
type input "Win-3"
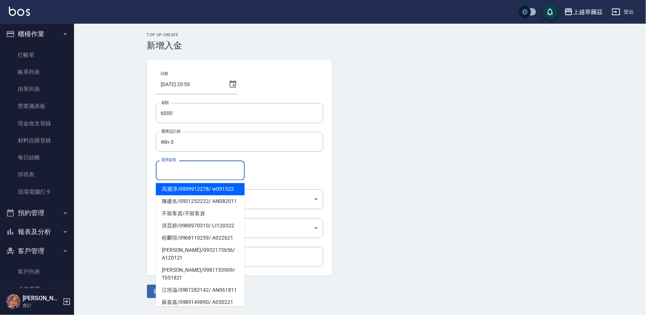
click at [189, 170] on input "選擇顧客" at bounding box center [200, 170] width 82 height 13
click at [187, 188] on span "高麗淨 / 0939912278 / w091322" at bounding box center [200, 189] width 89 height 12
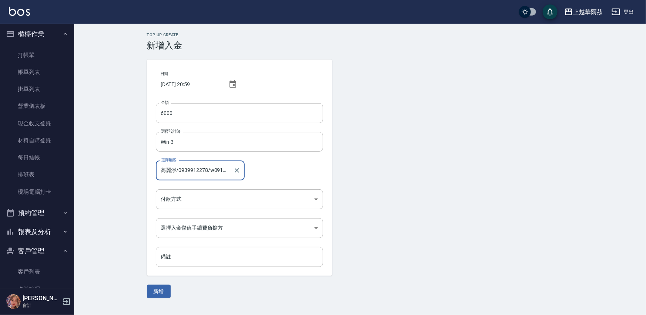
type input "高麗淨/0939912278/w091322"
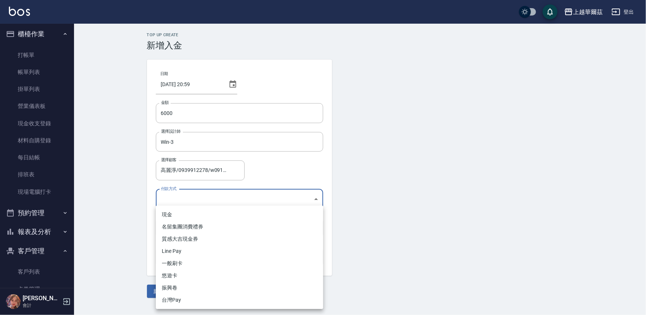
click at [182, 196] on body "上越華爾茲 登出 櫃檯作業 打帳單 帳單列表 掛單列表 營業儀表板 現金收支登錄 材料自購登錄 每日結帳 排班表 現場電腦打卡 預約管理 預約管理 單日預約紀…" at bounding box center [323, 157] width 646 height 315
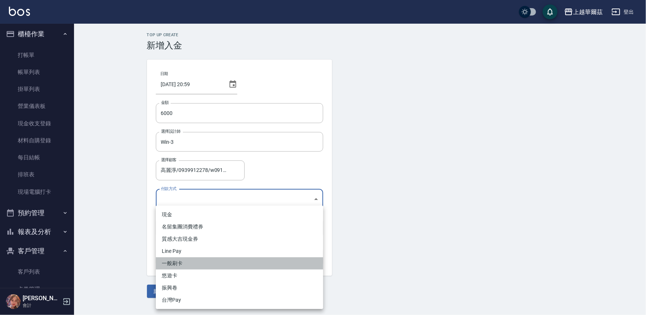
click at [179, 262] on li "一般刷卡" at bounding box center [239, 264] width 167 height 12
type input "一般刷卡"
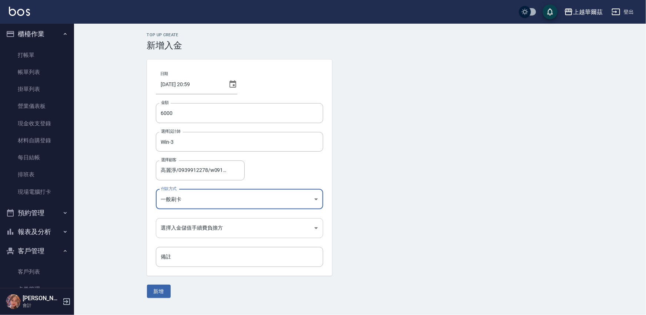
click at [218, 228] on body "上越華爾茲 登出 櫃檯作業 打帳單 帳單列表 掛單列表 營業儀表板 現金收支登錄 材料自購登錄 每日結帳 排班表 現場電腦打卡 預約管理 預約管理 單日預約紀…" at bounding box center [323, 157] width 646 height 315
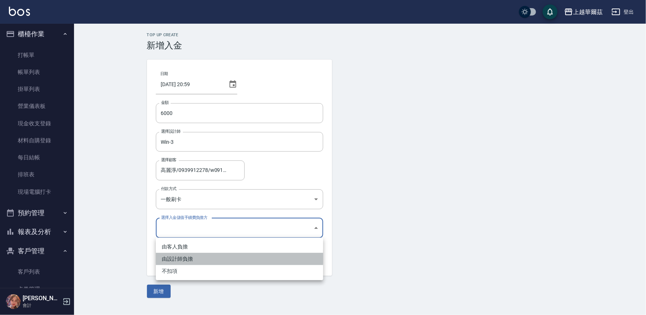
click at [190, 259] on li "由設計師負擔" at bounding box center [239, 259] width 167 height 12
type input "BYDESIGNER"
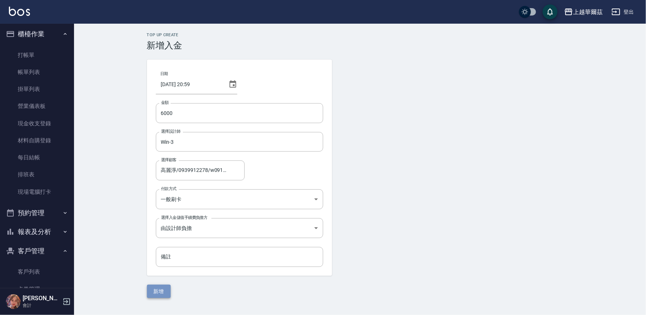
click at [152, 290] on button "新增" at bounding box center [159, 292] width 24 height 14
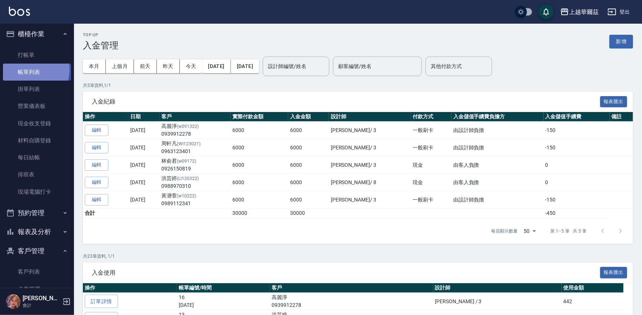
click at [32, 70] on link "帳單列表" at bounding box center [37, 72] width 68 height 17
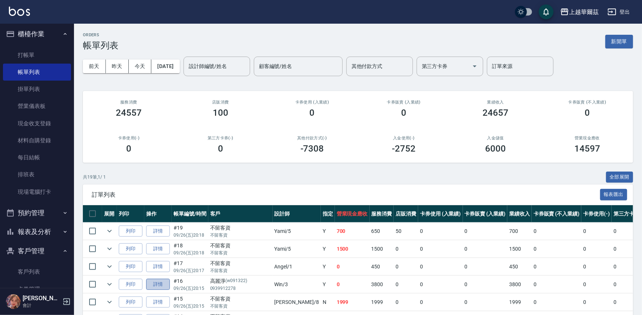
click at [151, 283] on link "詳情" at bounding box center [158, 284] width 24 height 11
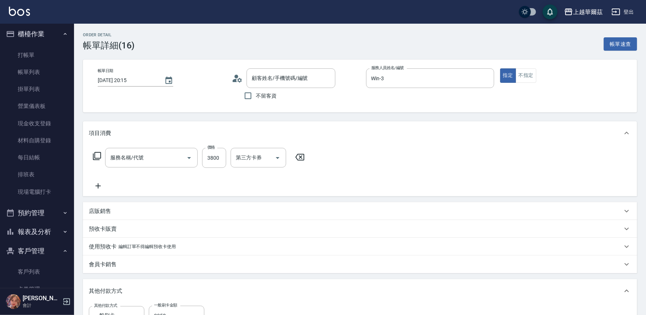
type input "2025/09/26 20:15"
type input "Win-3"
type input "套餐型男染餐(403)"
type input "高麗淨/0939912278/w091322"
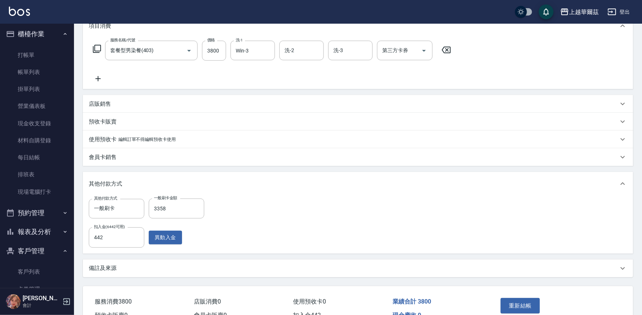
scroll to position [111, 0]
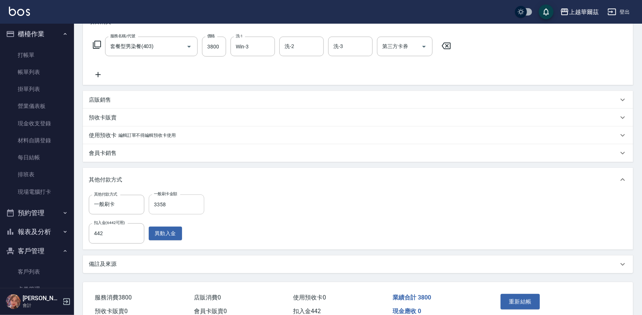
click at [183, 203] on input "3358" at bounding box center [177, 205] width 56 height 20
type input "0"
click at [131, 235] on input "442" at bounding box center [117, 233] width 56 height 20
type input "3800"
click at [523, 298] on button "重新結帳" at bounding box center [520, 302] width 39 height 16
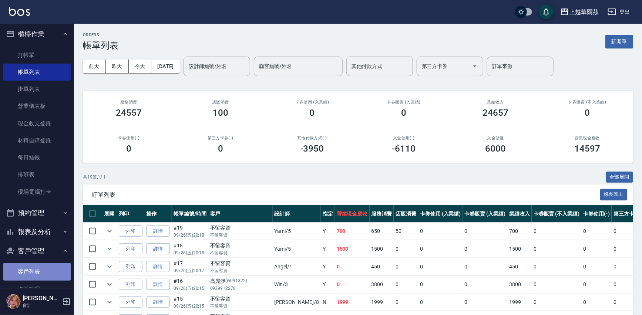
click at [38, 273] on link "客戶列表" at bounding box center [37, 271] width 68 height 17
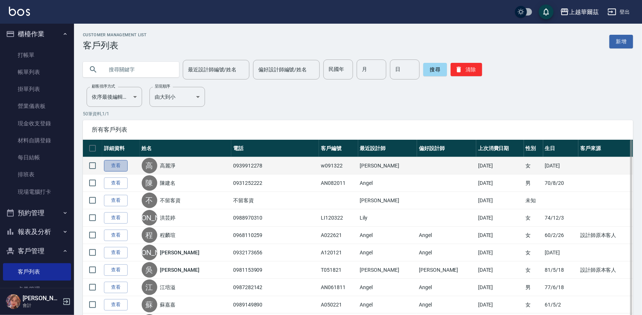
click at [117, 167] on link "查看" at bounding box center [116, 165] width 24 height 11
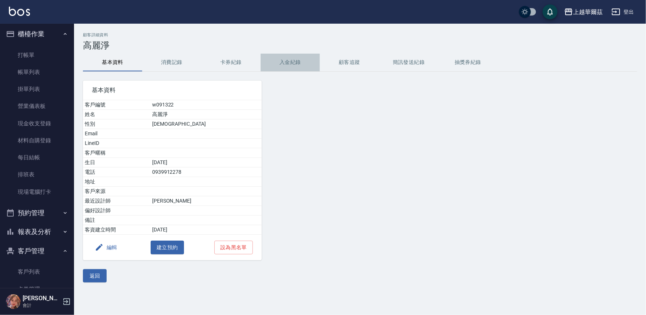
click at [294, 60] on button "入金紀錄" at bounding box center [290, 63] width 59 height 18
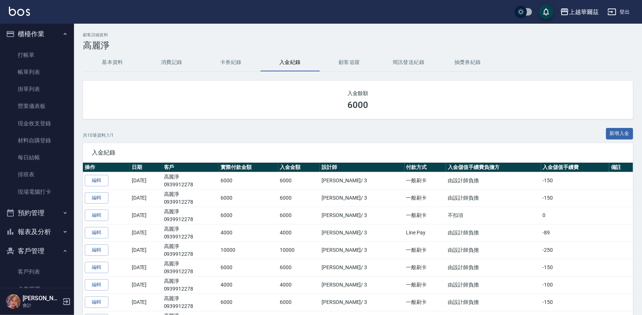
click at [114, 61] on button "基本資料" at bounding box center [112, 63] width 59 height 18
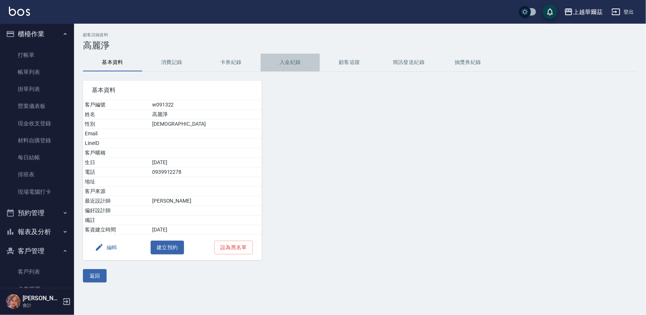
click at [290, 60] on button "入金紀錄" at bounding box center [290, 63] width 59 height 18
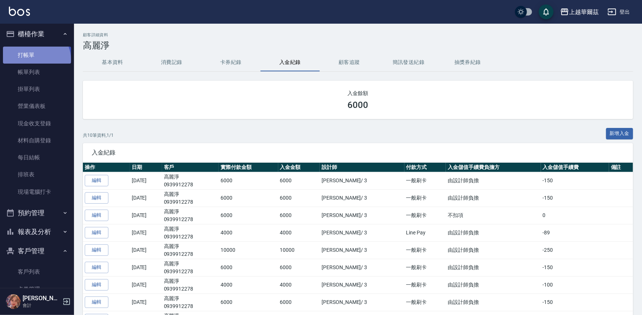
click at [36, 60] on link "打帳單" at bounding box center [37, 55] width 68 height 17
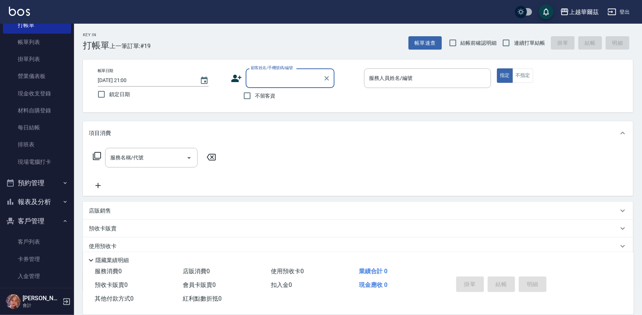
scroll to position [59, 0]
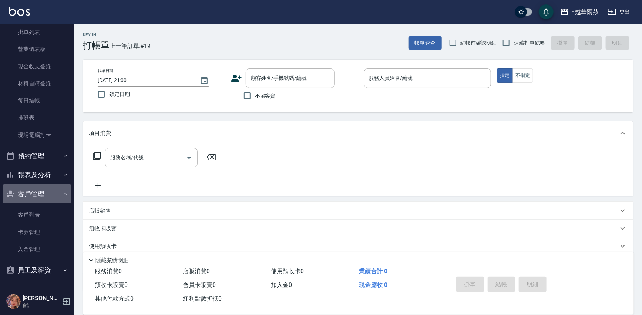
click at [62, 191] on icon "button" at bounding box center [65, 194] width 6 height 6
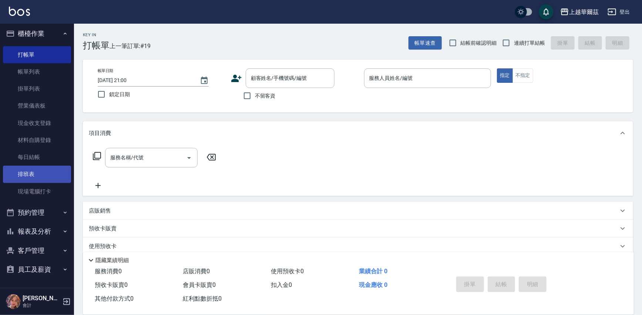
scroll to position [3, 0]
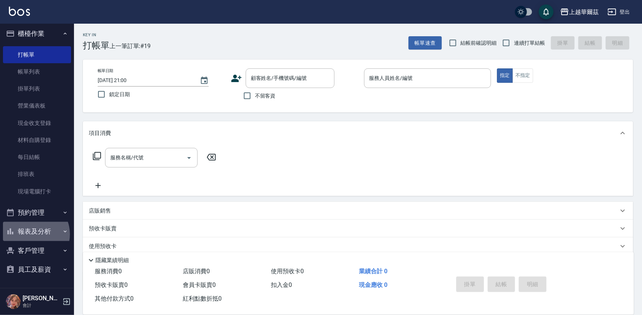
click at [31, 234] on button "報表及分析" at bounding box center [37, 231] width 68 height 19
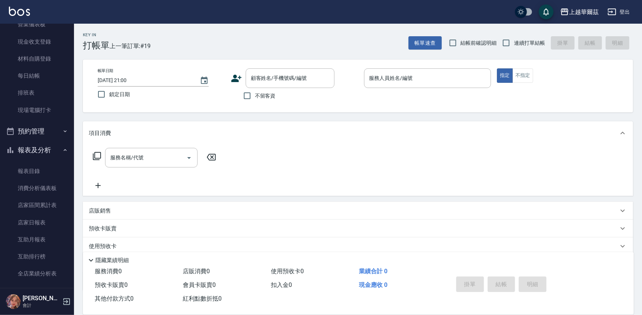
scroll to position [89, 0]
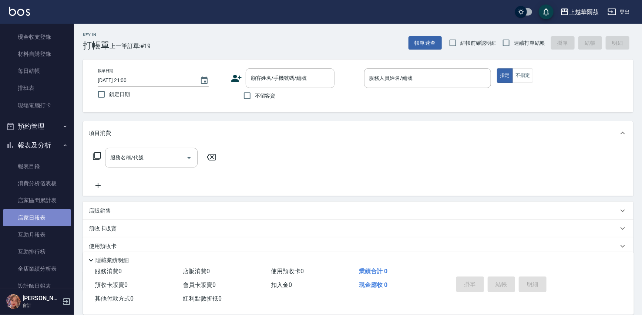
click at [42, 218] on link "店家日報表" at bounding box center [37, 217] width 68 height 17
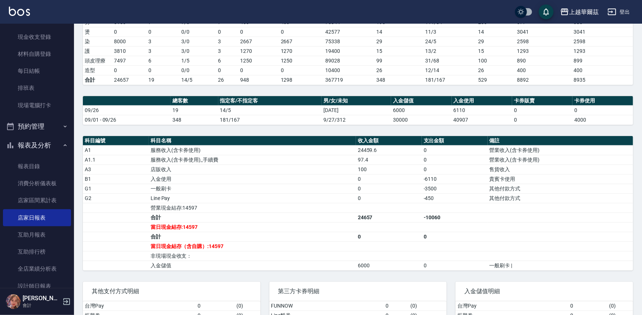
scroll to position [135, 0]
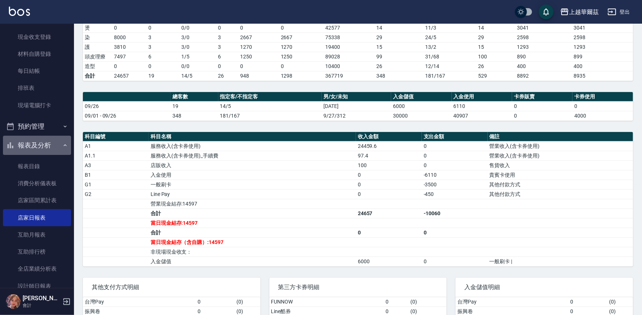
click at [56, 145] on button "報表及分析" at bounding box center [37, 145] width 68 height 19
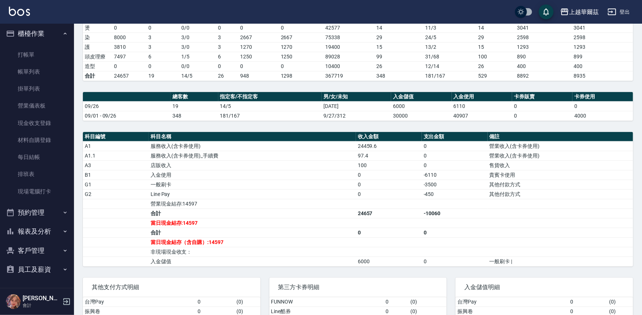
scroll to position [3, 0]
click at [43, 252] on button "客戶管理" at bounding box center [37, 250] width 68 height 19
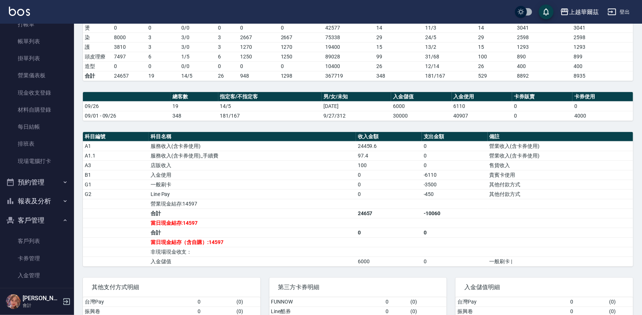
scroll to position [44, 0]
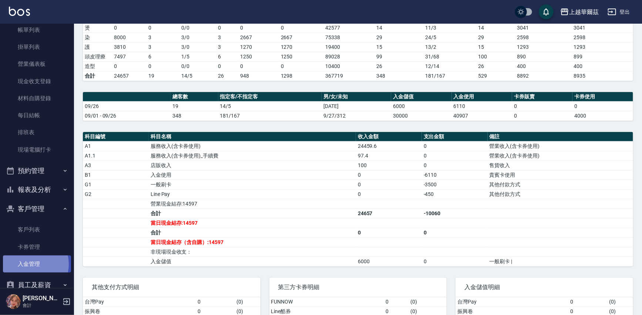
click at [31, 264] on link "入金管理" at bounding box center [37, 264] width 68 height 17
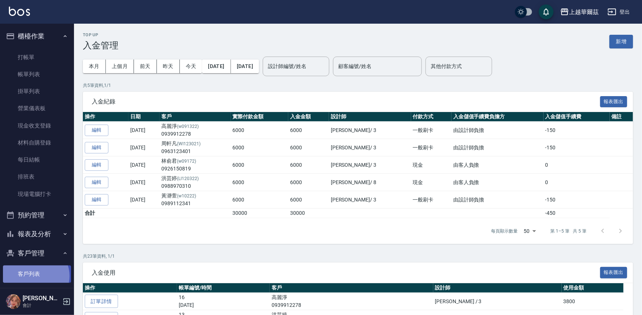
click at [35, 276] on link "客戶列表" at bounding box center [37, 274] width 68 height 17
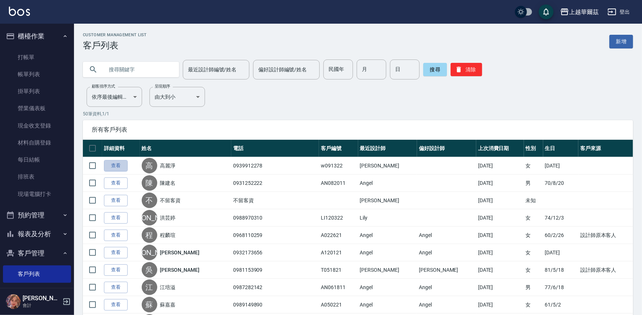
click at [109, 168] on link "查看" at bounding box center [116, 165] width 24 height 11
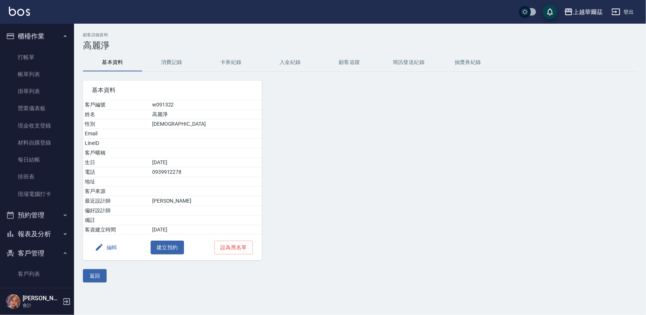
click at [299, 63] on button "入金紀錄" at bounding box center [290, 63] width 59 height 18
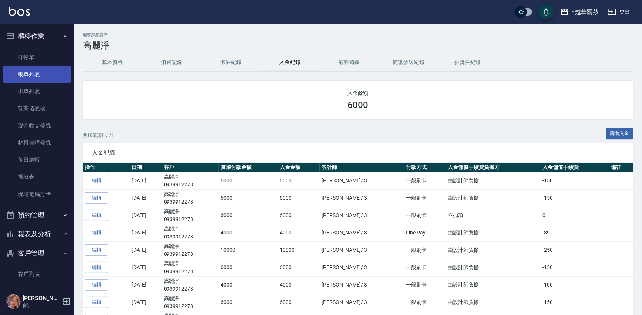
click at [30, 74] on link "帳單列表" at bounding box center [37, 74] width 68 height 17
click at [29, 74] on link "帳單列表" at bounding box center [37, 74] width 68 height 17
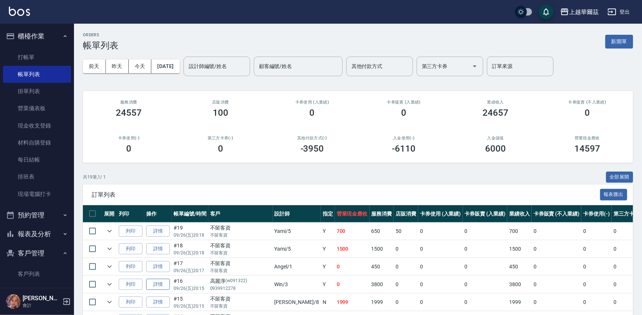
click at [157, 285] on link "詳情" at bounding box center [158, 284] width 24 height 11
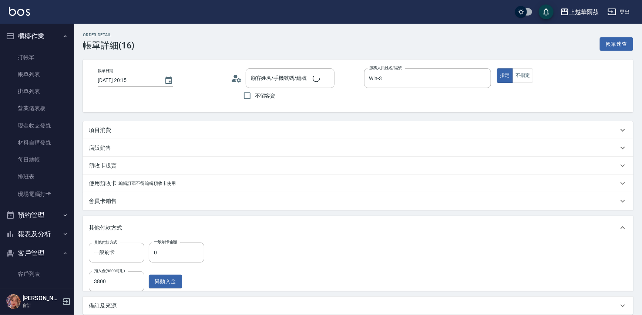
type input "2025/09/26 20:15"
type input "Win-3"
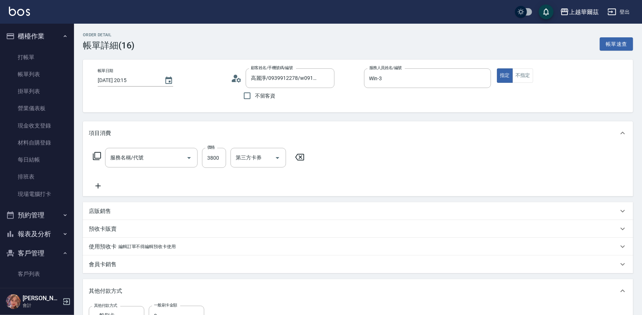
type input "高麗淨/0939912278/w091322"
type input "套餐型男染餐(403)"
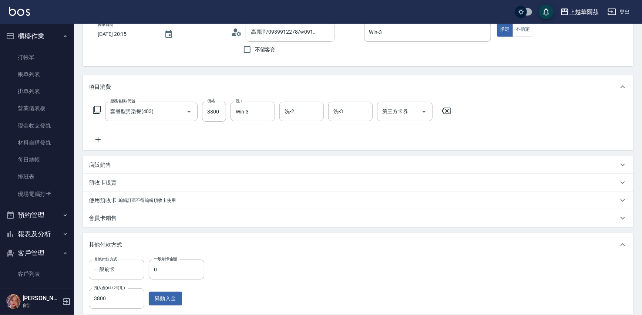
scroll to position [148, 0]
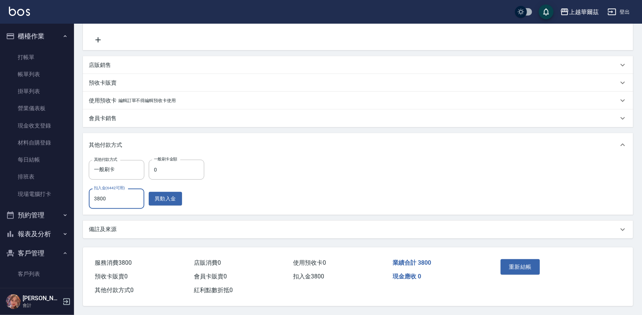
click at [112, 195] on input "3800" at bounding box center [117, 199] width 56 height 20
click at [160, 197] on button "異動入金" at bounding box center [165, 199] width 33 height 14
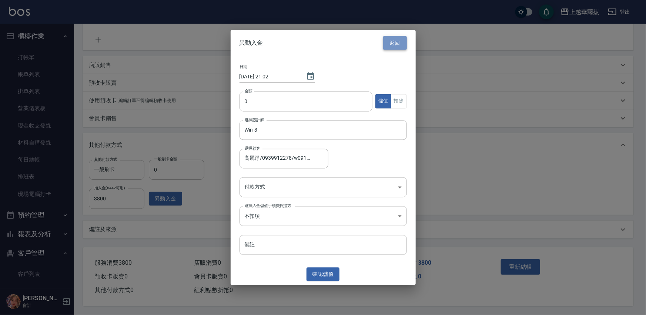
click at [397, 43] on button "返回" at bounding box center [395, 43] width 24 height 14
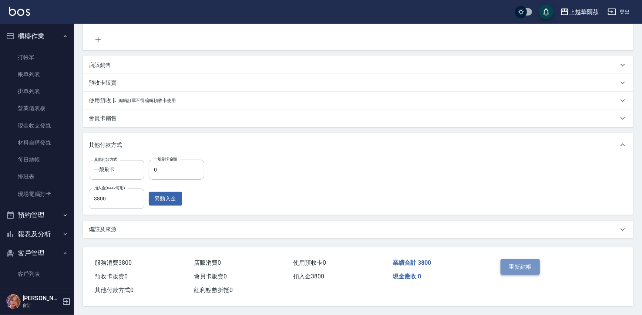
click at [517, 264] on button "重新結帳" at bounding box center [520, 267] width 39 height 16
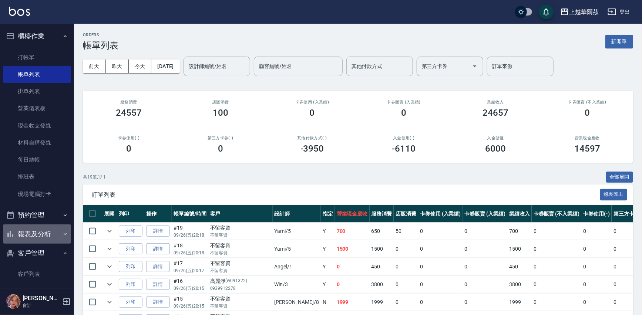
click at [40, 231] on button "報表及分析" at bounding box center [37, 234] width 68 height 19
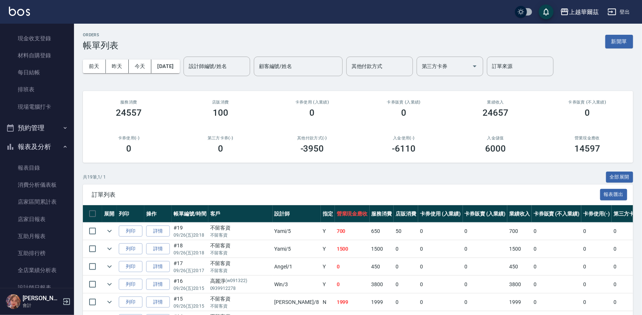
scroll to position [122, 0]
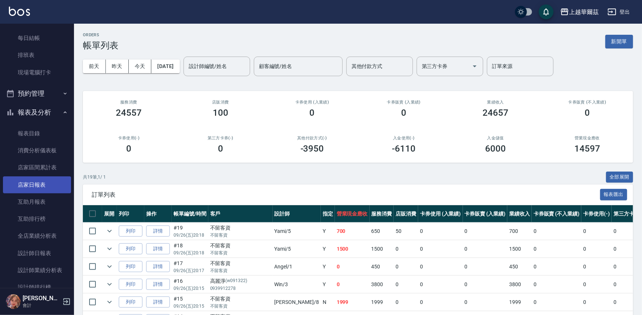
click at [37, 186] on link "店家日報表" at bounding box center [37, 185] width 68 height 17
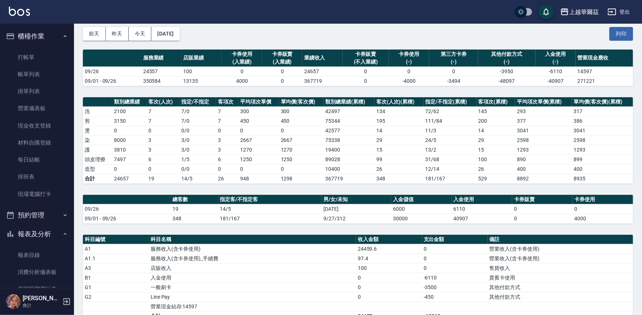
click at [626, 12] on button "登出" at bounding box center [619, 12] width 28 height 14
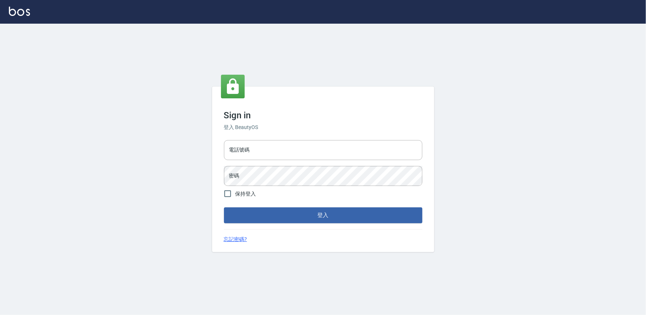
type input "0975575780"
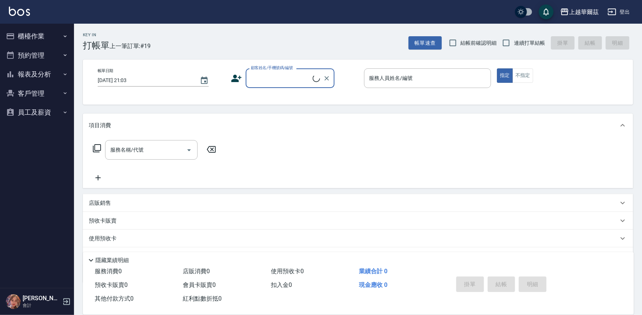
click at [40, 72] on button "報表及分析" at bounding box center [37, 74] width 68 height 19
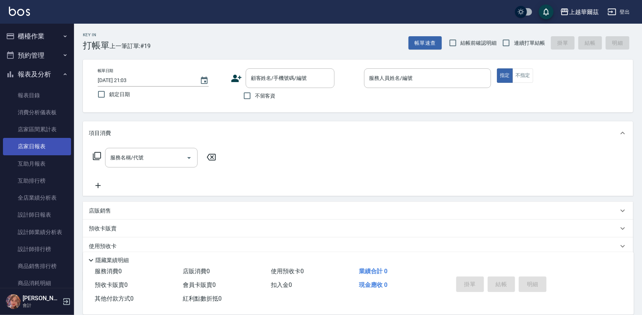
click at [44, 145] on link "店家日報表" at bounding box center [37, 146] width 68 height 17
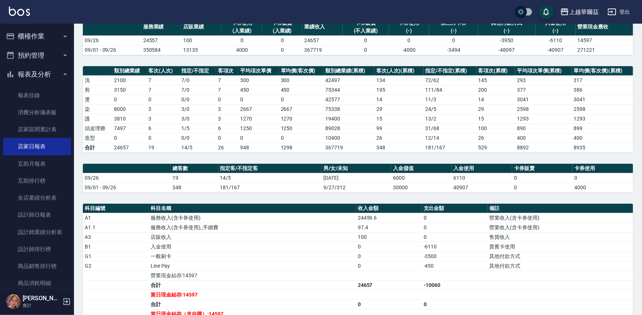
scroll to position [67, 0]
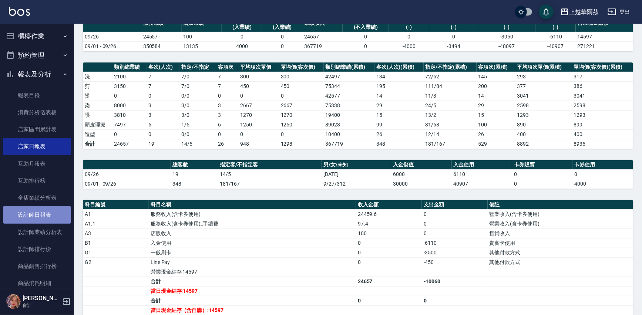
click at [46, 215] on link "設計師日報表" at bounding box center [37, 214] width 68 height 17
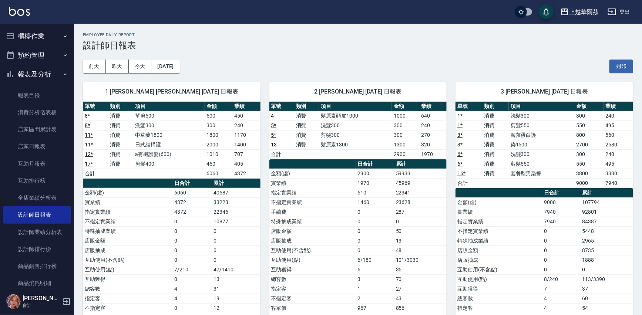
click at [64, 70] on button "報表及分析" at bounding box center [37, 74] width 68 height 19
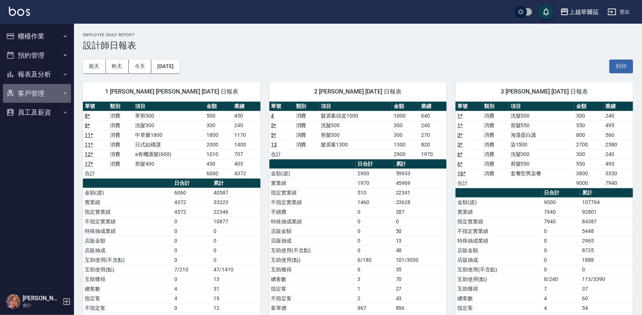
click at [30, 94] on button "客戶管理" at bounding box center [37, 93] width 68 height 19
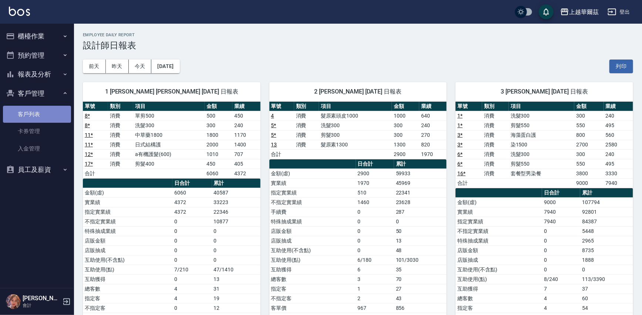
click at [30, 112] on link "客戶列表" at bounding box center [37, 114] width 68 height 17
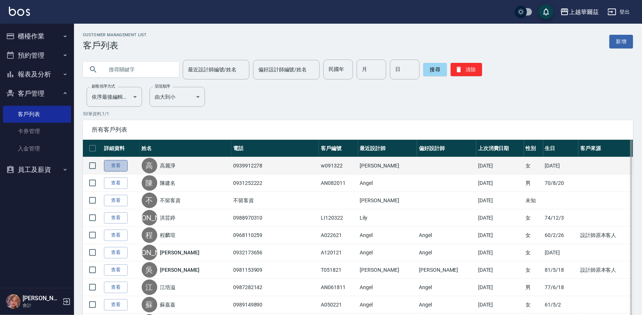
click at [111, 165] on link "查看" at bounding box center [116, 165] width 24 height 11
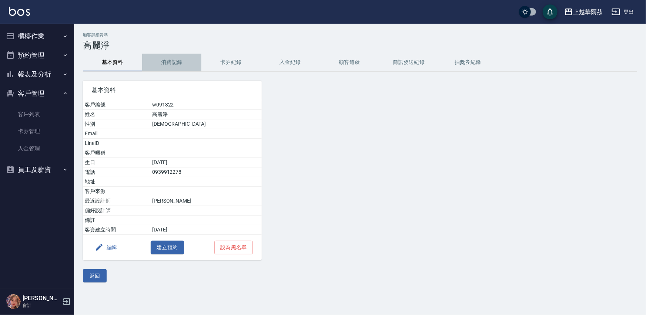
click at [174, 64] on button "消費記錄" at bounding box center [171, 63] width 59 height 18
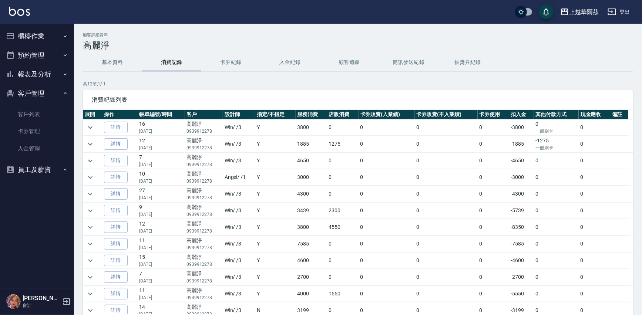
click at [288, 61] on button "入金紀錄" at bounding box center [290, 63] width 59 height 18
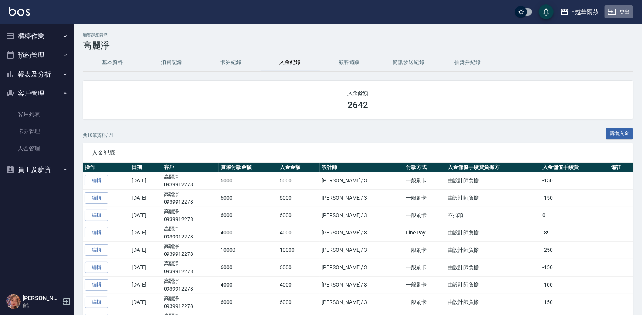
click at [626, 10] on button "登出" at bounding box center [619, 12] width 28 height 14
